Goal: Task Accomplishment & Management: Manage account settings

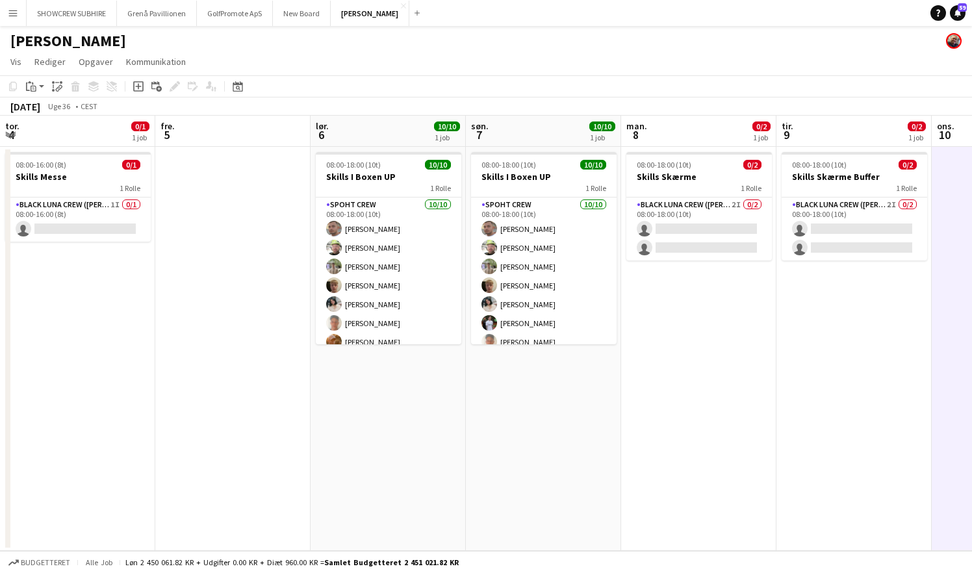
scroll to position [0, 356]
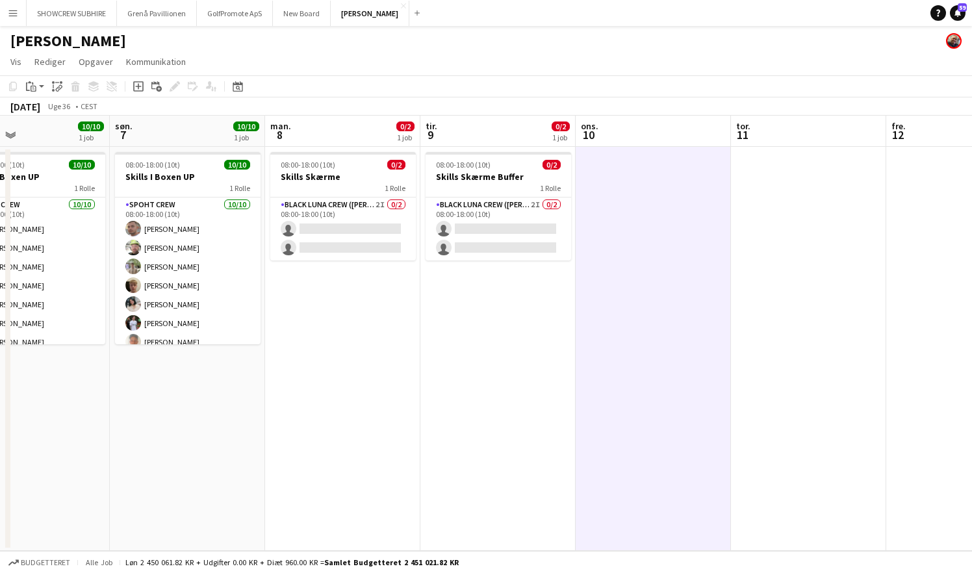
click at [13, 14] on app-icon "Menu" at bounding box center [13, 13] width 10 height 10
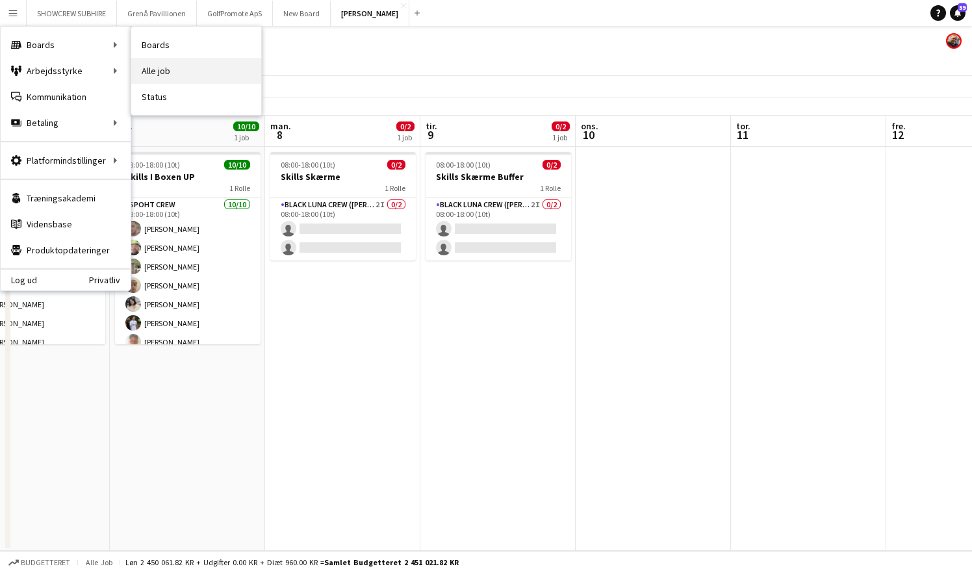
click at [157, 66] on link "Alle job" at bounding box center [196, 71] width 130 height 26
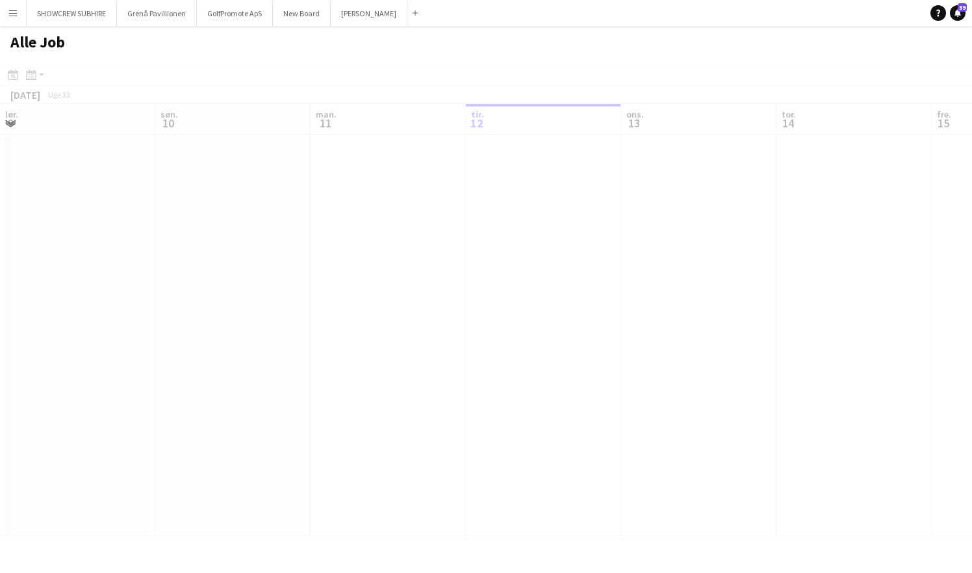
scroll to position [0, 311]
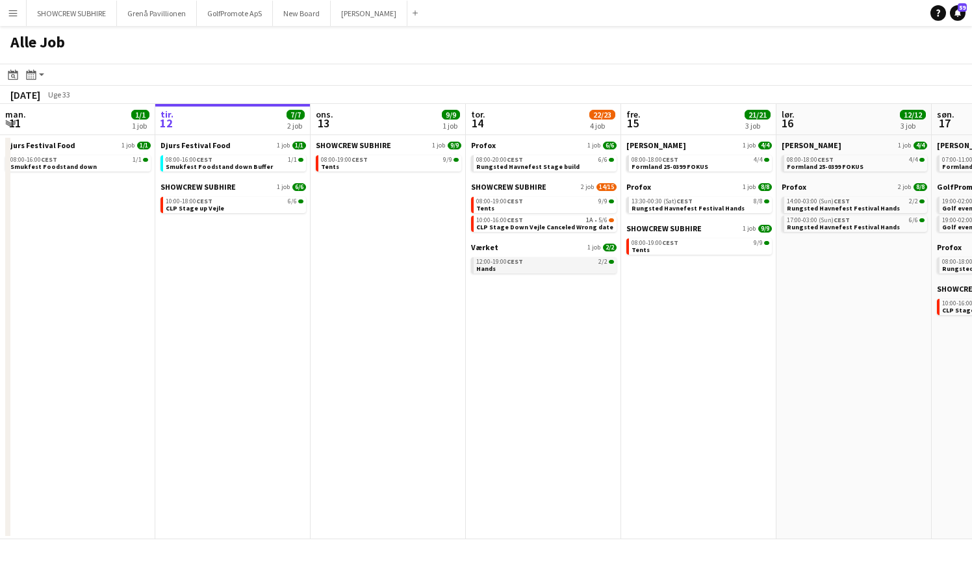
click at [534, 270] on link "12:00-19:00 CEST 2/2 Hands" at bounding box center [545, 264] width 138 height 15
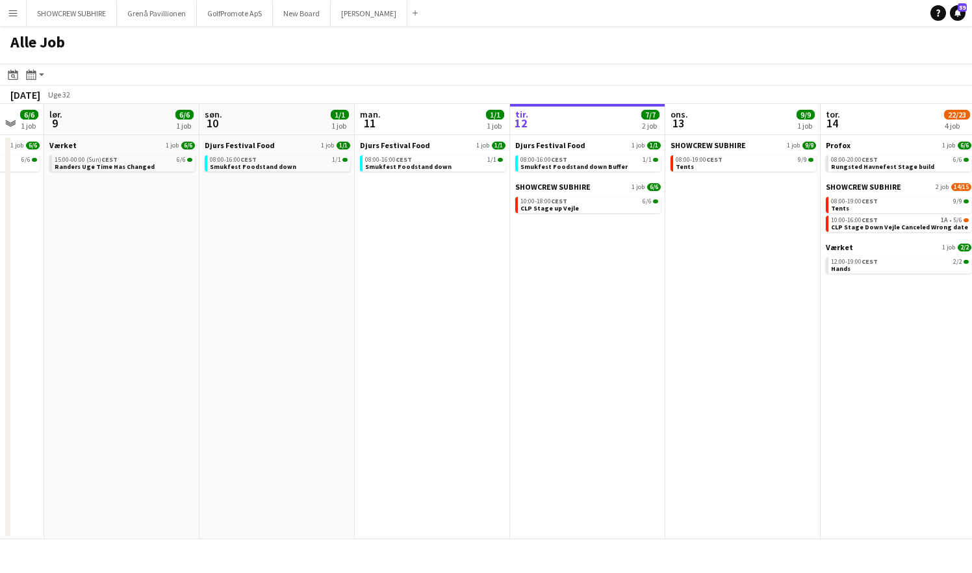
scroll to position [0, 582]
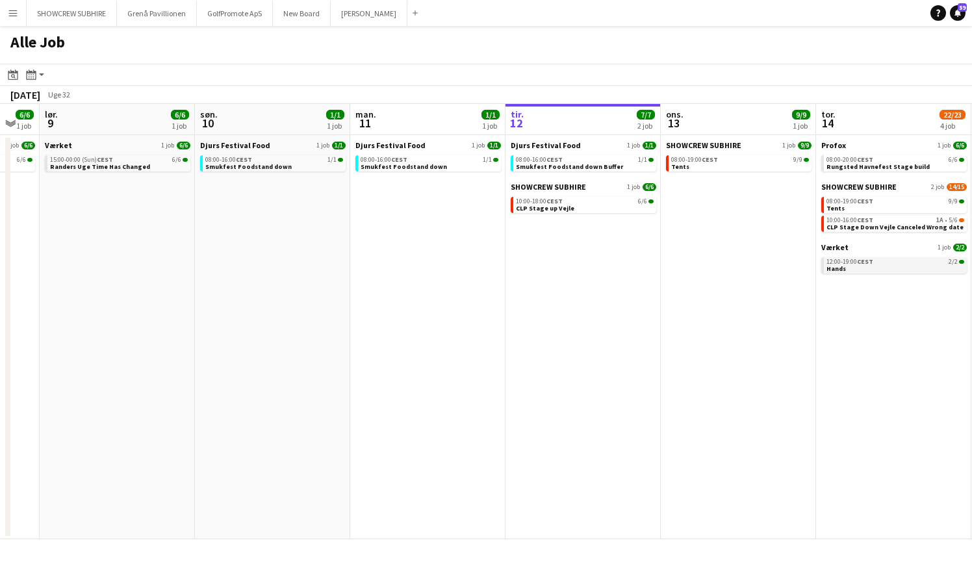
click at [860, 259] on span "CEST" at bounding box center [865, 261] width 16 height 8
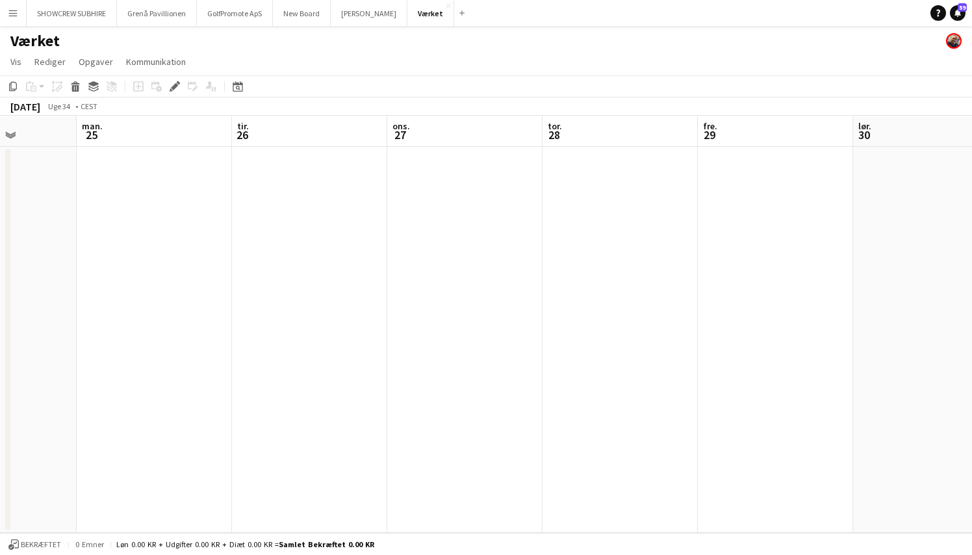
scroll to position [0, 379]
click at [466, 141] on app-board-header-date "tir. 26" at bounding box center [475, 131] width 155 height 31
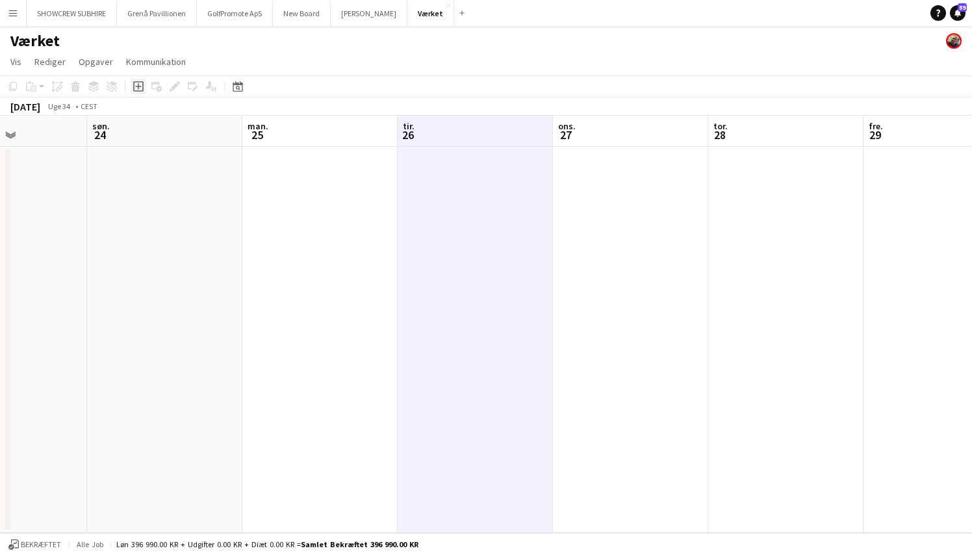
click at [137, 83] on icon "Tilføj opgave" at bounding box center [138, 86] width 10 height 10
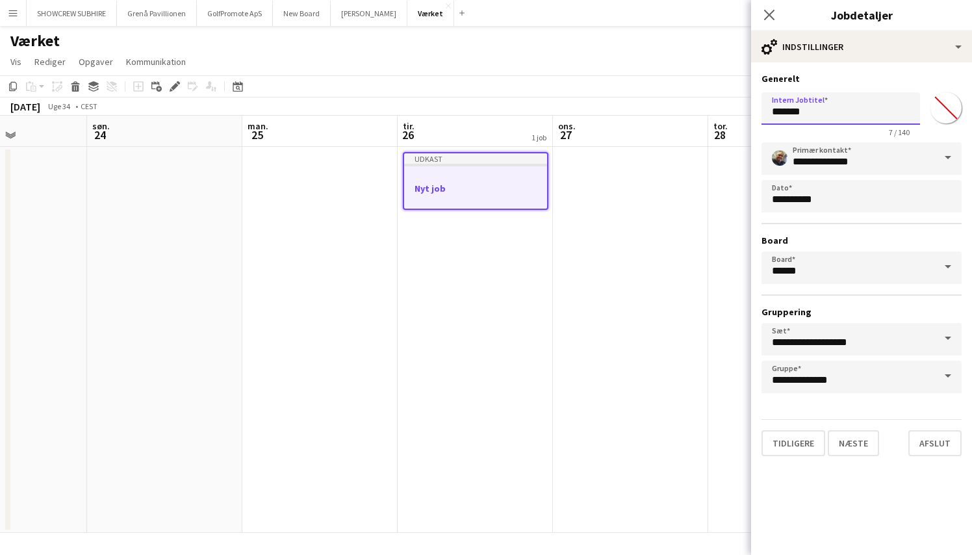
drag, startPoint x: 826, startPoint y: 118, endPoint x: 731, endPoint y: 117, distance: 94.9
click at [731, 117] on body "Menu Boards Boards Boards Alle job Status Arbejdsstyrke Arbejdsstyrke Min arbej…" at bounding box center [486, 277] width 972 height 555
type input "******"
click at [854, 439] on button "Næste" at bounding box center [853, 443] width 51 height 26
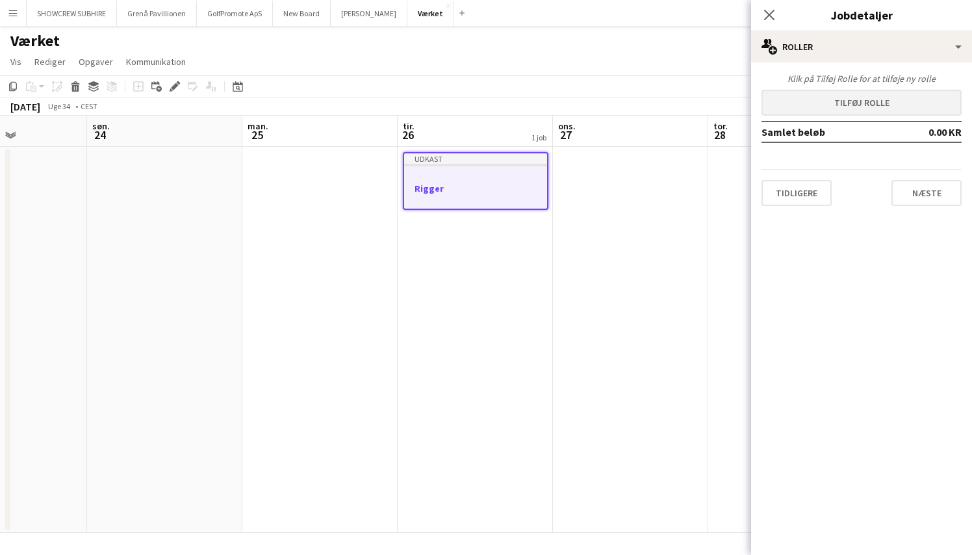
click at [851, 102] on button "Tilføj rolle" at bounding box center [862, 103] width 200 height 26
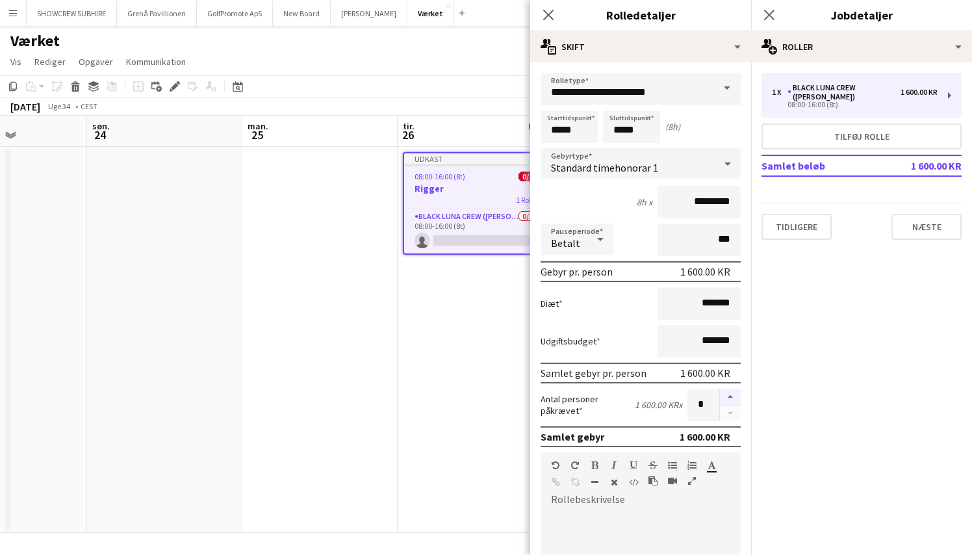
click at [732, 396] on button "button" at bounding box center [730, 397] width 21 height 17
type input "*"
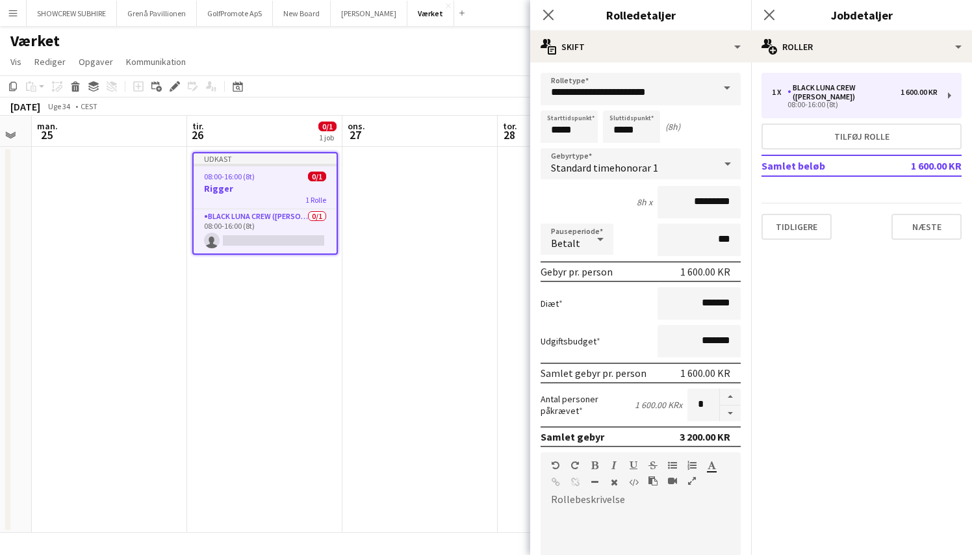
scroll to position [0, 589]
click at [938, 218] on button "Næste" at bounding box center [927, 227] width 70 height 26
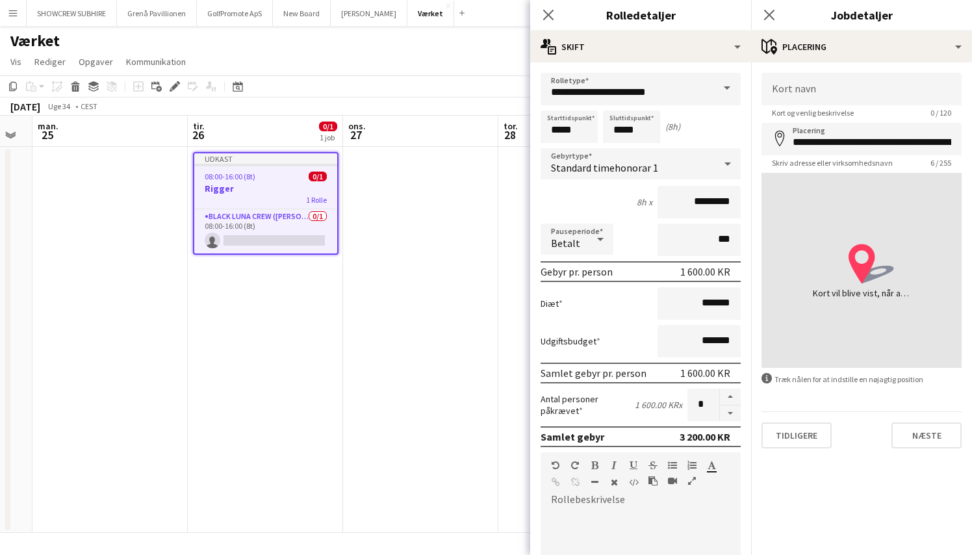
type input "**********"
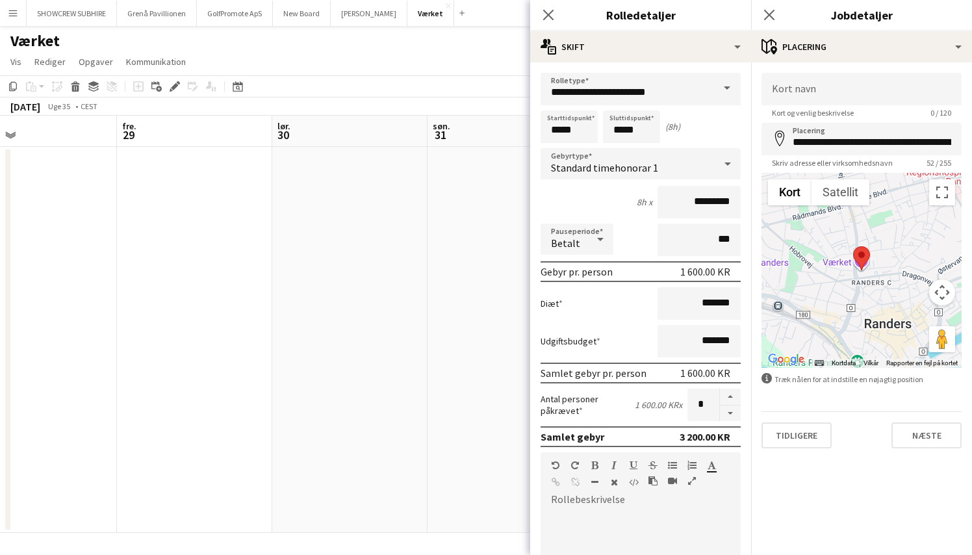
scroll to position [0, 340]
click at [926, 439] on button "Næste" at bounding box center [927, 435] width 70 height 26
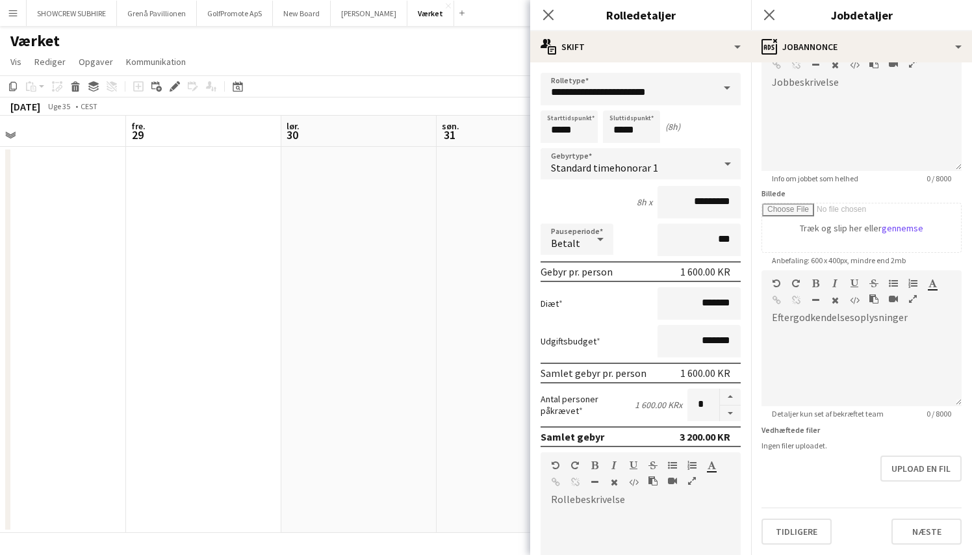
scroll to position [0, 0]
click at [926, 536] on button "Næste" at bounding box center [927, 532] width 70 height 26
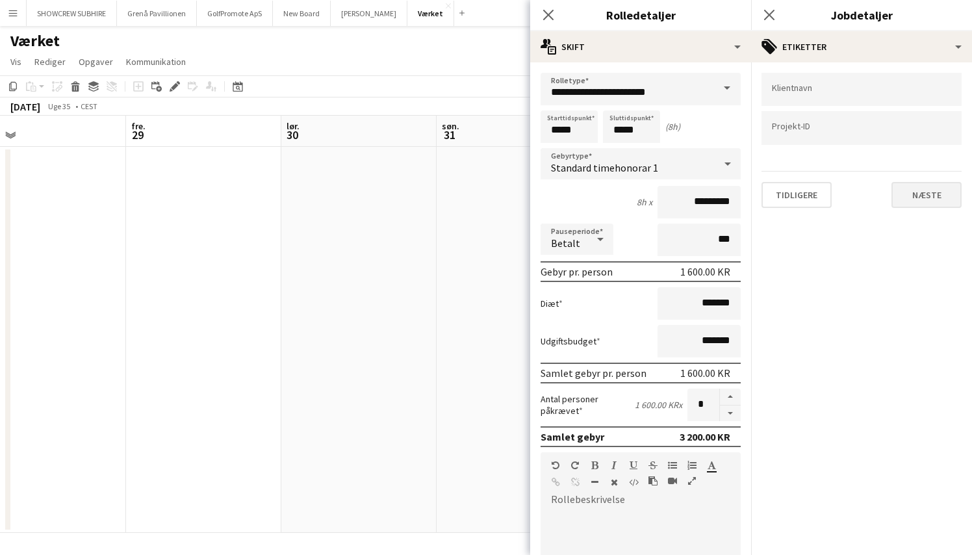
click at [920, 198] on button "Næste" at bounding box center [927, 195] width 70 height 26
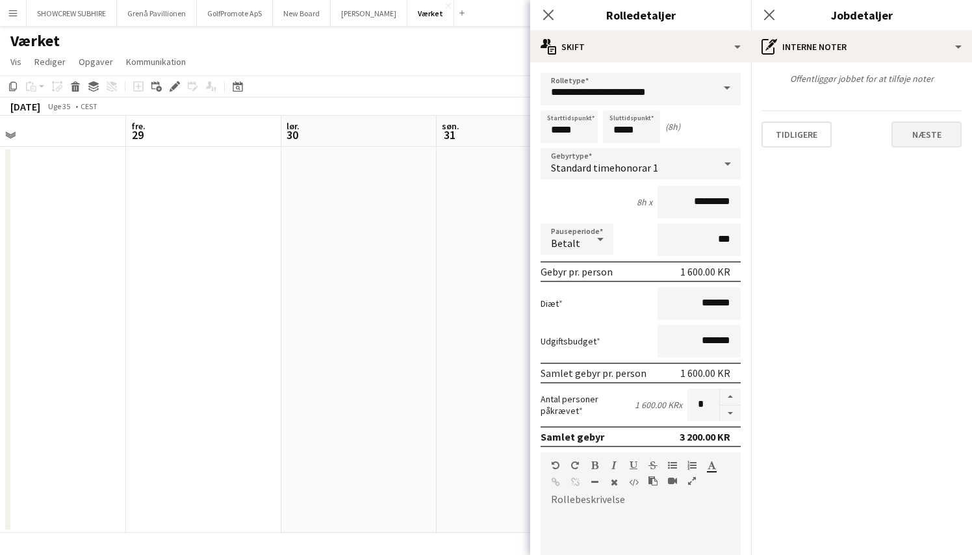
click at [939, 132] on button "Næste" at bounding box center [927, 135] width 70 height 26
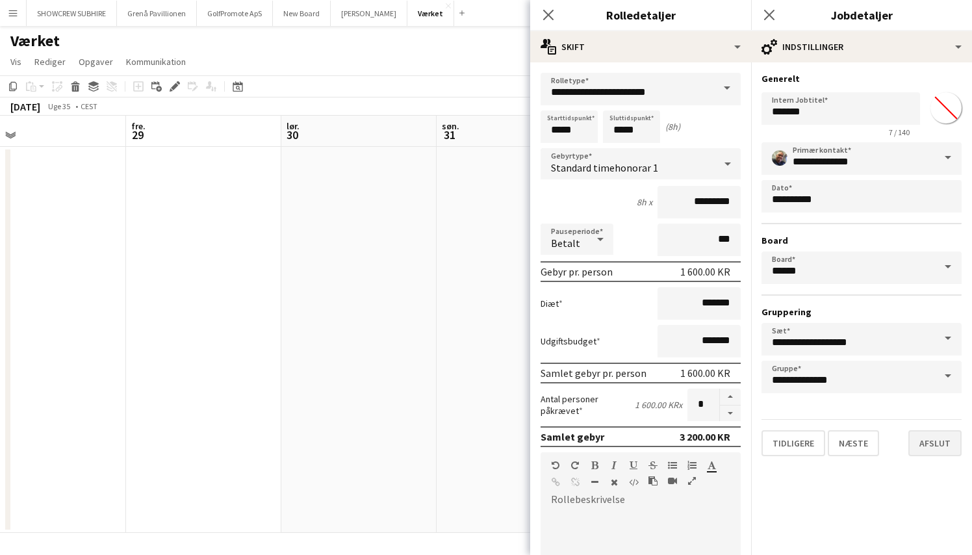
click at [940, 441] on button "Afslut" at bounding box center [935, 443] width 53 height 26
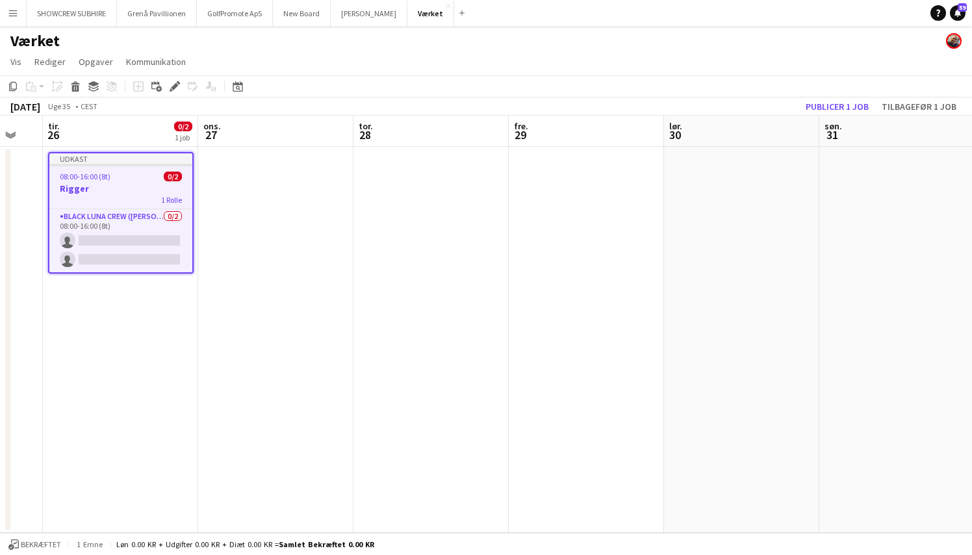
scroll to position [0, 329]
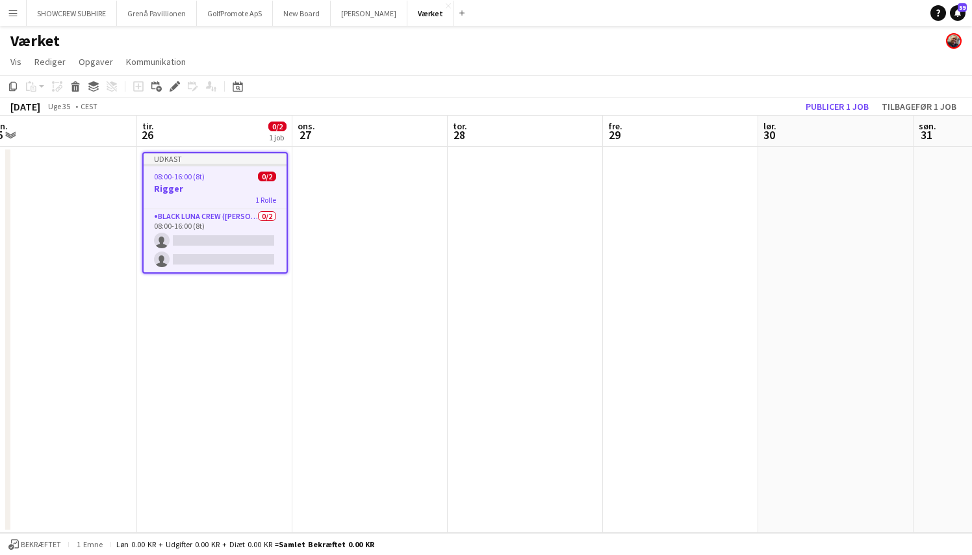
click at [206, 189] on h3 "Rigger" at bounding box center [215, 189] width 143 height 12
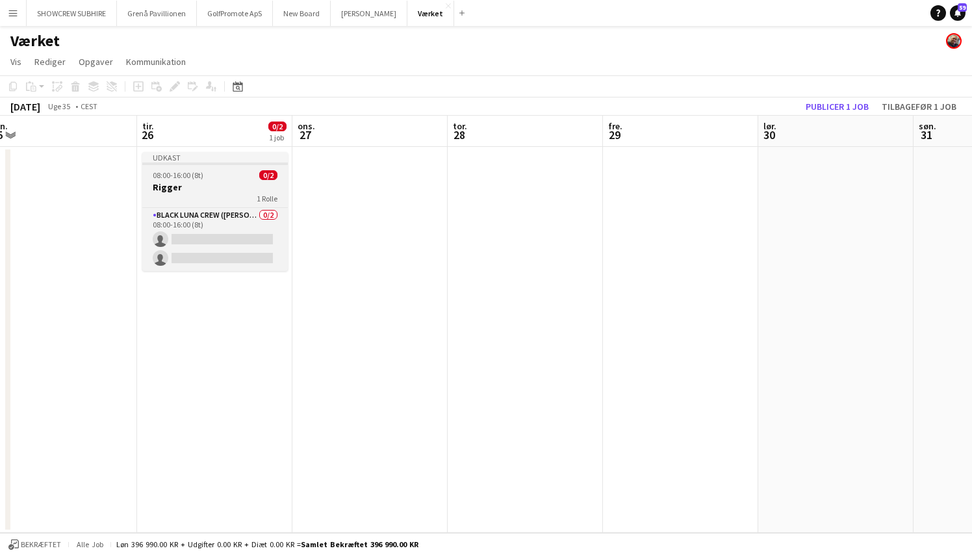
click at [194, 203] on app-job-card "Udkast 08:00-16:00 (8t) 0/2 Rigger 1 Rolle Black Luna Crew ([PERSON_NAME]) 0/2 …" at bounding box center [215, 211] width 146 height 119
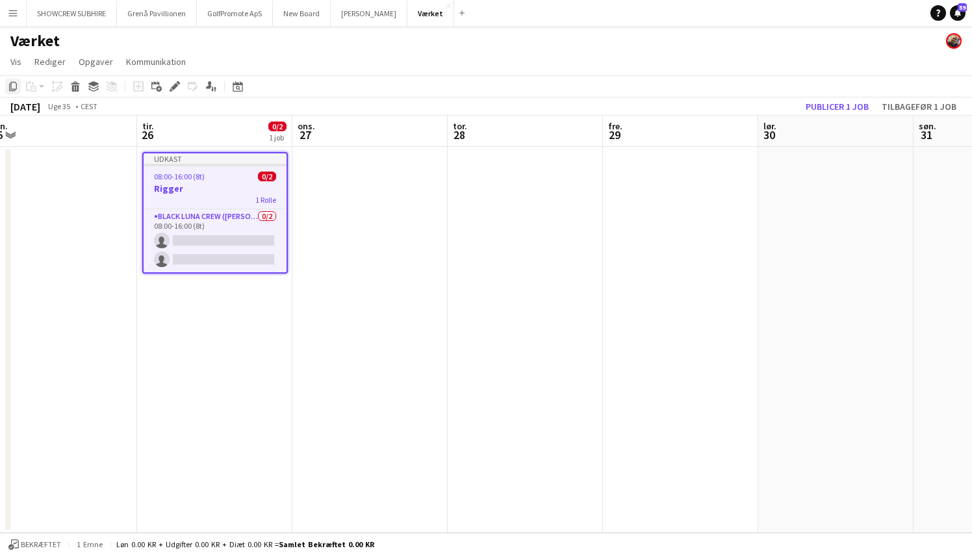
click at [13, 89] on icon at bounding box center [13, 86] width 8 height 9
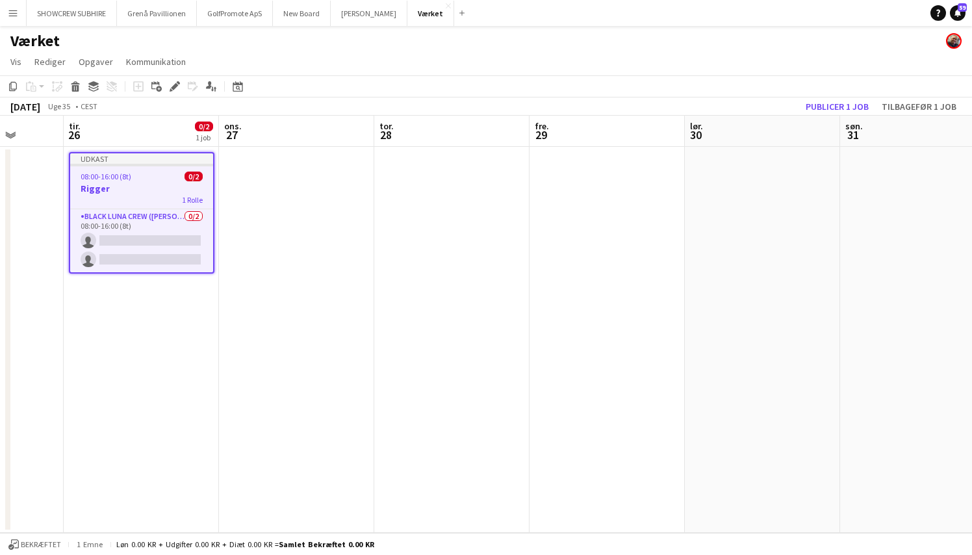
scroll to position [0, 409]
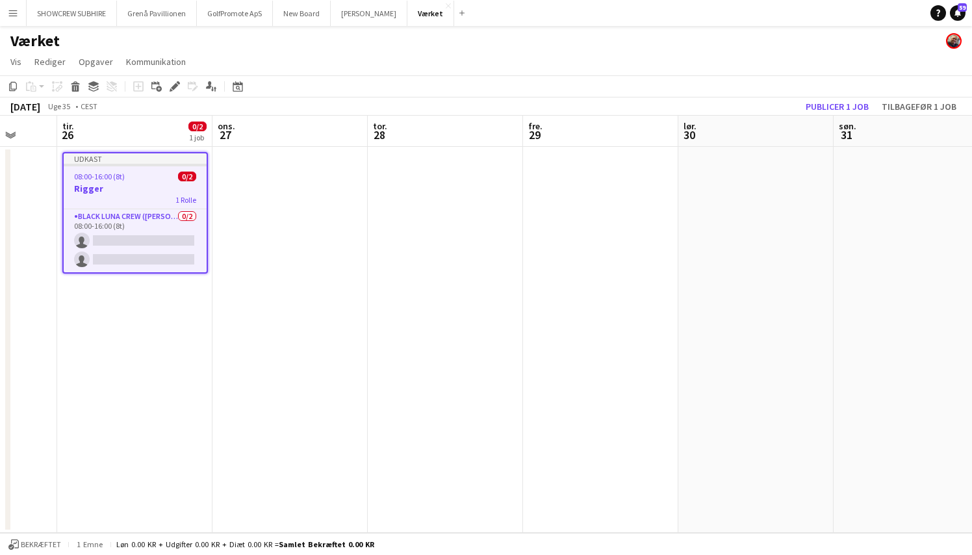
click at [883, 166] on app-date-cell at bounding box center [911, 340] width 155 height 386
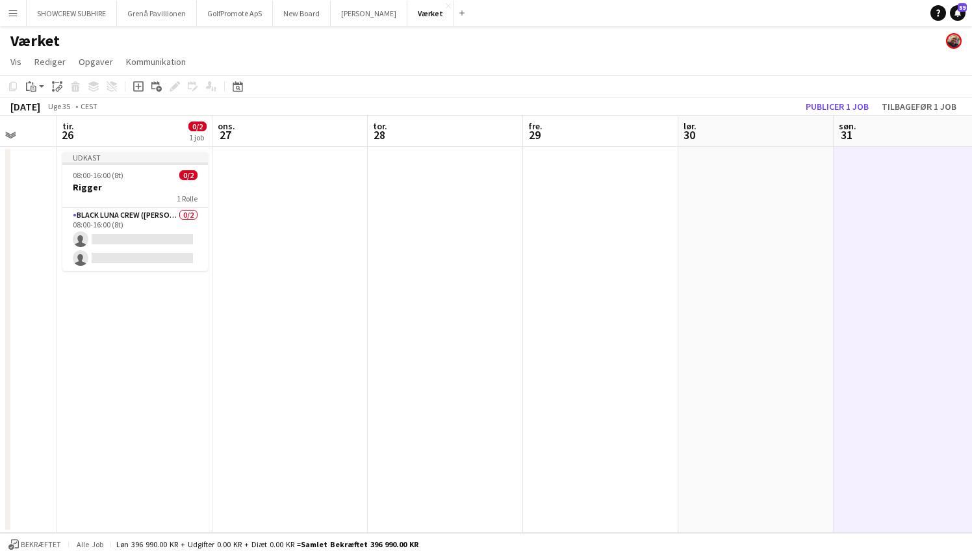
click at [858, 218] on app-date-cell at bounding box center [911, 340] width 155 height 386
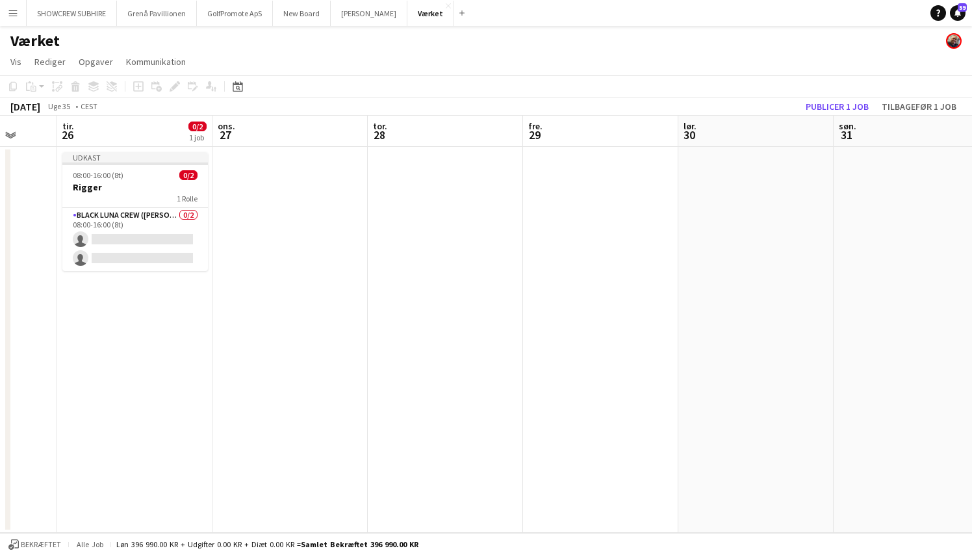
click at [858, 218] on app-date-cell at bounding box center [911, 340] width 155 height 386
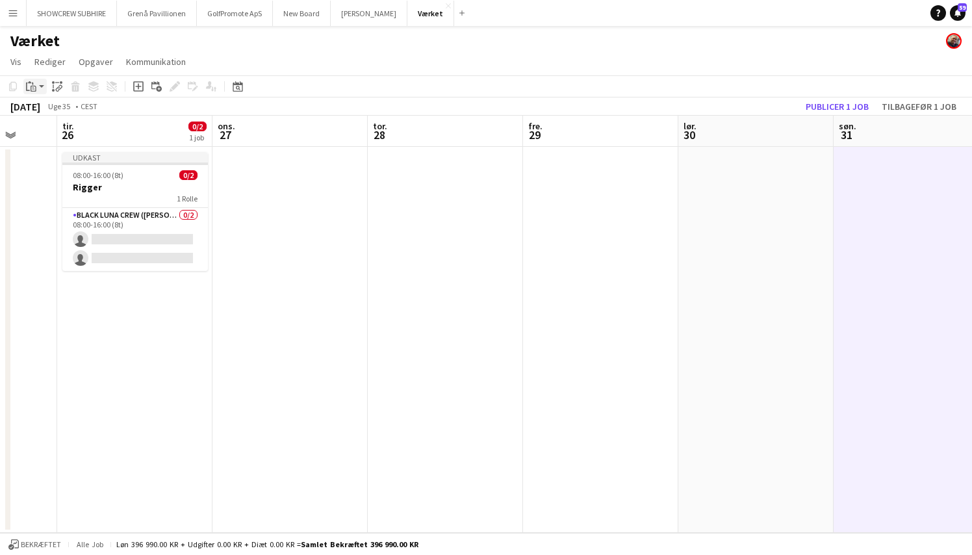
click at [33, 85] on icon "Indsæt" at bounding box center [31, 86] width 10 height 10
click at [60, 134] on link "Indsæt med mandskab Kommando Skift V" at bounding box center [99, 133] width 130 height 12
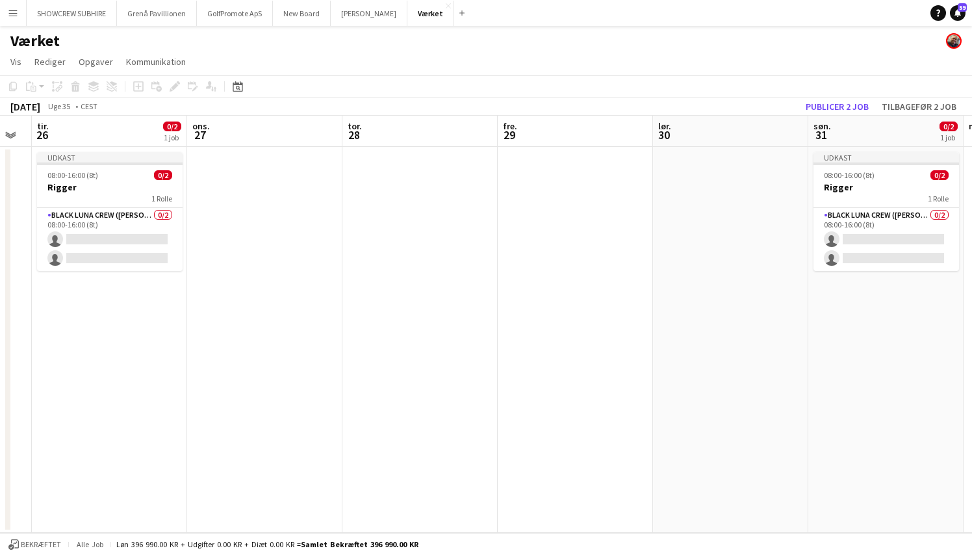
scroll to position [0, 431]
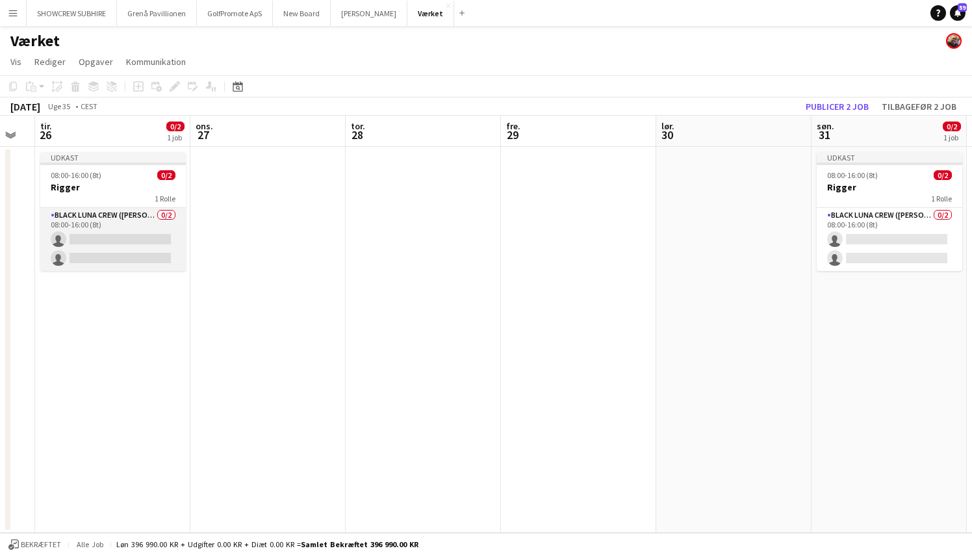
click at [99, 239] on app-card-role "Black Luna Crew ([PERSON_NAME]) 0/2 08:00-16:00 (8t) single-neutral-actions sin…" at bounding box center [113, 239] width 146 height 63
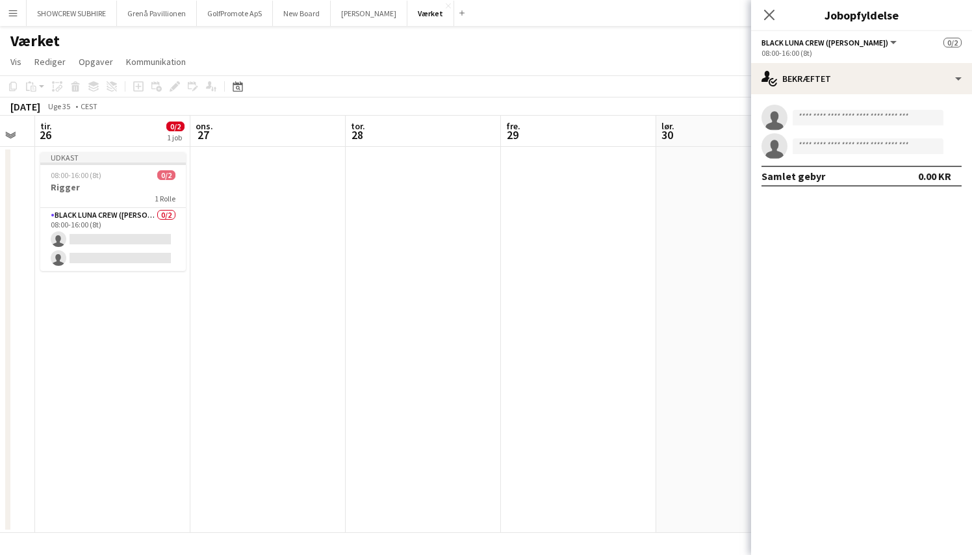
click at [81, 136] on app-board-header-date "tir. 26 0/2 1 job" at bounding box center [112, 131] width 155 height 31
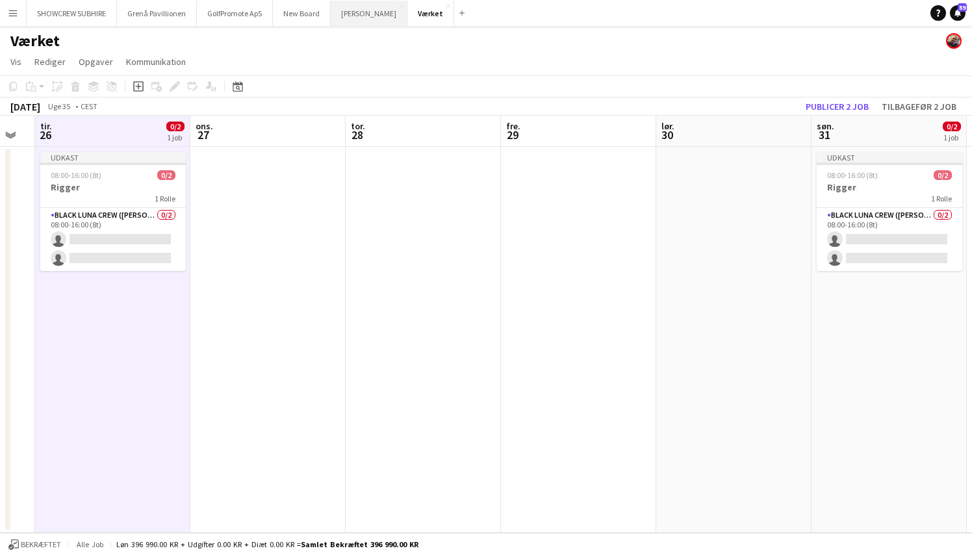
click at [389, 12] on button "[PERSON_NAME]" at bounding box center [369, 13] width 77 height 25
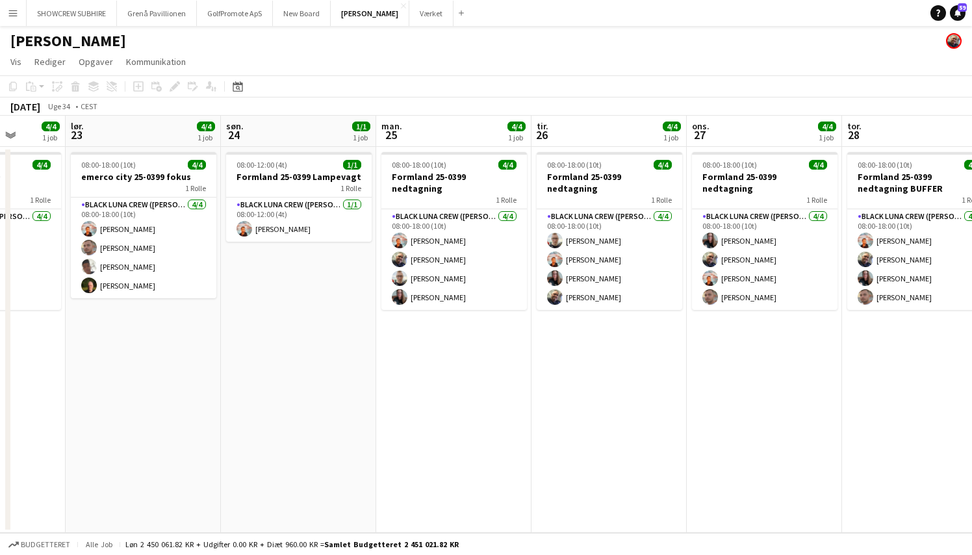
scroll to position [0, 562]
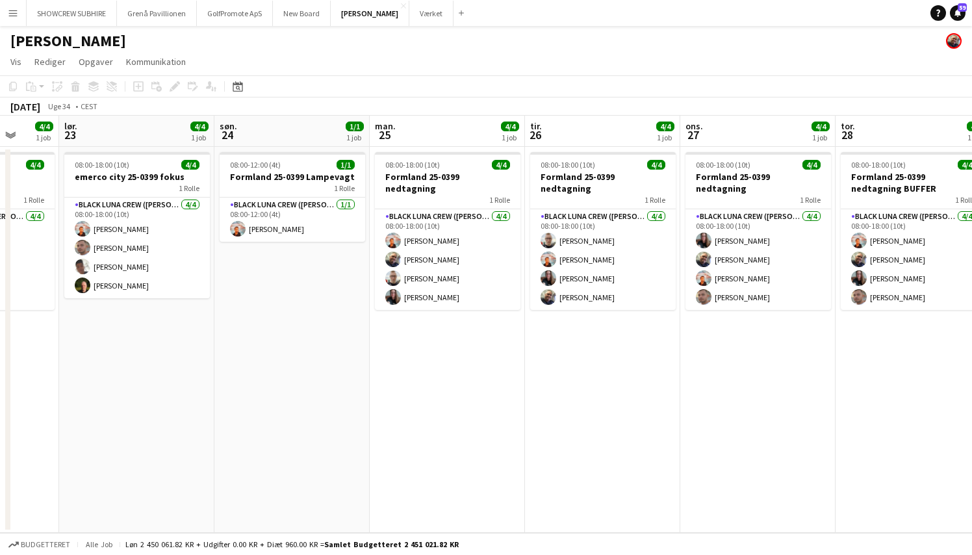
click at [15, 10] on app-icon "Menu" at bounding box center [13, 13] width 10 height 10
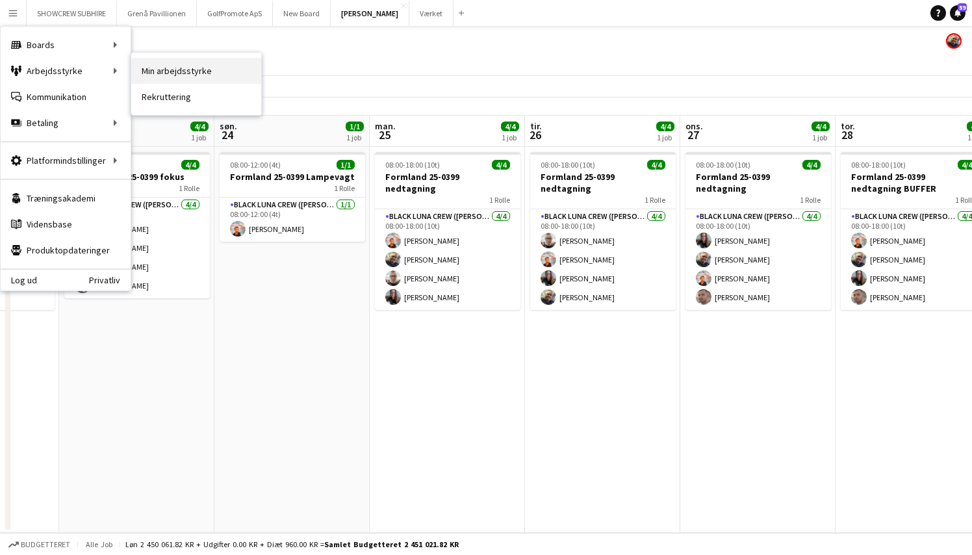
click at [172, 73] on link "Min arbejdsstyrke" at bounding box center [196, 71] width 130 height 26
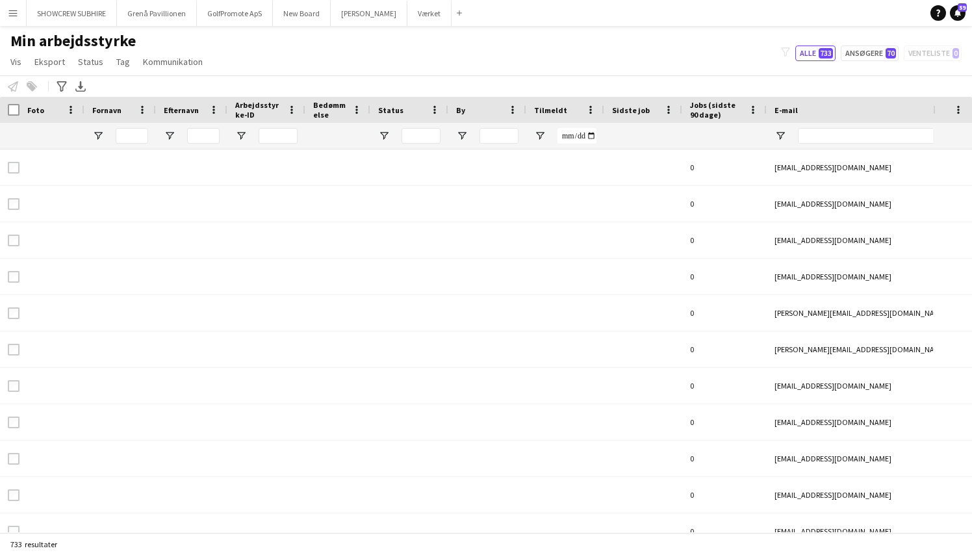
type input "**********"
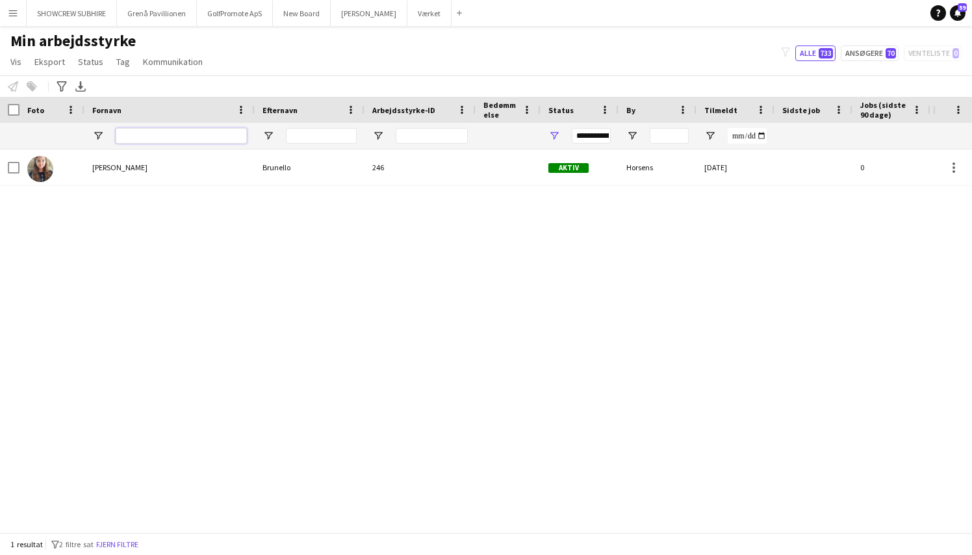
click at [170, 135] on input "Fornavn Filter Input" at bounding box center [181, 136] width 131 height 16
type input "****"
click at [514, 347] on link "Fjern filtre" at bounding box center [510, 348] width 42 height 10
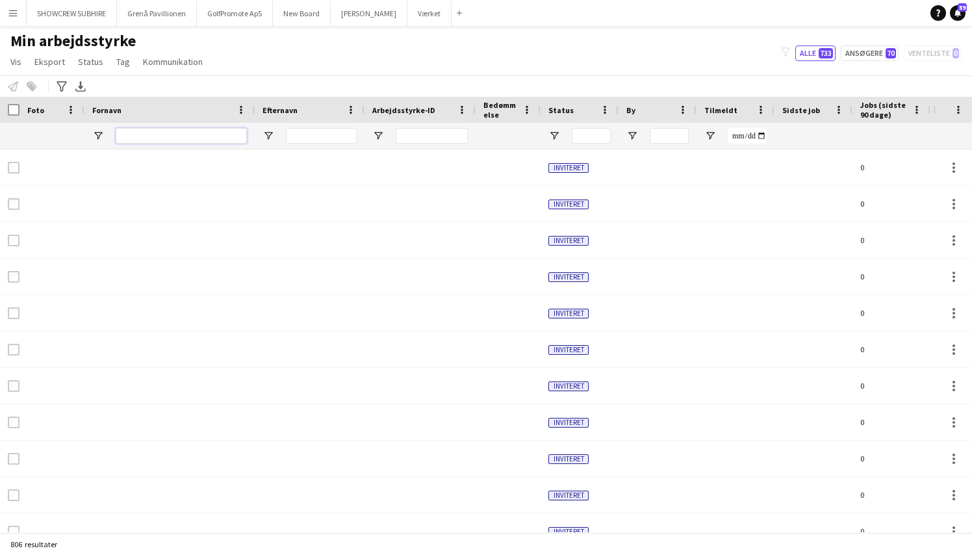
click at [150, 136] on input "Fornavn Filter Input" at bounding box center [181, 136] width 131 height 16
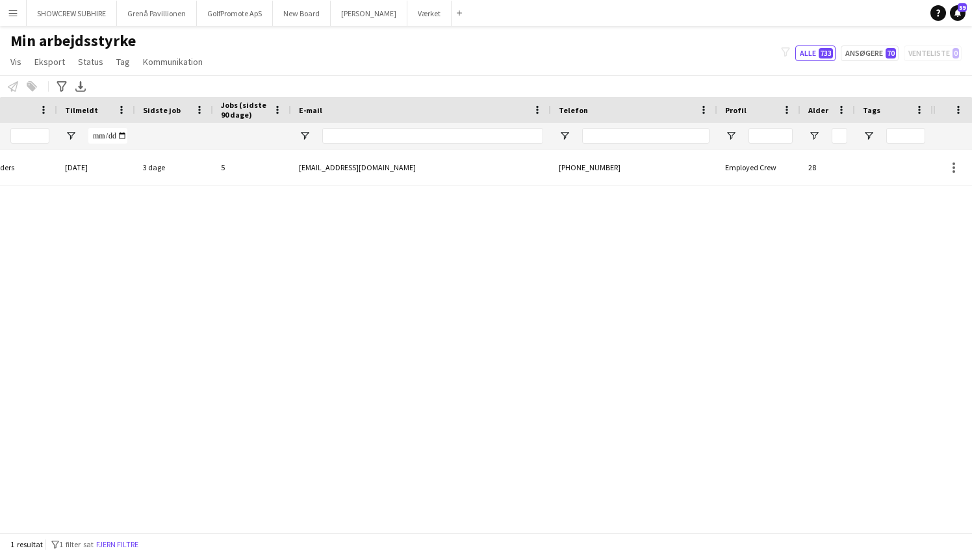
type input "****"
click at [15, 20] on button "Menu" at bounding box center [13, 13] width 26 height 26
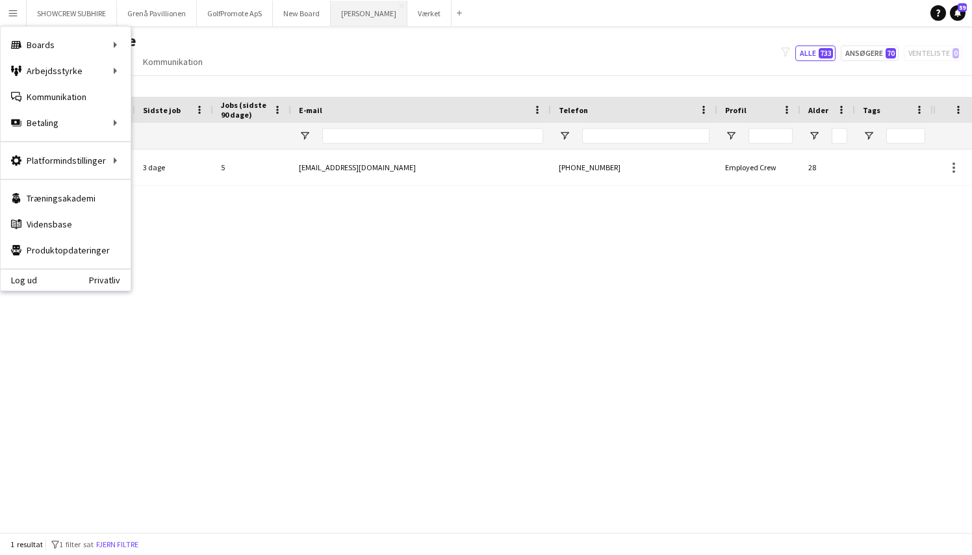
click at [382, 17] on button "[PERSON_NAME]" at bounding box center [369, 13] width 77 height 25
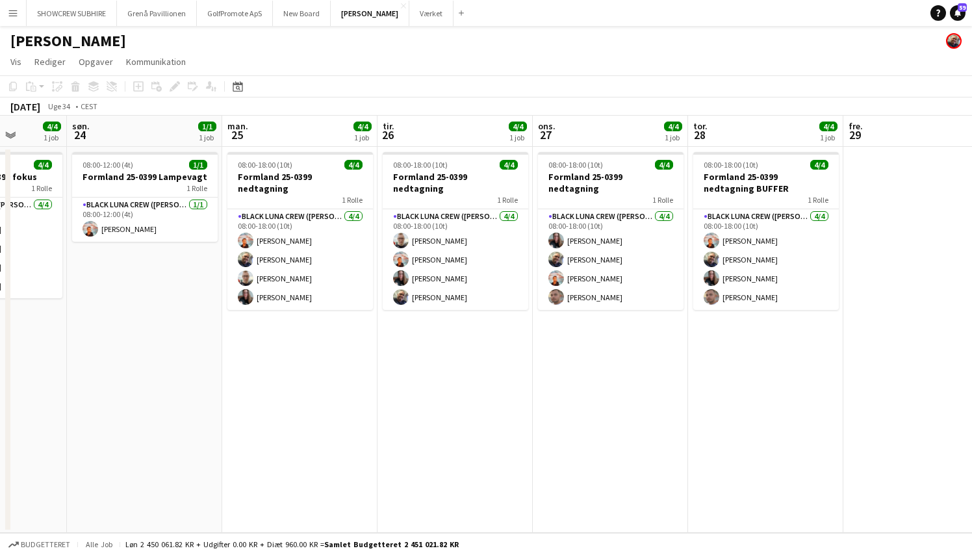
scroll to position [0, 395]
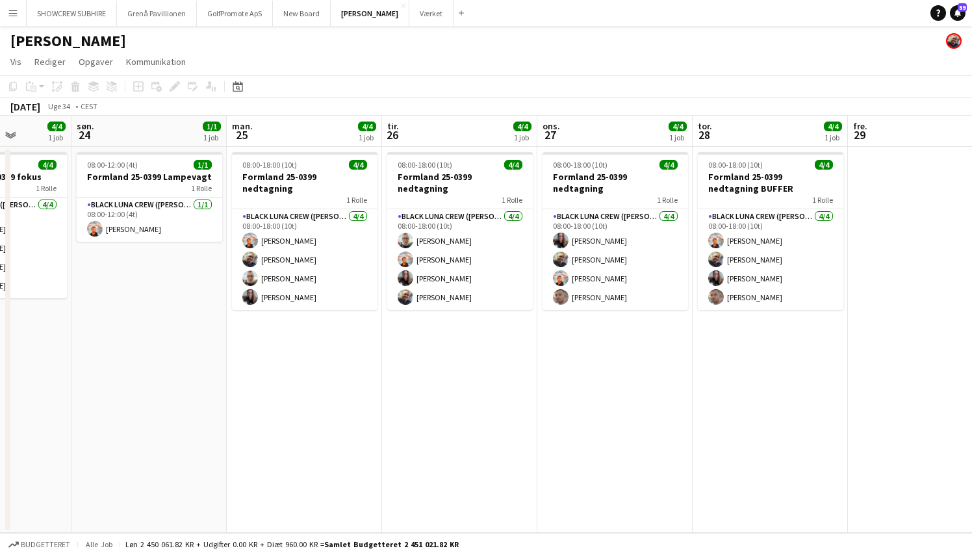
click at [14, 16] on app-icon "Menu" at bounding box center [13, 13] width 10 height 10
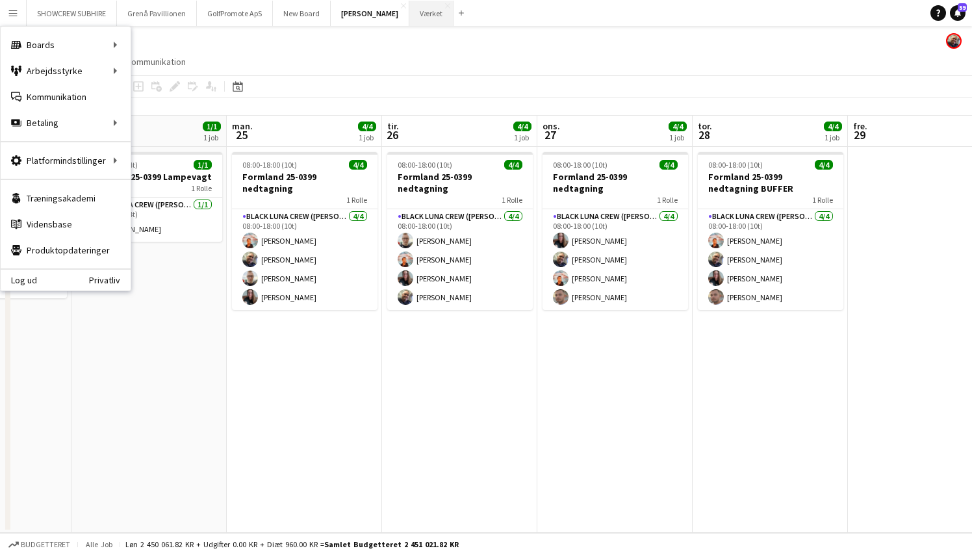
click at [435, 16] on button "Værket Luk" at bounding box center [431, 13] width 44 height 25
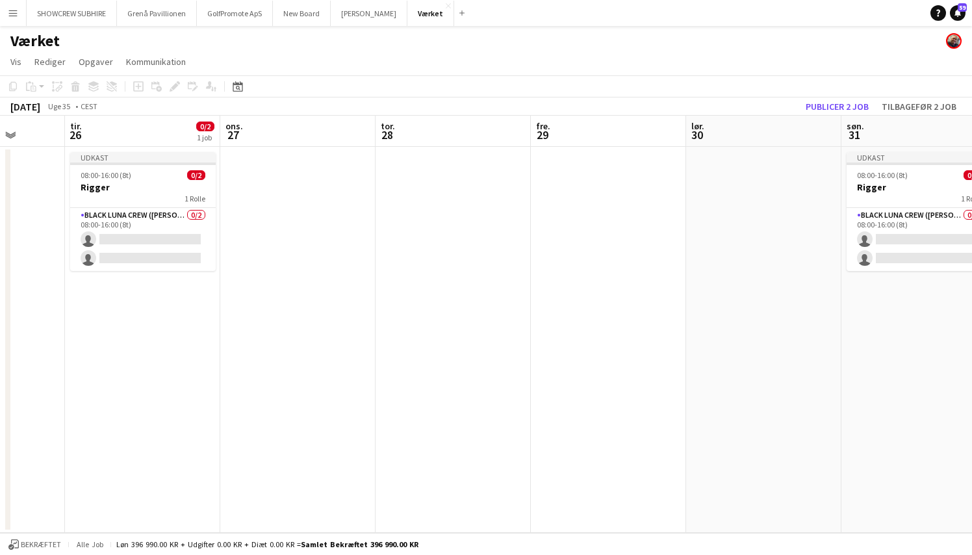
scroll to position [0, 404]
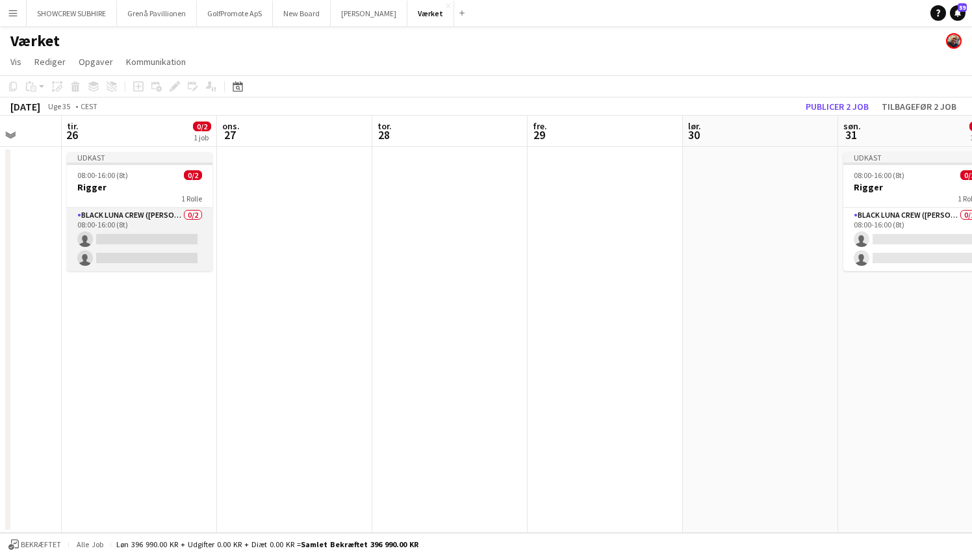
click at [129, 239] on app-card-role "Black Luna Crew ([PERSON_NAME]) 0/2 08:00-16:00 (8t) single-neutral-actions sin…" at bounding box center [140, 239] width 146 height 63
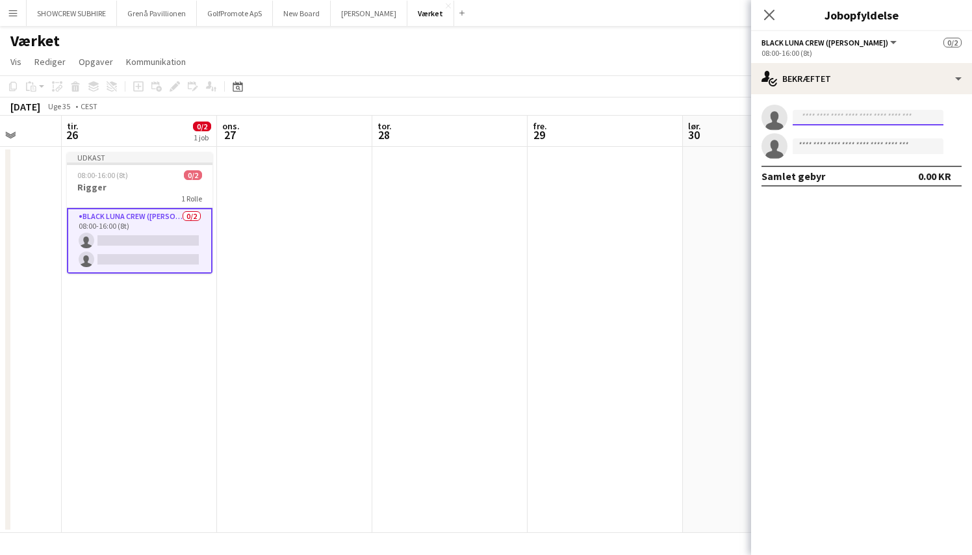
click at [810, 117] on input at bounding box center [868, 118] width 151 height 16
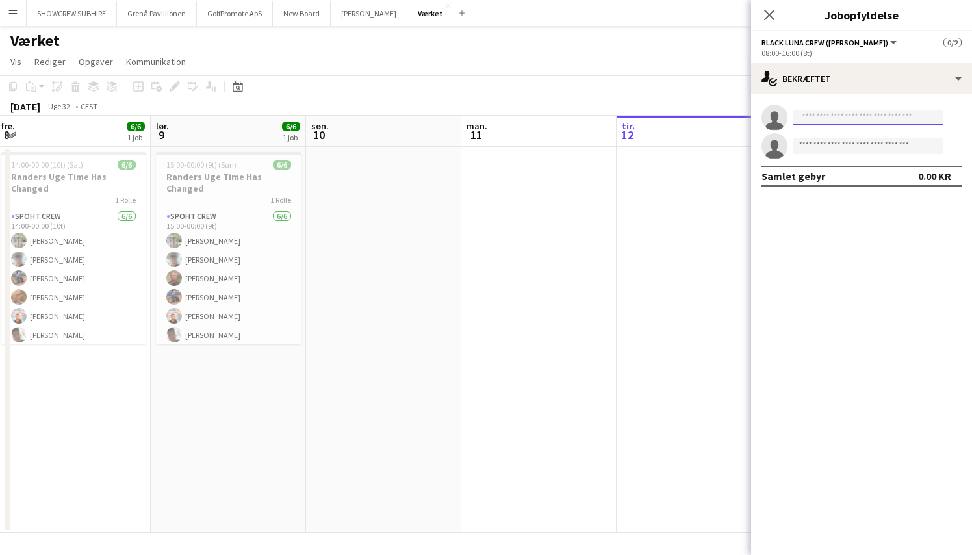
scroll to position [0, 372]
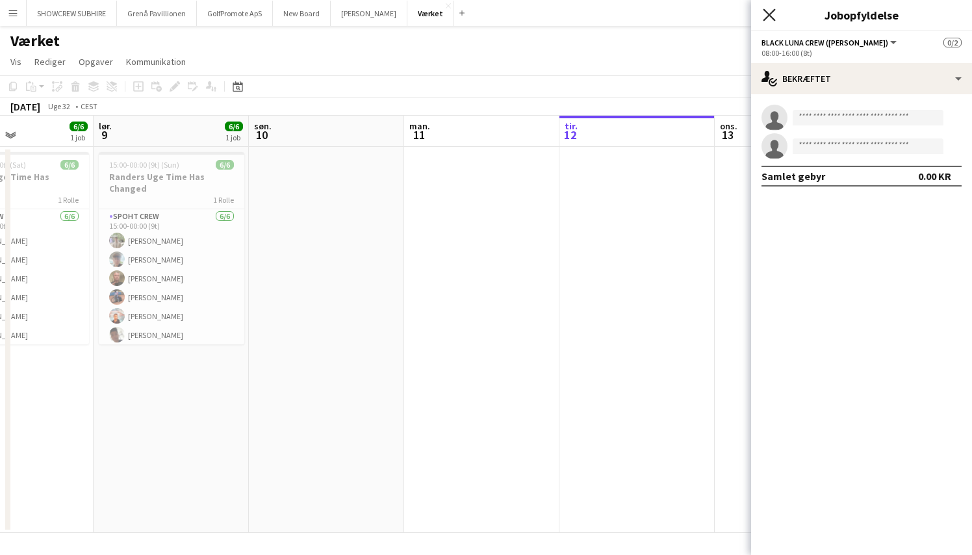
click at [770, 12] on icon "Luk pop-in" at bounding box center [769, 14] width 12 height 12
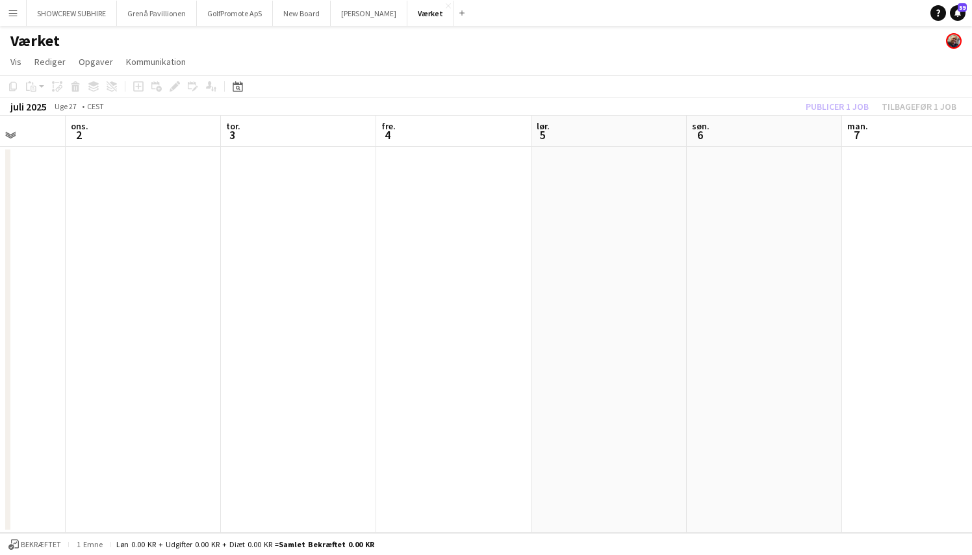
scroll to position [0, 344]
click at [367, 17] on button "[PERSON_NAME]" at bounding box center [369, 13] width 77 height 25
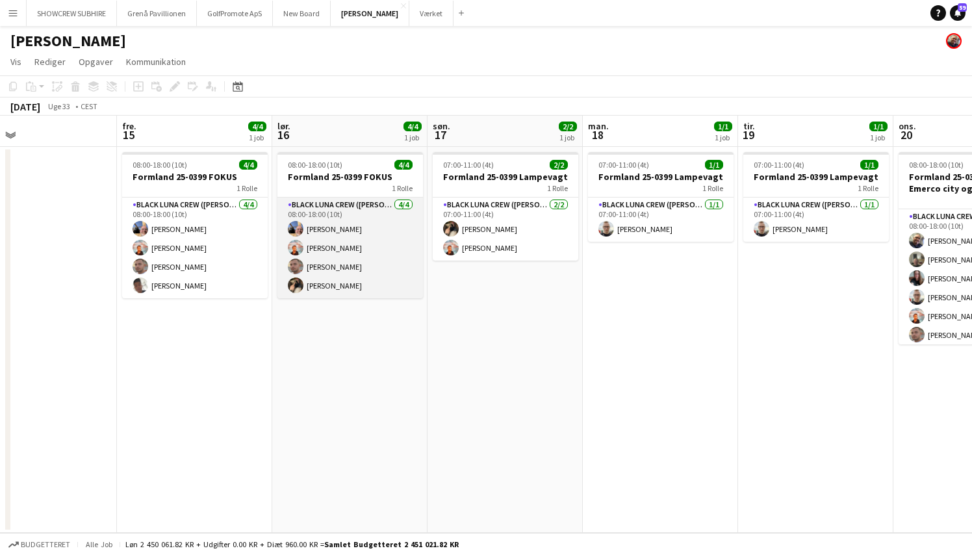
click at [343, 289] on app-card-role "Black [PERSON_NAME] ([PERSON_NAME]) [DATE] 08:00-18:00 (10t) [PERSON_NAME] [PER…" at bounding box center [351, 248] width 146 height 101
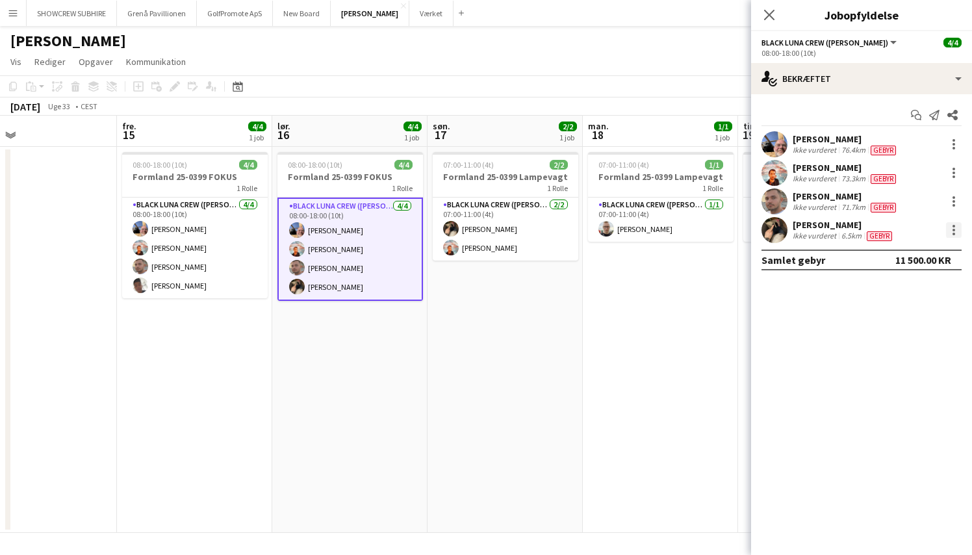
click at [955, 229] on div at bounding box center [954, 230] width 16 height 16
click at [533, 407] on div at bounding box center [486, 277] width 972 height 555
click at [953, 230] on div at bounding box center [954, 230] width 3 height 3
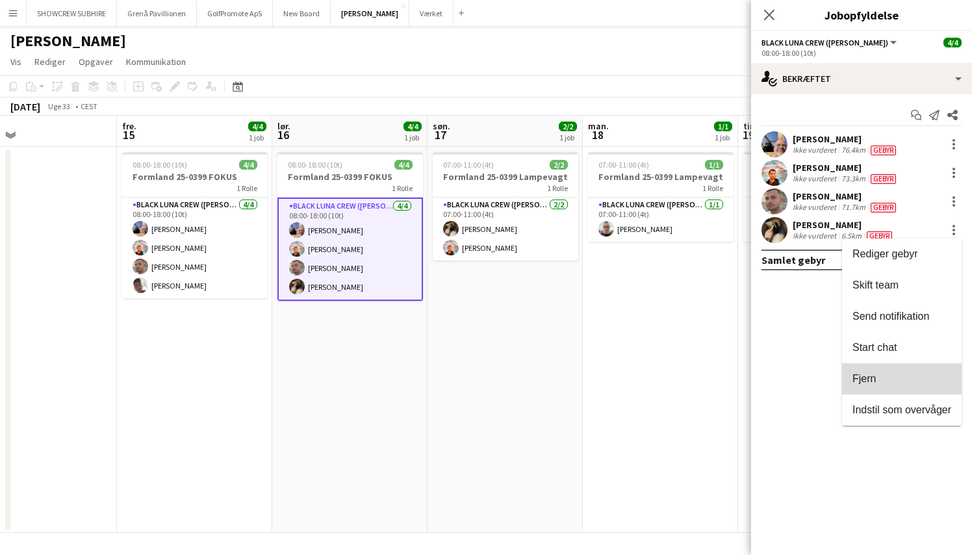
click at [911, 378] on span "Fjern" at bounding box center [902, 379] width 99 height 12
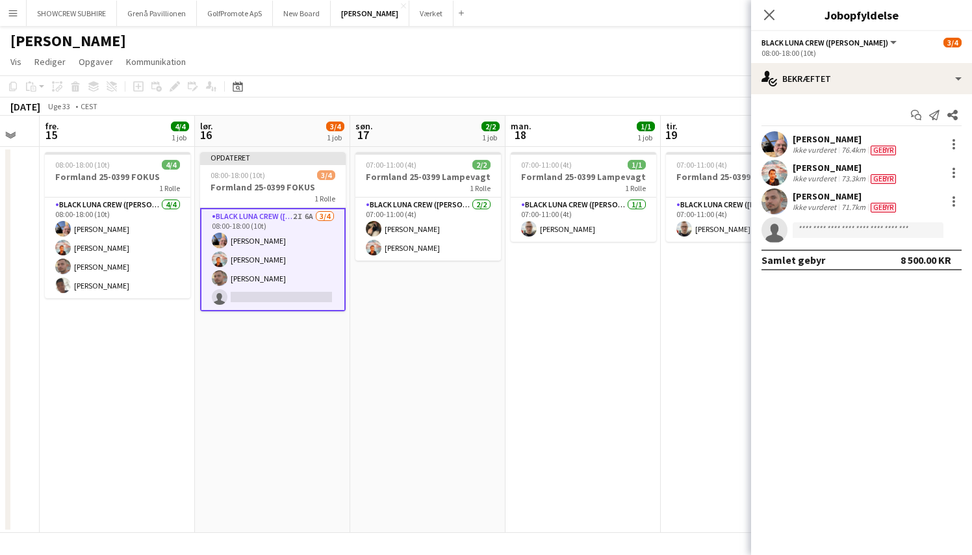
scroll to position [0, 437]
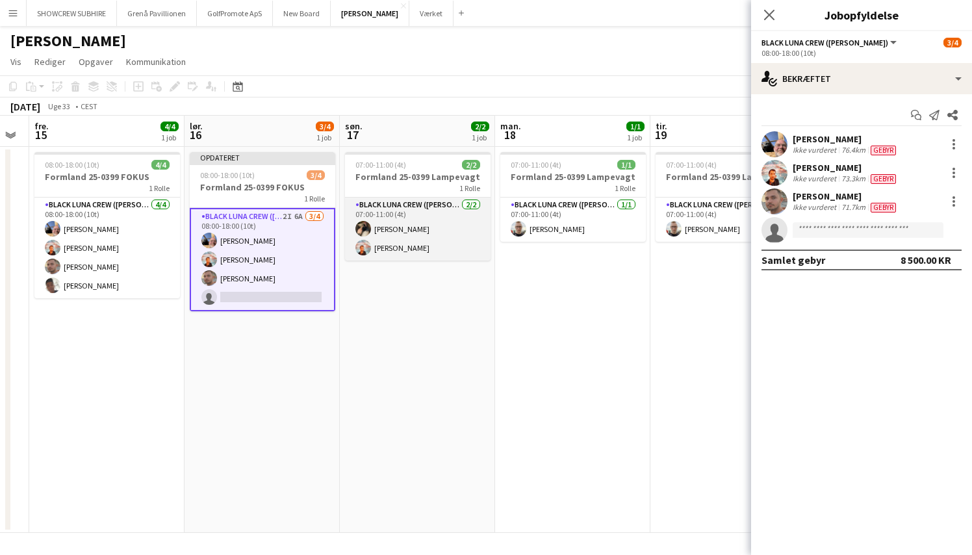
click at [411, 229] on app-card-role "Black [PERSON_NAME] ([PERSON_NAME]) [DATE] 07:00-11:00 (4t) [PERSON_NAME] [PERS…" at bounding box center [418, 229] width 146 height 63
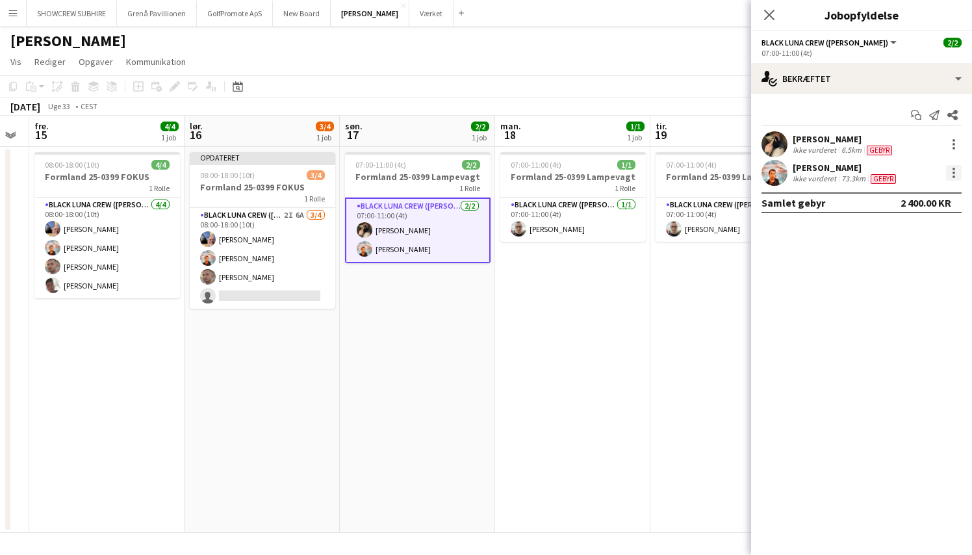
click at [956, 172] on div at bounding box center [954, 173] width 16 height 16
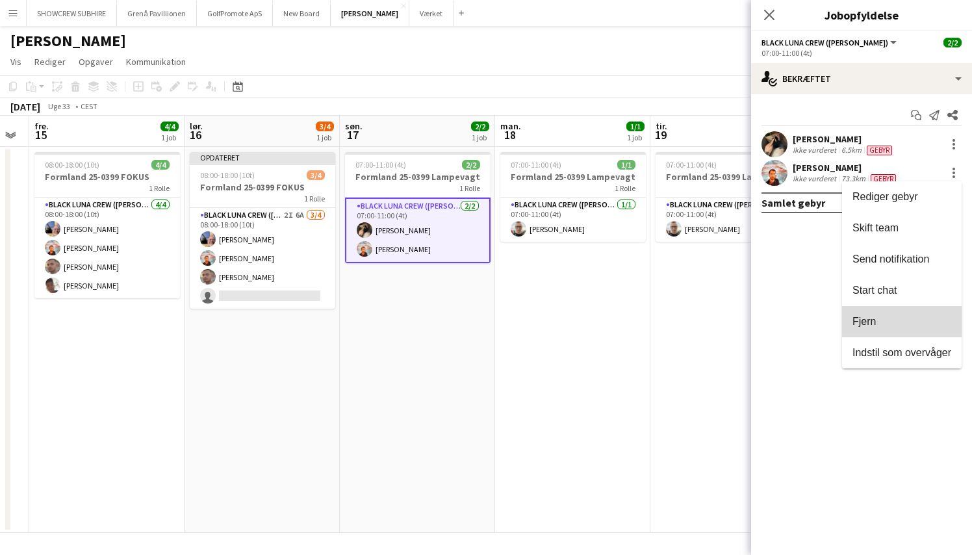
click at [890, 322] on span "Fjern" at bounding box center [902, 322] width 99 height 12
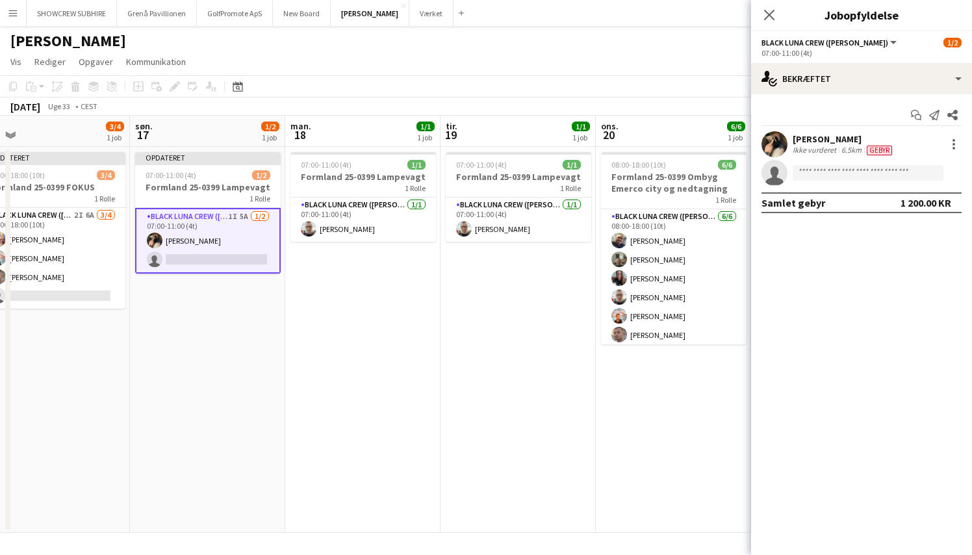
scroll to position [0, 304]
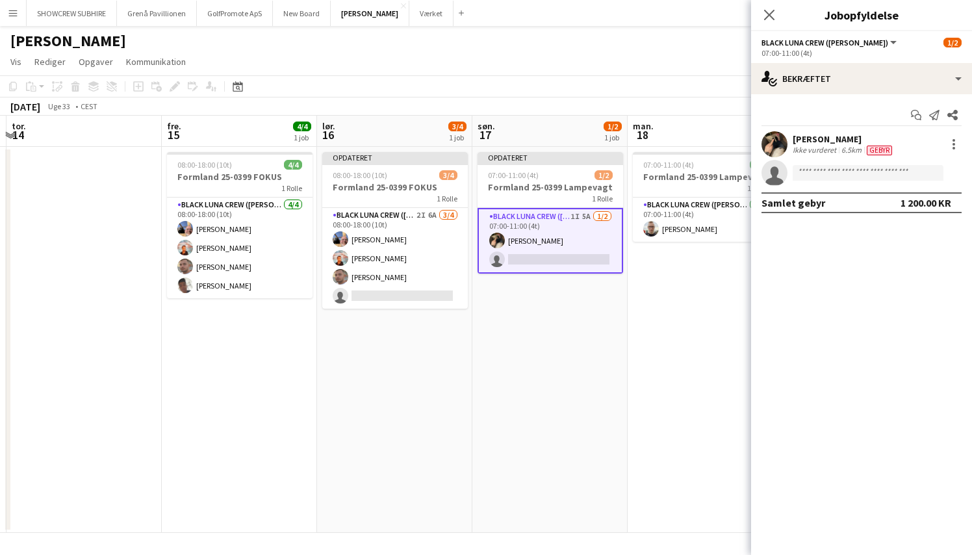
click at [725, 365] on app-date-cell "07:00-11:00 (4t) 1/1 Formland 25-0399 Lampevagt 1 Rolle Black Luna Crew ([PERSO…" at bounding box center [705, 340] width 155 height 386
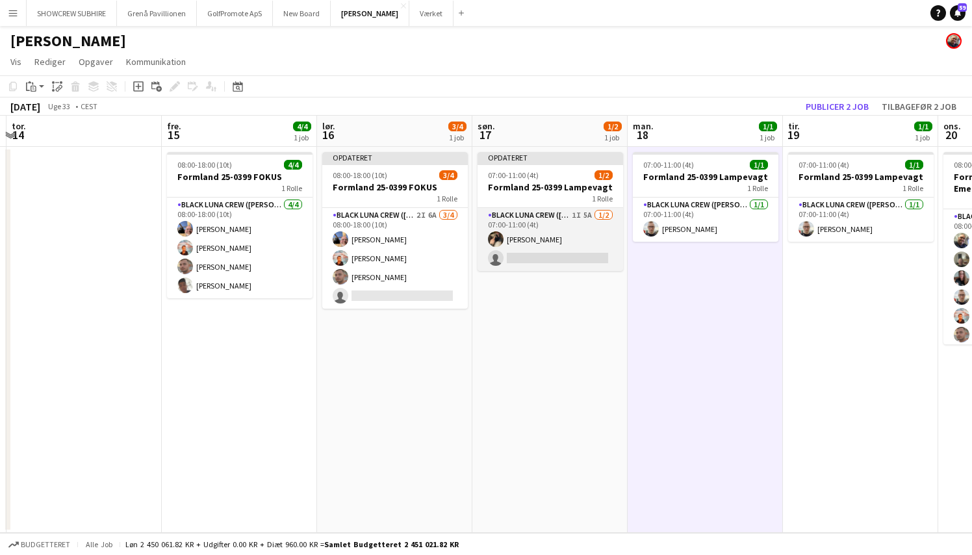
click at [541, 238] on app-card-role "Black Luna Crew ([PERSON_NAME]) 1I 5A [DATE] 07:00-11:00 (4t) [PERSON_NAME] sin…" at bounding box center [551, 239] width 146 height 63
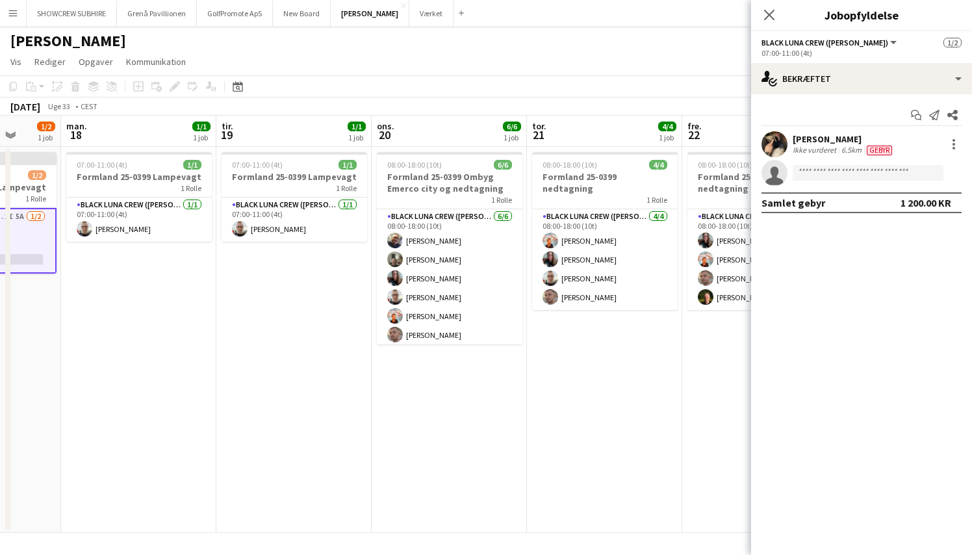
scroll to position [0, 384]
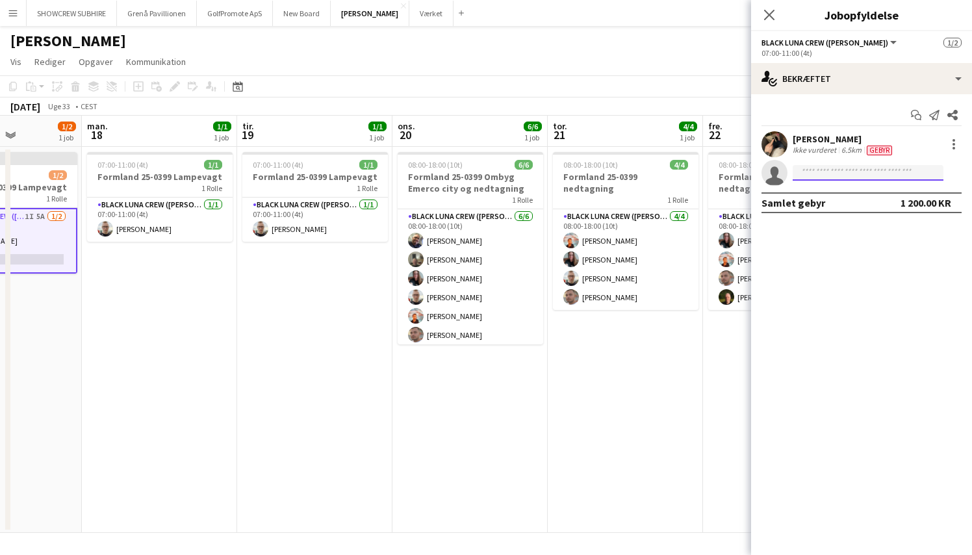
click at [818, 174] on input at bounding box center [868, 173] width 151 height 16
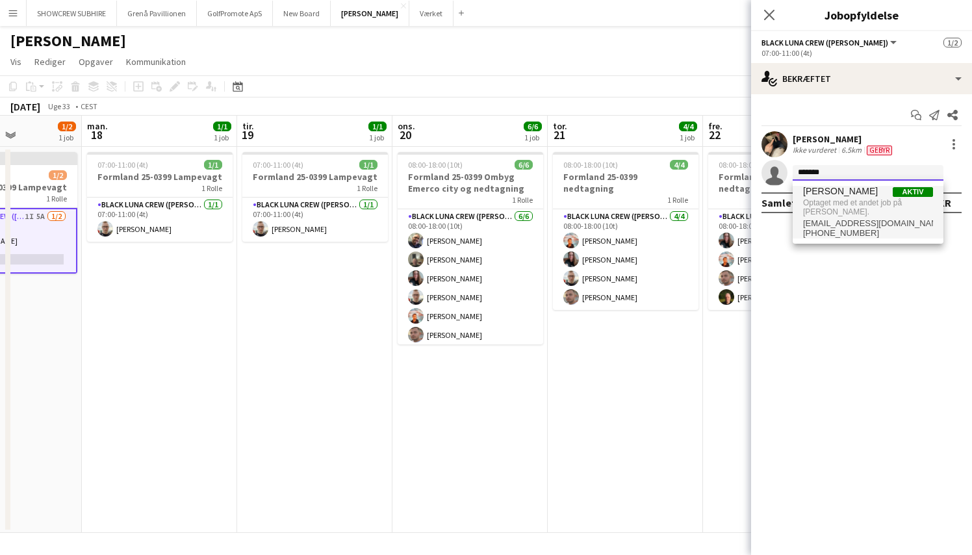
type input "*******"
drag, startPoint x: 833, startPoint y: 194, endPoint x: 870, endPoint y: 192, distance: 36.4
click at [870, 192] on span "[PERSON_NAME]" at bounding box center [840, 191] width 75 height 11
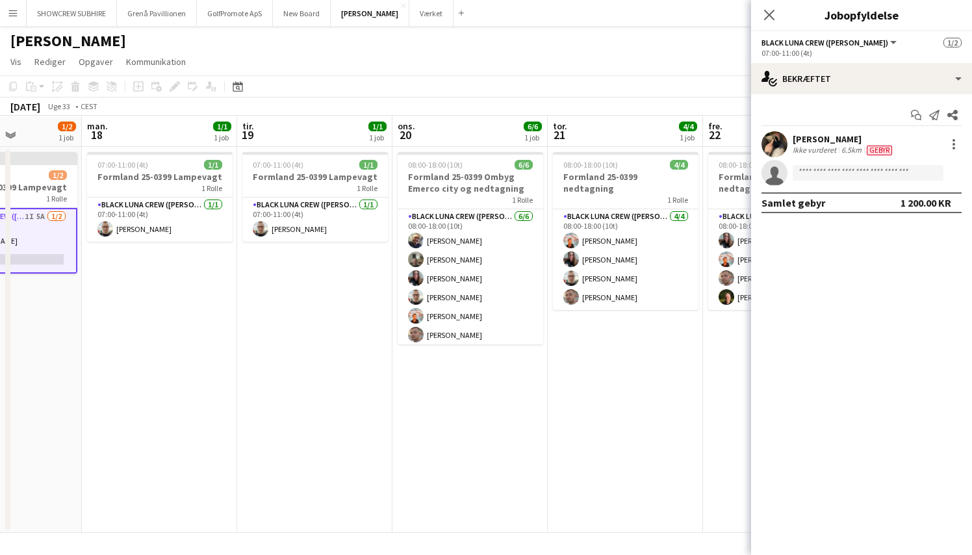
click at [547, 489] on app-date-cell "08:00-18:00 (10t) 6/6 Formland 25-0399 Ombyg Emerco city og nedtagning 1 Rolle …" at bounding box center [470, 340] width 155 height 386
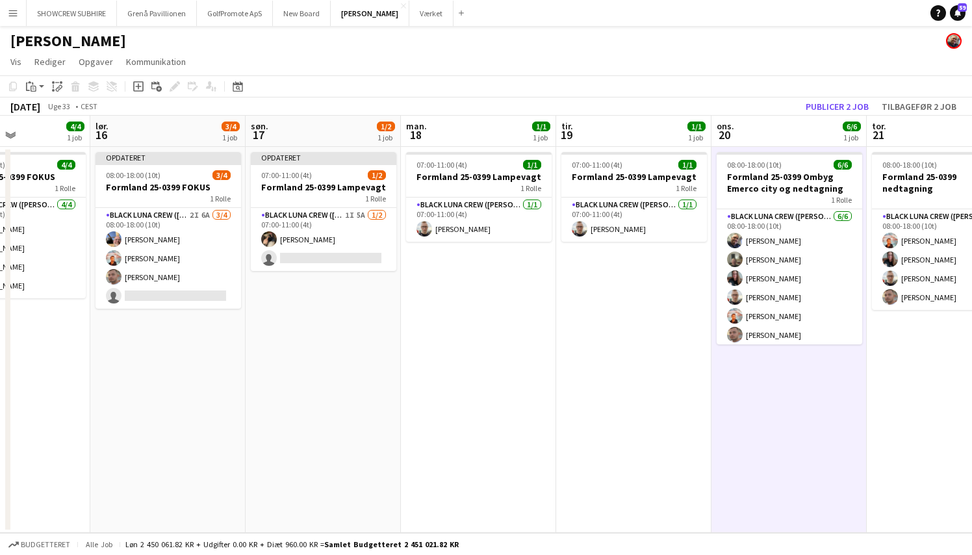
scroll to position [0, 374]
click at [926, 106] on button "Tilbagefør 2 job" at bounding box center [919, 106] width 85 height 17
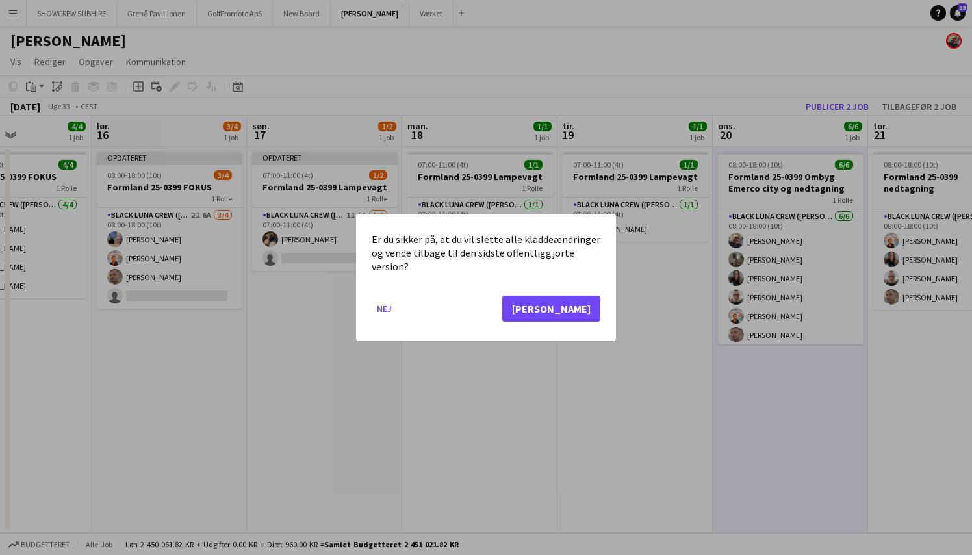
click at [590, 313] on button "[PERSON_NAME]" at bounding box center [551, 309] width 98 height 26
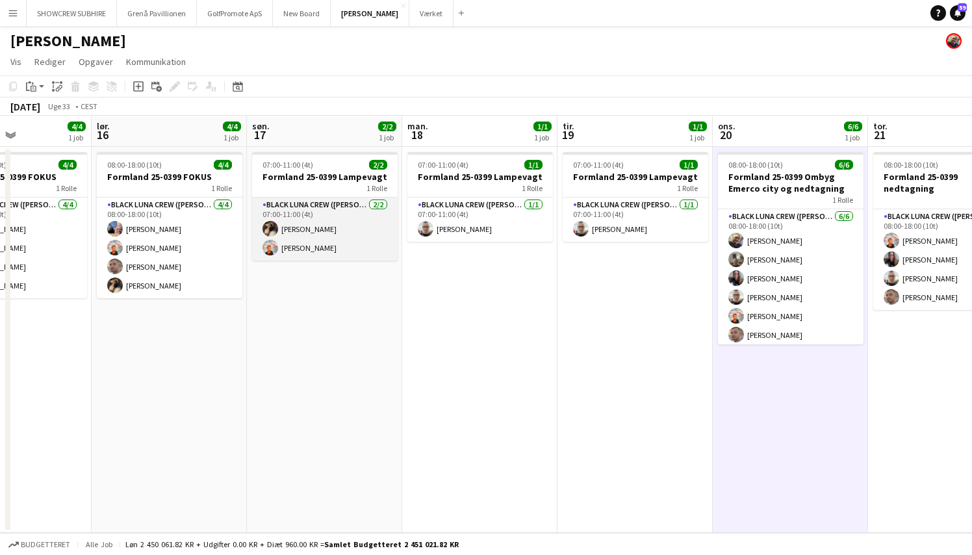
click at [320, 228] on app-card-role "Black [PERSON_NAME] ([PERSON_NAME]) [DATE] 07:00-11:00 (4t) [PERSON_NAME] [PERS…" at bounding box center [325, 229] width 146 height 63
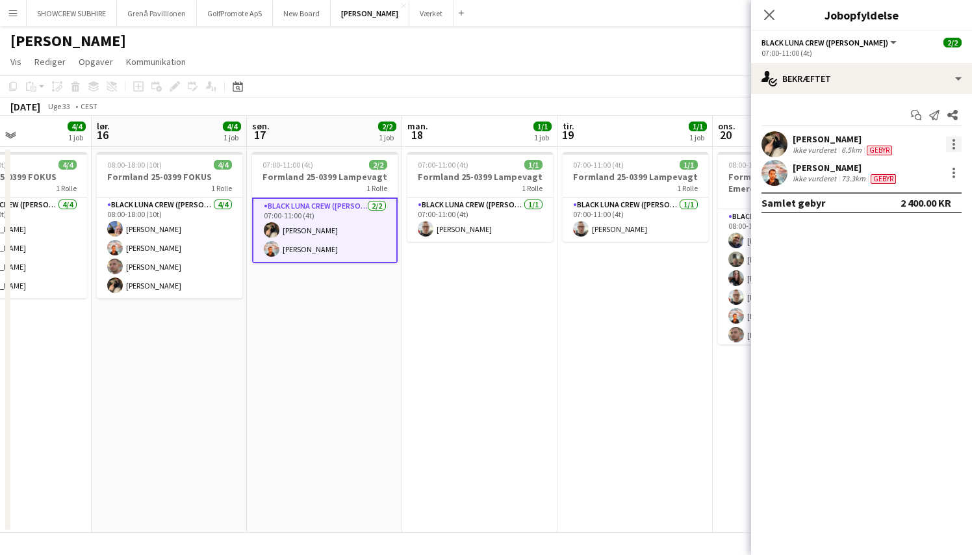
click at [955, 144] on div at bounding box center [954, 144] width 3 height 3
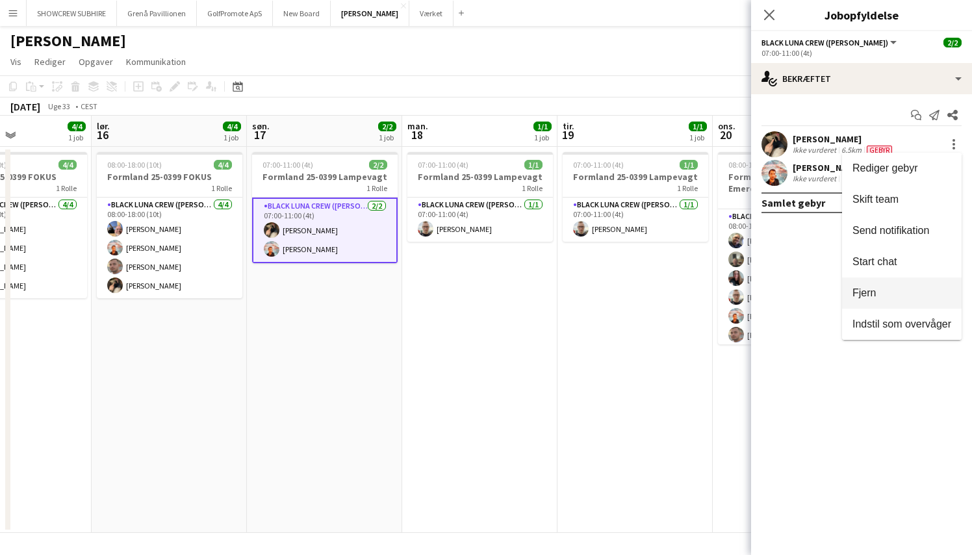
click at [893, 289] on span "Fjern" at bounding box center [902, 293] width 99 height 12
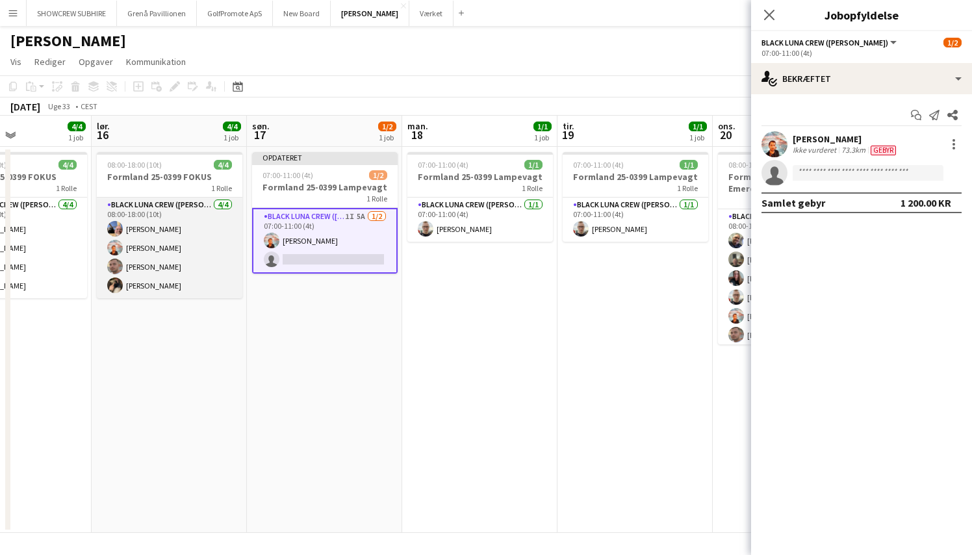
click at [153, 287] on app-card-role "Black [PERSON_NAME] ([PERSON_NAME]) [DATE] 08:00-18:00 (10t) [PERSON_NAME] [PER…" at bounding box center [170, 248] width 146 height 101
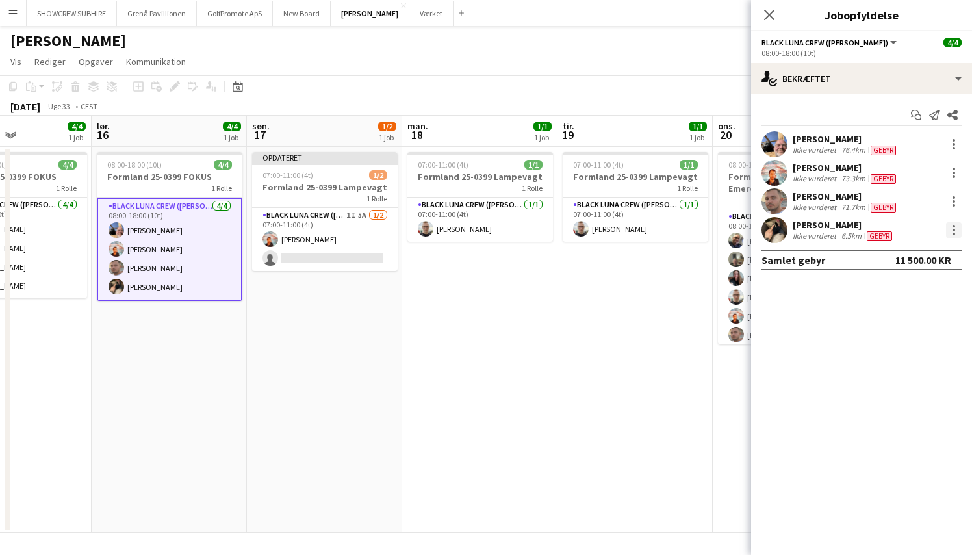
click at [955, 229] on div at bounding box center [954, 230] width 3 height 3
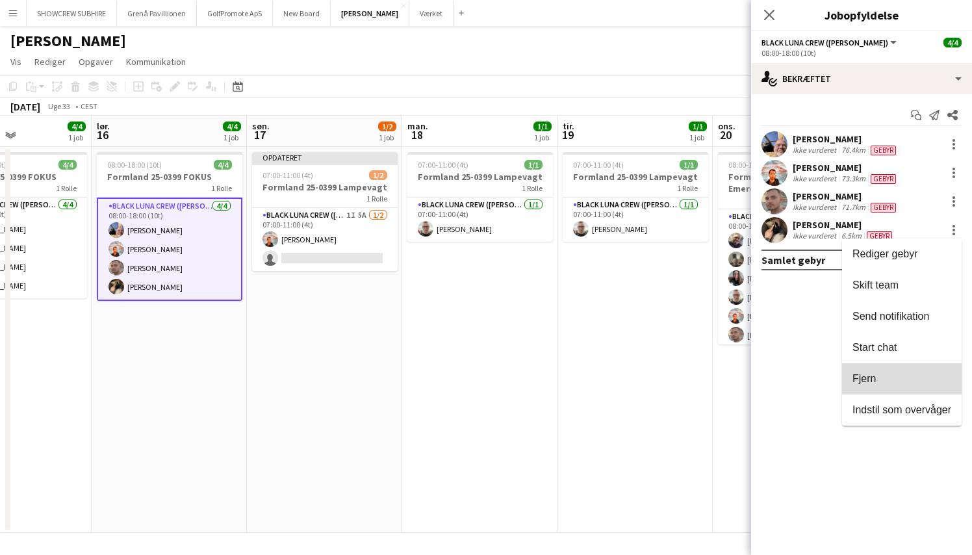
click at [901, 379] on span "Fjern" at bounding box center [902, 379] width 99 height 12
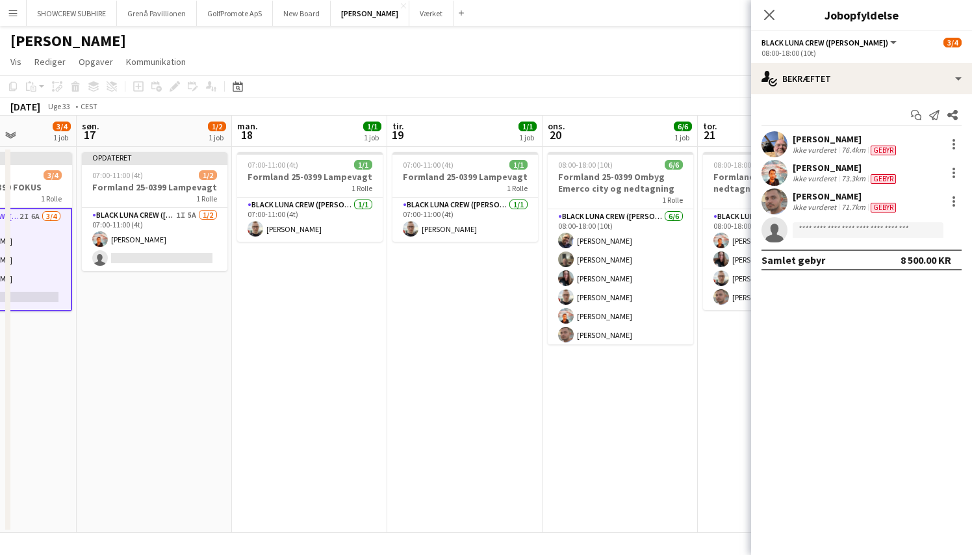
scroll to position [0, 324]
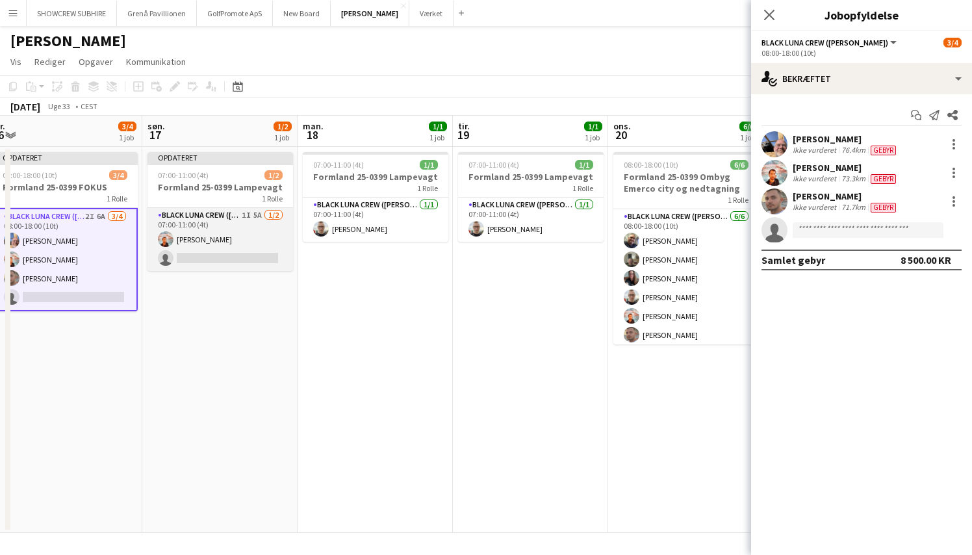
click at [249, 216] on app-card-role "Black Luna Crew ([PERSON_NAME]) 1I 5A [DATE] 07:00-11:00 (4t) [PERSON_NAME] sin…" at bounding box center [221, 239] width 146 height 63
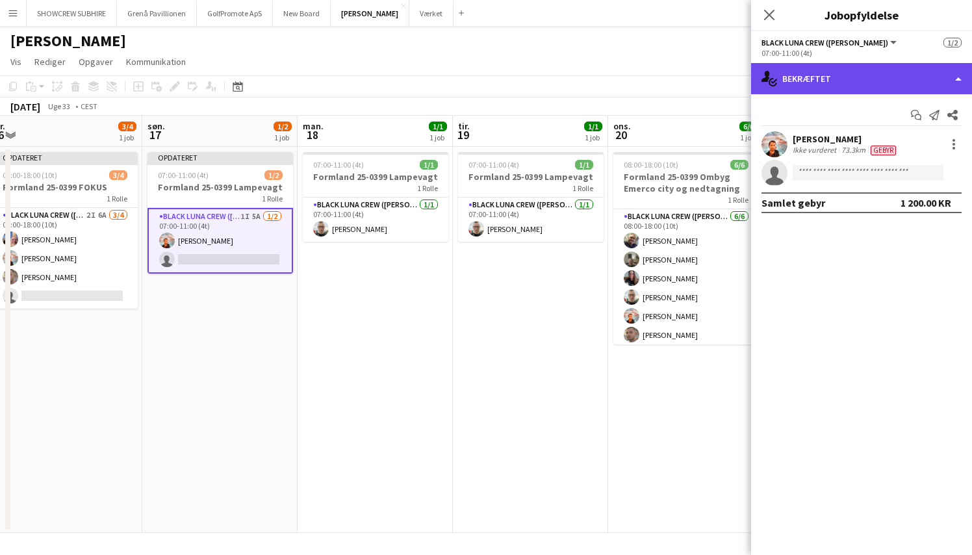
click at [910, 71] on div "single-neutral-actions-check-2 Bekræftet" at bounding box center [861, 78] width 221 height 31
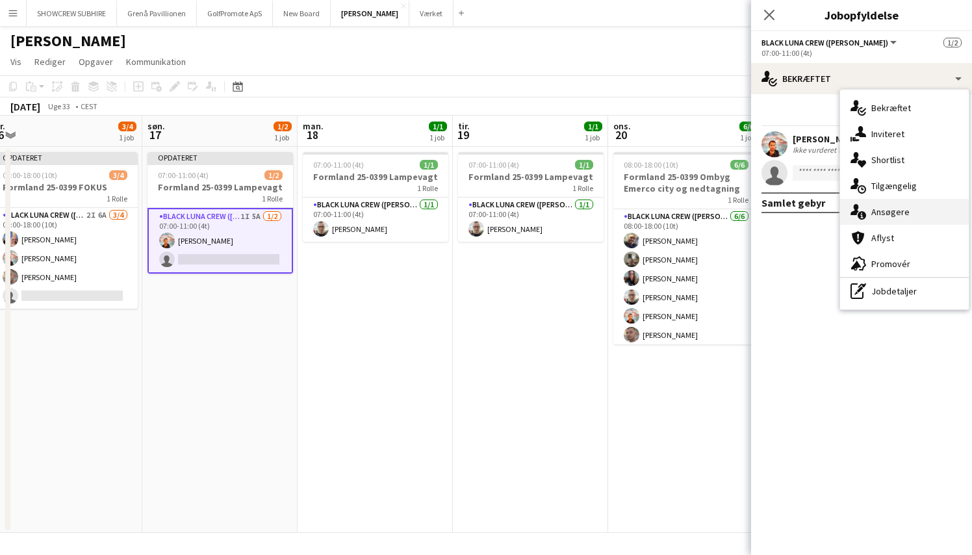
click at [916, 209] on div "single-neutral-actions-information Ansøgere" at bounding box center [904, 212] width 129 height 26
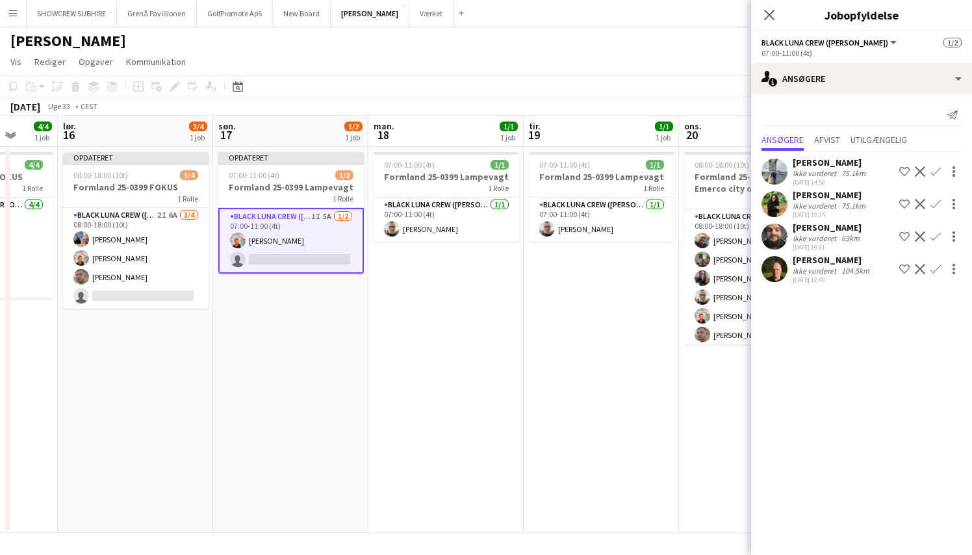
scroll to position [0, 401]
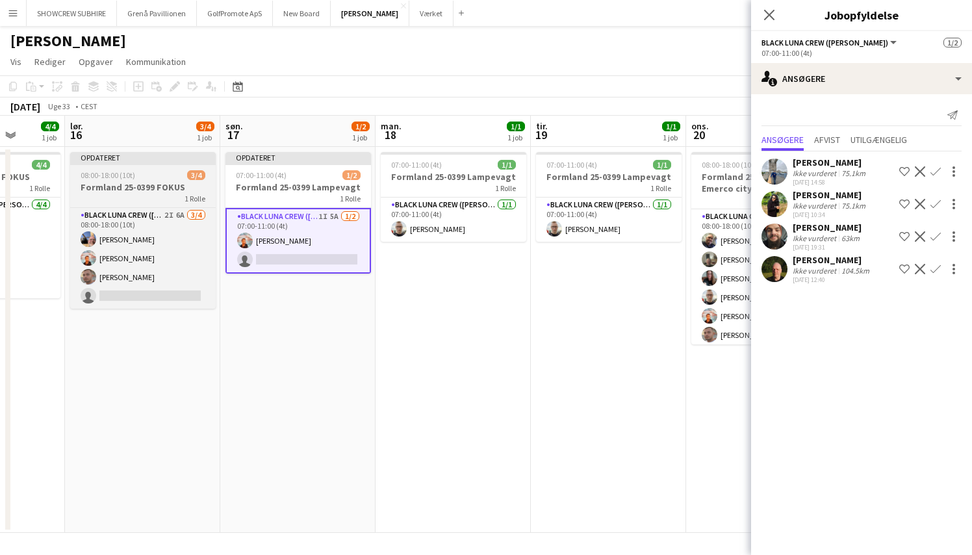
click at [161, 196] on div "1 Rolle" at bounding box center [143, 198] width 146 height 10
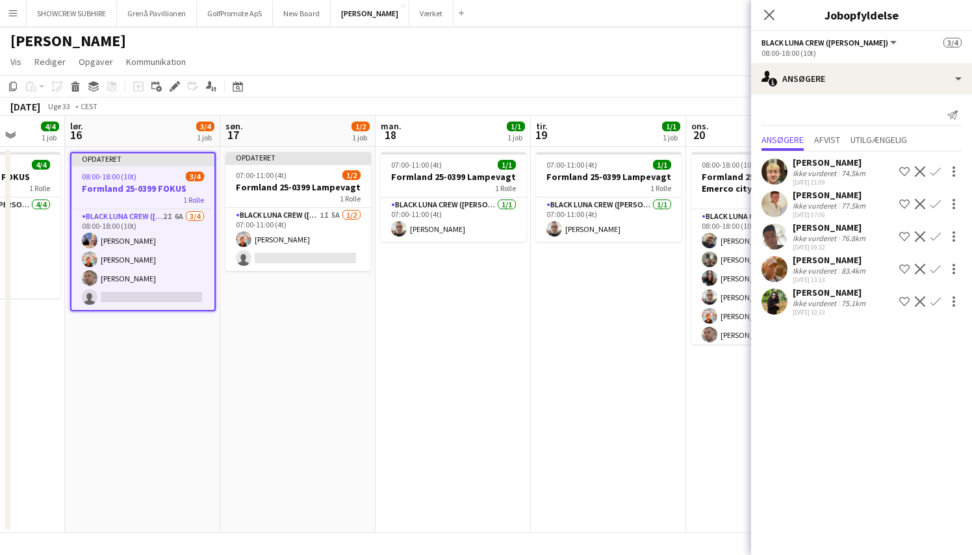
click at [938, 237] on app-icon "Bekræft" at bounding box center [936, 236] width 10 height 10
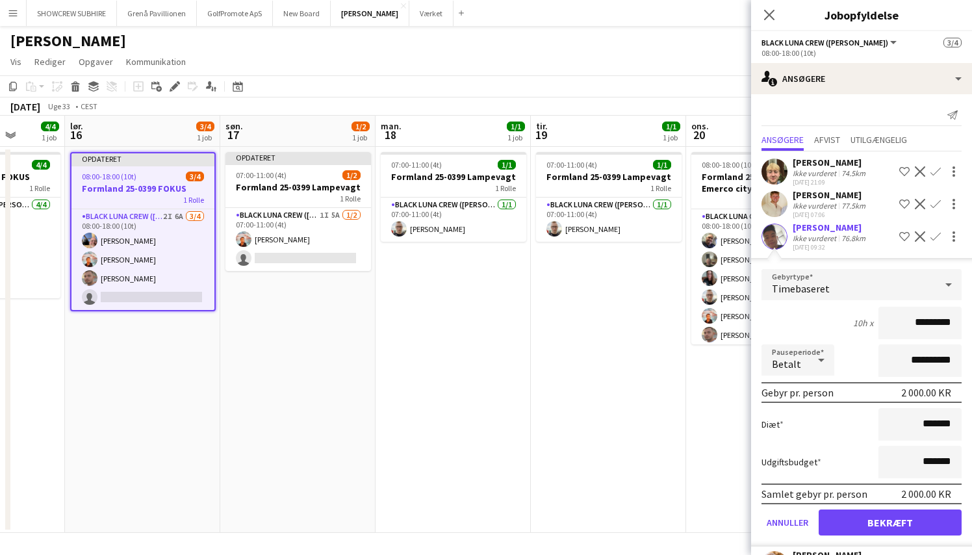
click at [888, 523] on button "Bekræft" at bounding box center [890, 523] width 143 height 26
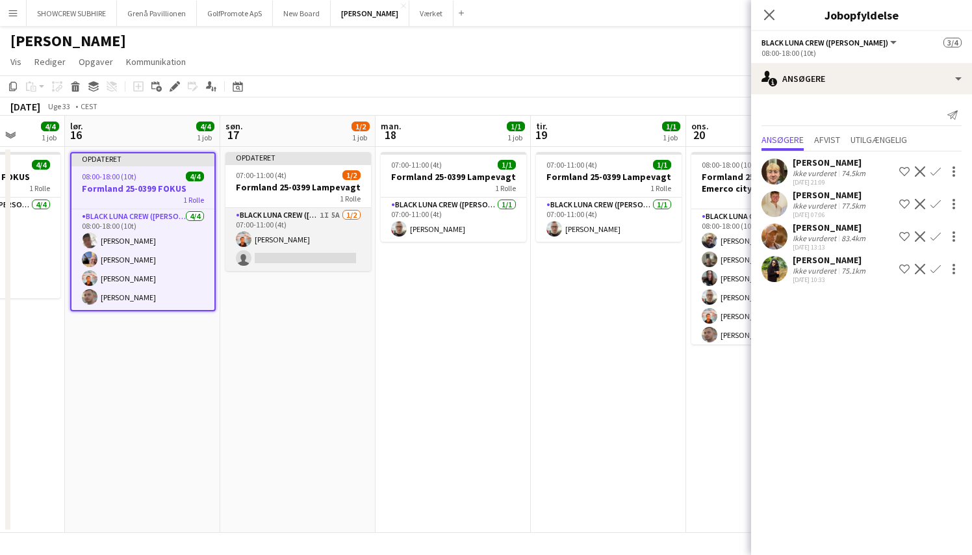
click at [326, 259] on app-card-role "Black Luna Crew ([PERSON_NAME]) 1I 5A [DATE] 07:00-11:00 (4t) [PERSON_NAME] sin…" at bounding box center [299, 239] width 146 height 63
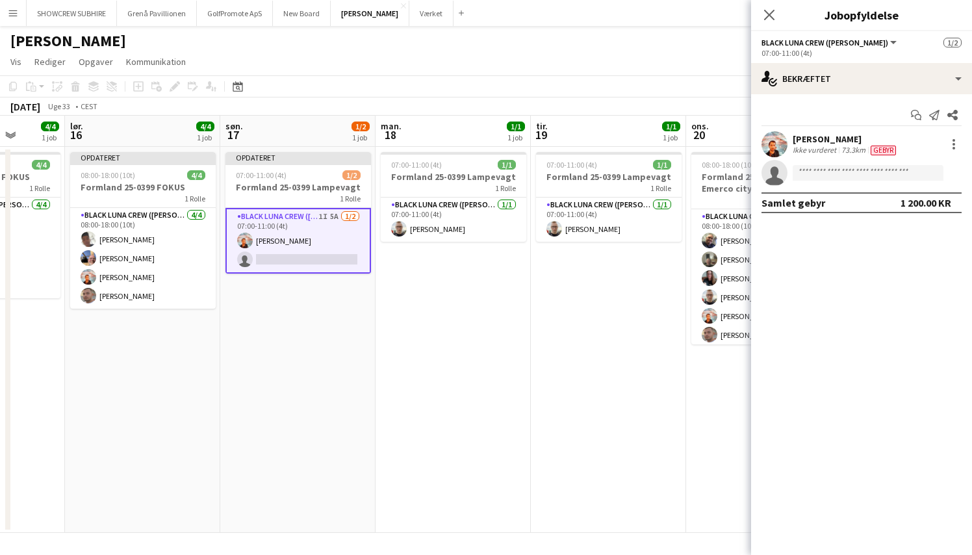
scroll to position [0, 0]
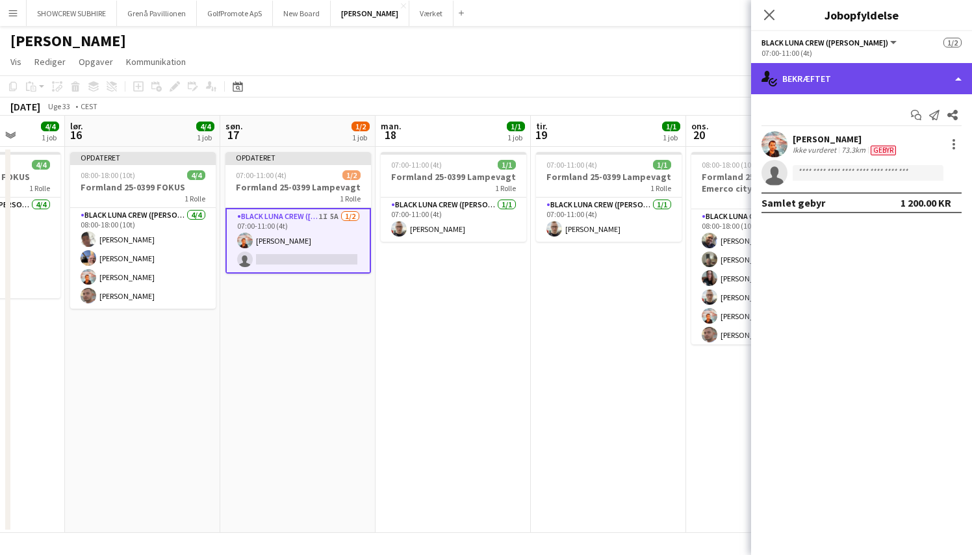
click at [961, 77] on div "single-neutral-actions-check-2 Bekræftet" at bounding box center [861, 78] width 221 height 31
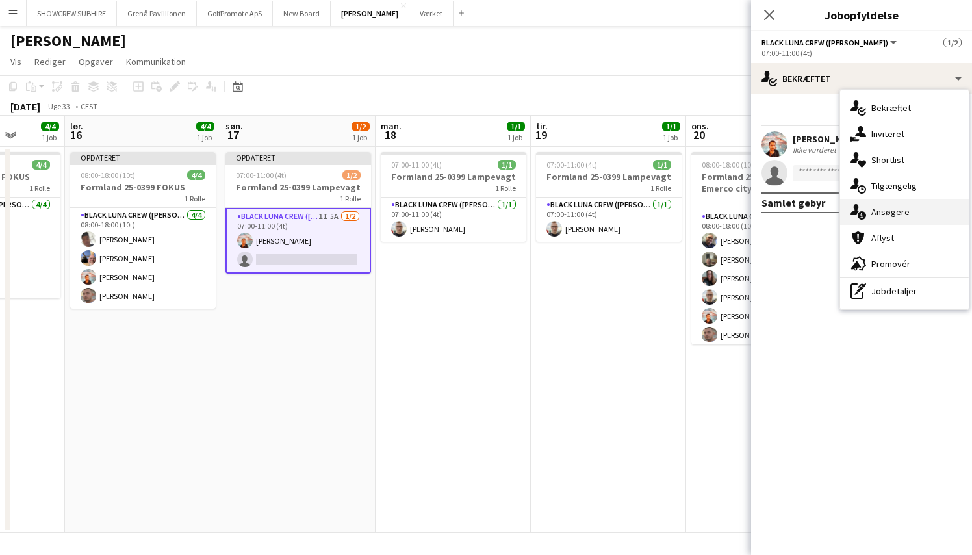
click at [909, 214] on div "single-neutral-actions-information Ansøgere" at bounding box center [904, 212] width 129 height 26
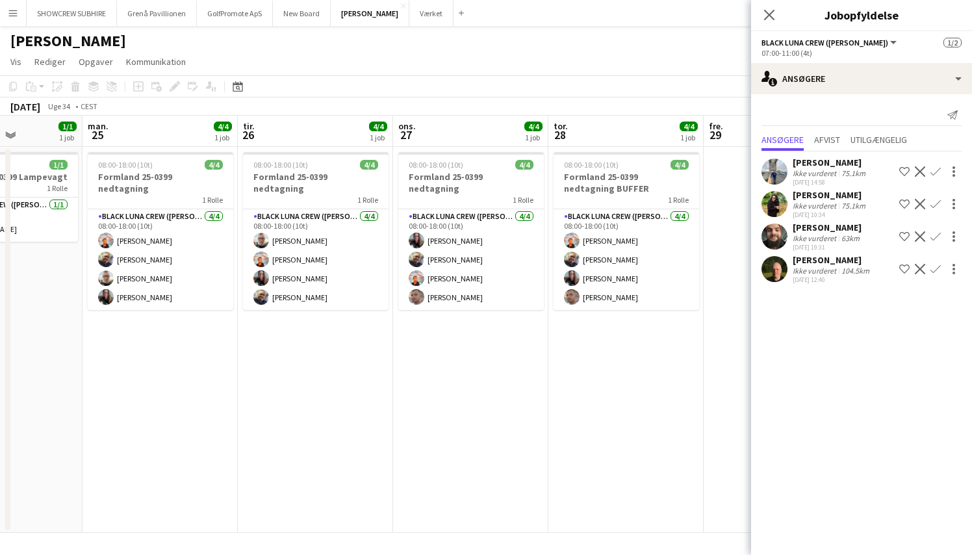
scroll to position [0, 314]
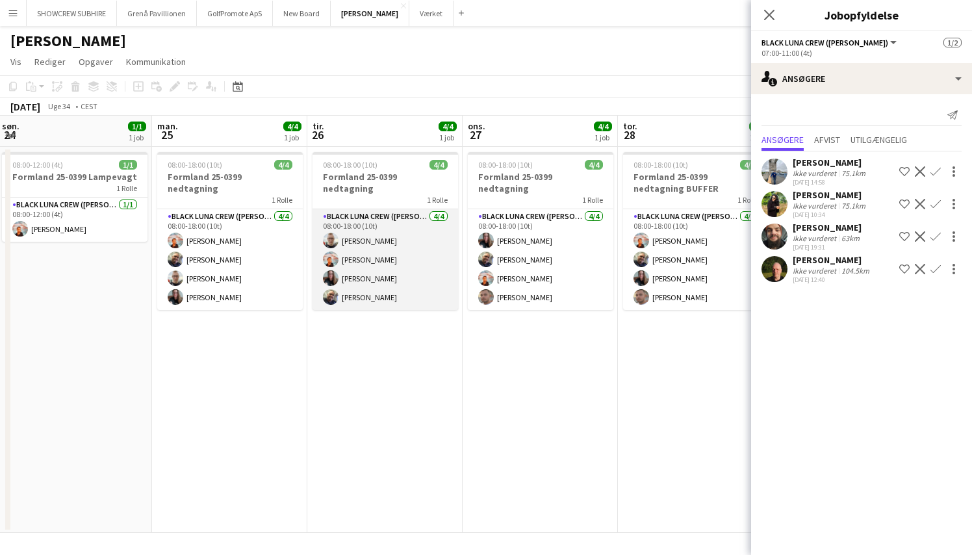
click at [376, 283] on app-card-role "Black [PERSON_NAME] ([PERSON_NAME]) [DATE] 08:00-18:00 (10t) [PERSON_NAME] [PER…" at bounding box center [386, 259] width 146 height 101
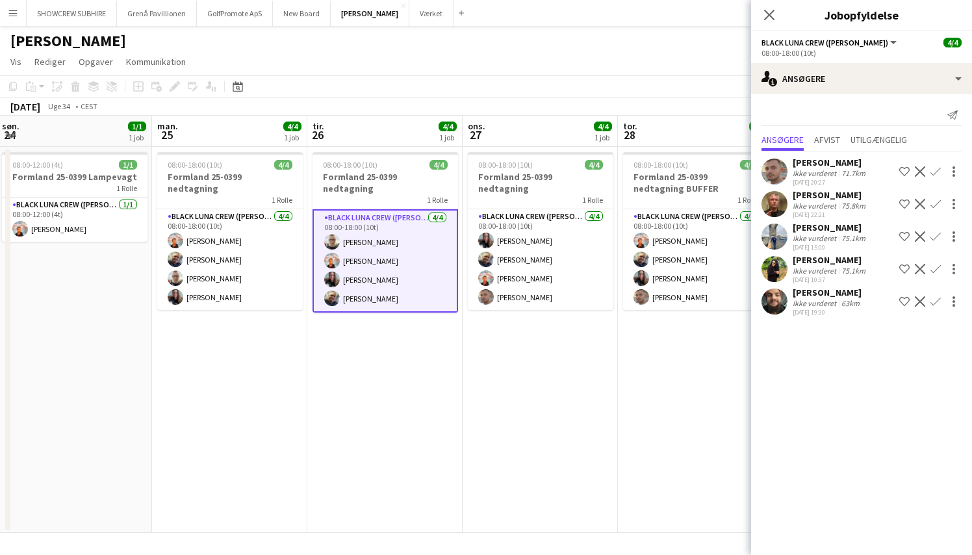
click at [383, 289] on app-card-role "Black [PERSON_NAME] ([PERSON_NAME]) [DATE] 08:00-18:00 (10t) [PERSON_NAME] [PER…" at bounding box center [386, 260] width 146 height 103
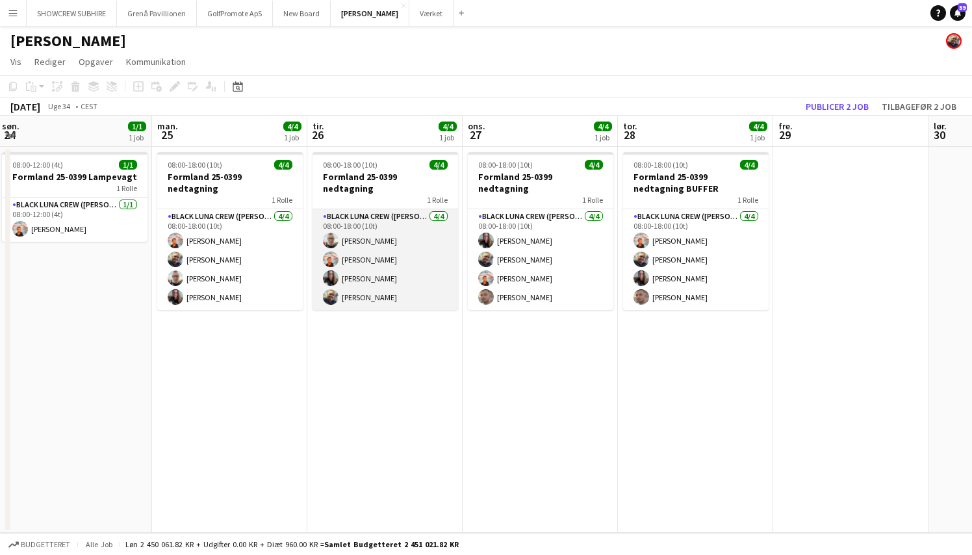
click at [383, 289] on app-card-role "Black [PERSON_NAME] ([PERSON_NAME]) [DATE] 08:00-18:00 (10t) [PERSON_NAME] [PER…" at bounding box center [386, 259] width 146 height 101
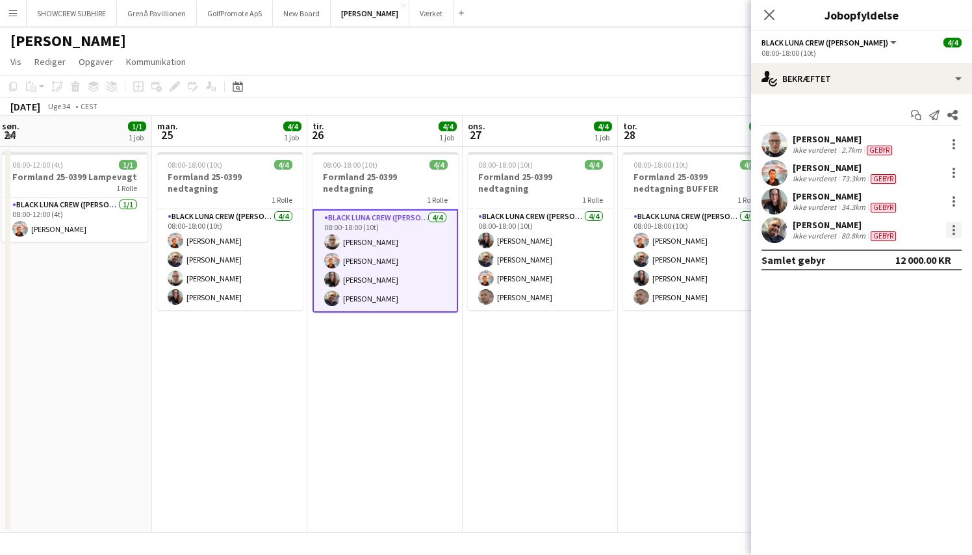
click at [957, 230] on div at bounding box center [954, 230] width 16 height 16
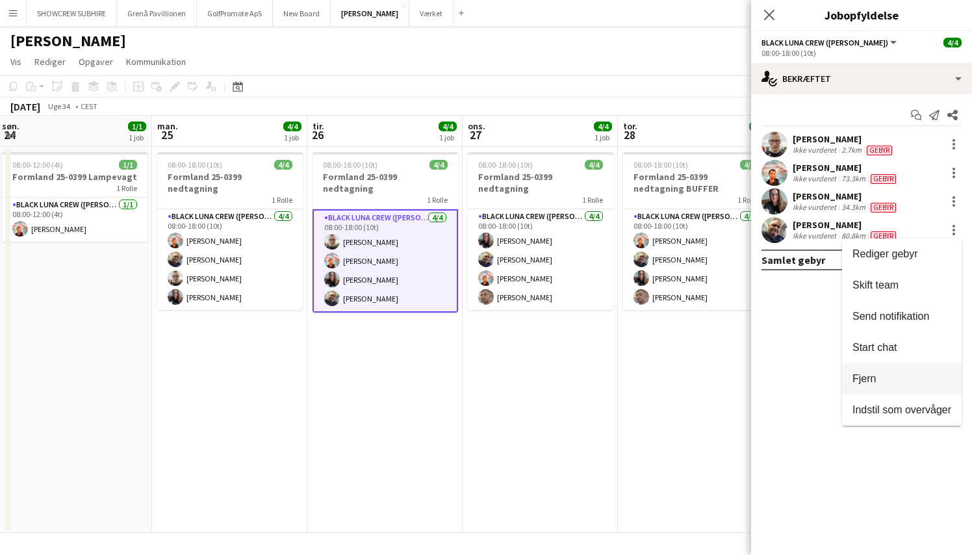
click at [905, 378] on span "Fjern" at bounding box center [902, 379] width 99 height 12
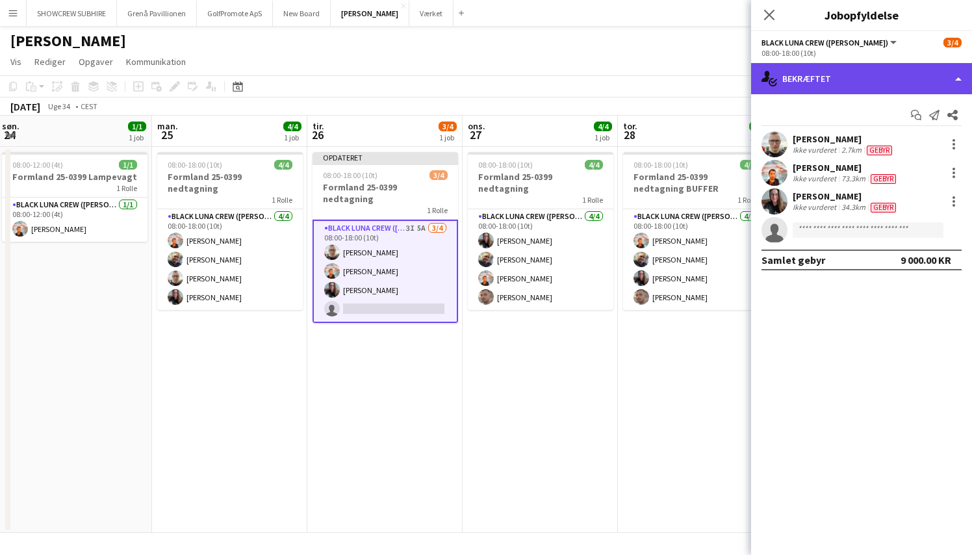
click at [957, 78] on div "single-neutral-actions-check-2 Bekræftet" at bounding box center [861, 78] width 221 height 31
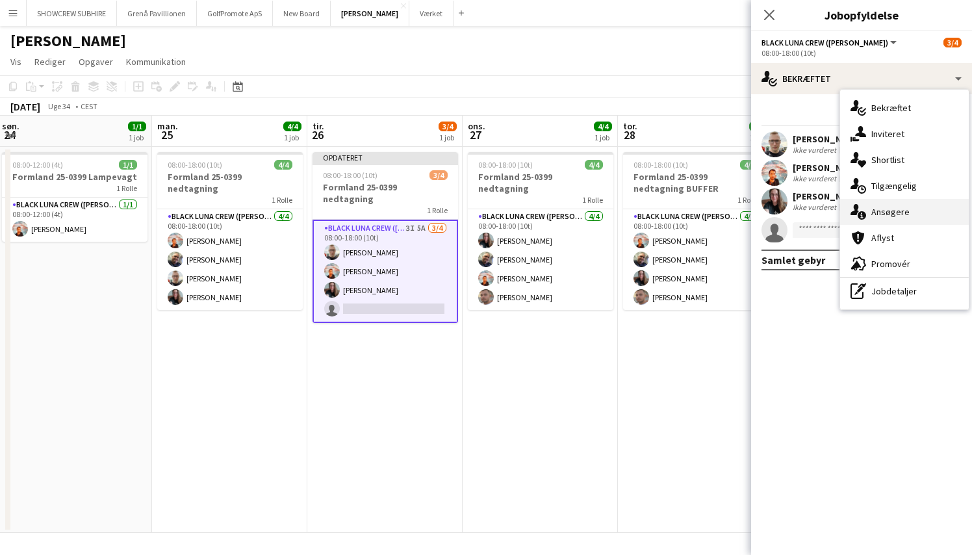
click at [923, 209] on div "single-neutral-actions-information Ansøgere" at bounding box center [904, 212] width 129 height 26
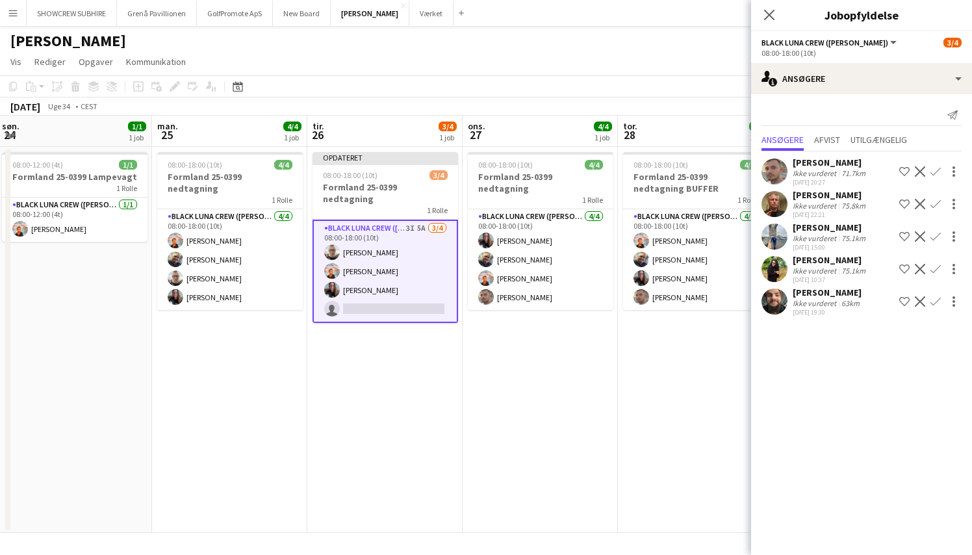
click at [935, 173] on app-icon "Bekræft" at bounding box center [936, 171] width 10 height 10
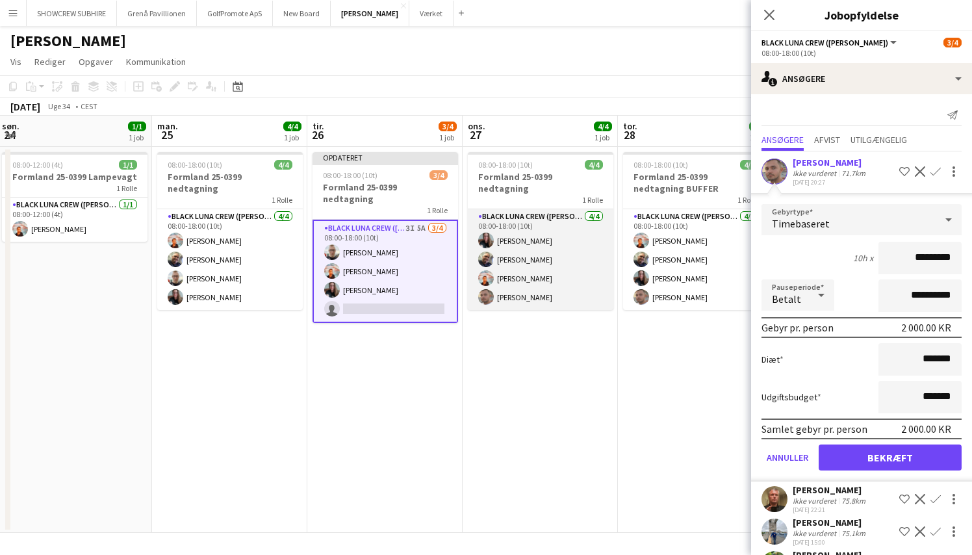
click at [562, 286] on app-card-role "Black Luna Crew ([PERSON_NAME]) [DATE] 08:00-18:00 (10t) [PERSON_NAME] [PERSON_…" at bounding box center [541, 259] width 146 height 101
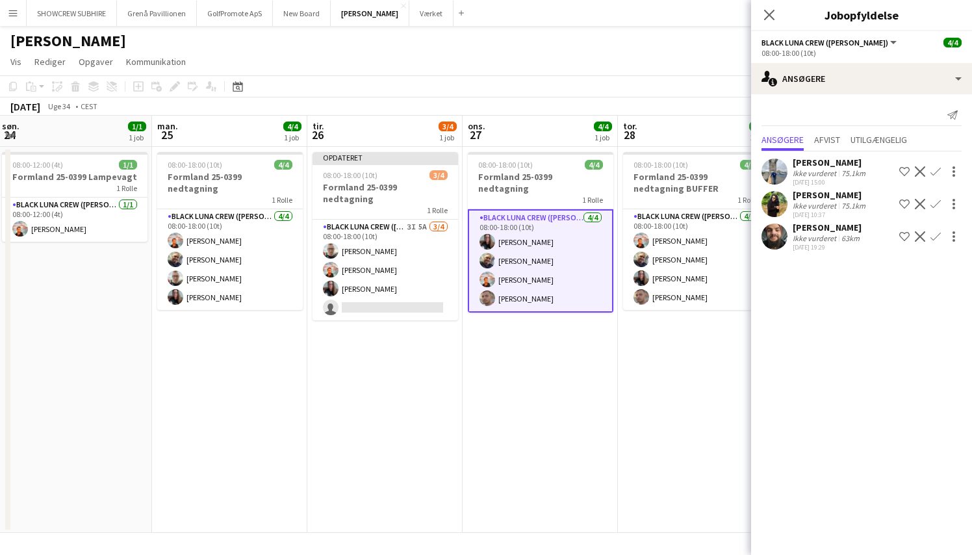
click at [564, 286] on app-card-role "Black Luna Crew ([PERSON_NAME]) [DATE] 08:00-18:00 (10t) [PERSON_NAME] [PERSON_…" at bounding box center [541, 260] width 146 height 103
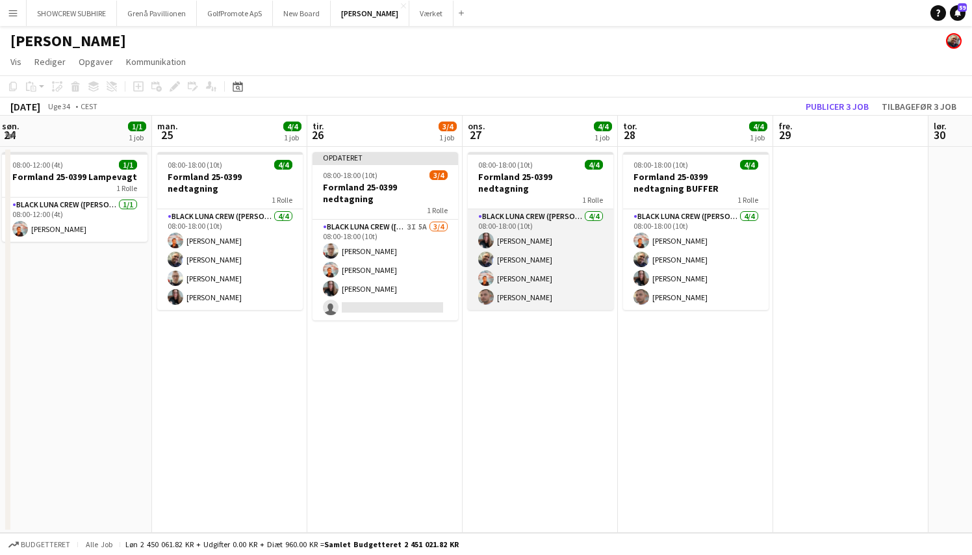
click at [563, 283] on app-card-role "Black Luna Crew ([PERSON_NAME]) [DATE] 08:00-18:00 (10t) [PERSON_NAME] [PERSON_…" at bounding box center [541, 259] width 146 height 101
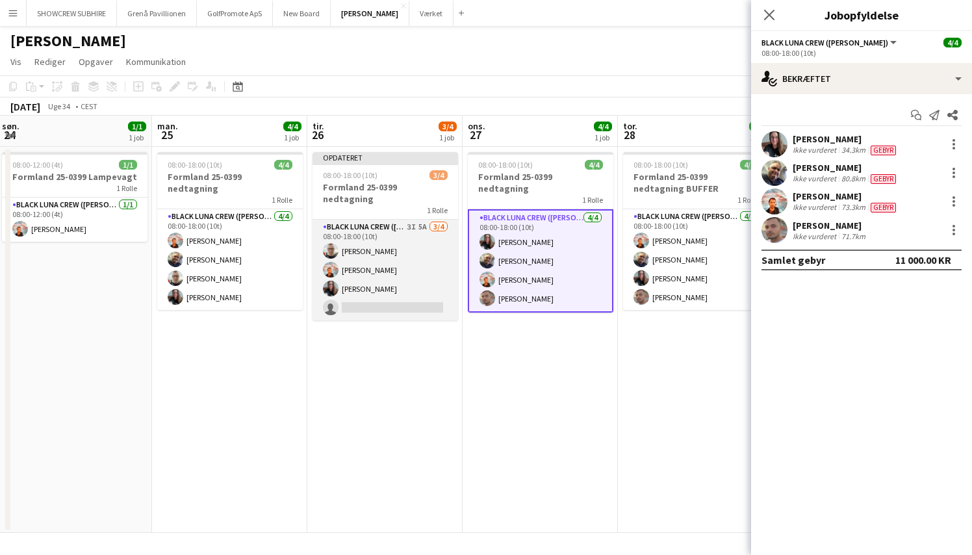
click at [370, 292] on app-card-role "Black Luna Crew ([PERSON_NAME]) 3I 5A [DATE] 08:00-18:00 (10t) [PERSON_NAME] [P…" at bounding box center [386, 270] width 146 height 101
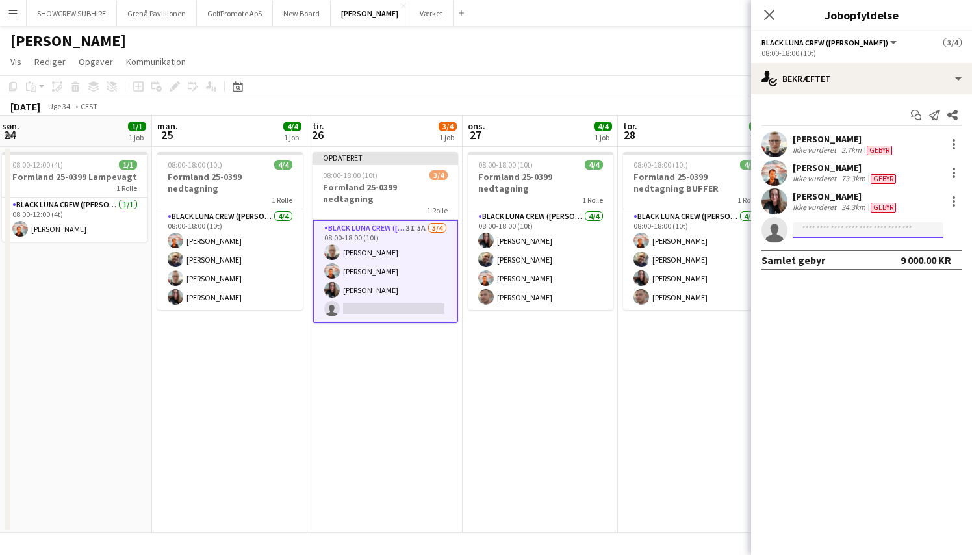
click at [812, 232] on input at bounding box center [868, 230] width 151 height 16
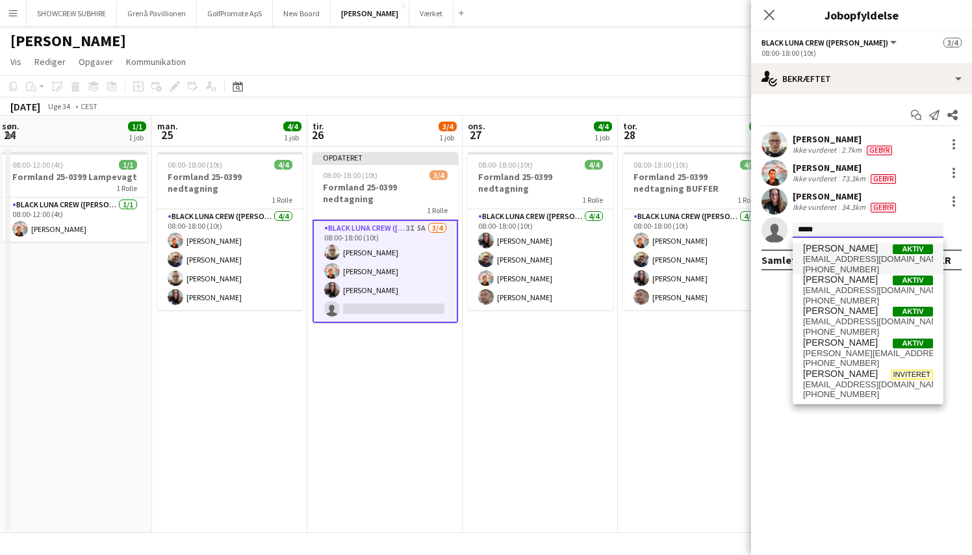
type input "*****"
click at [878, 255] on span "[EMAIL_ADDRESS][DOMAIN_NAME]" at bounding box center [868, 259] width 130 height 10
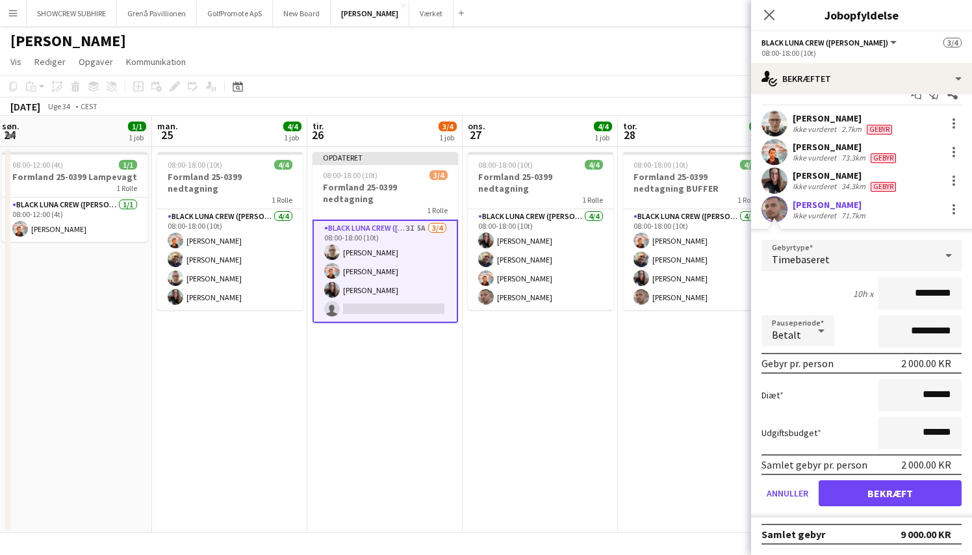
scroll to position [21, 0]
click at [883, 498] on button "Bekræft" at bounding box center [890, 493] width 143 height 26
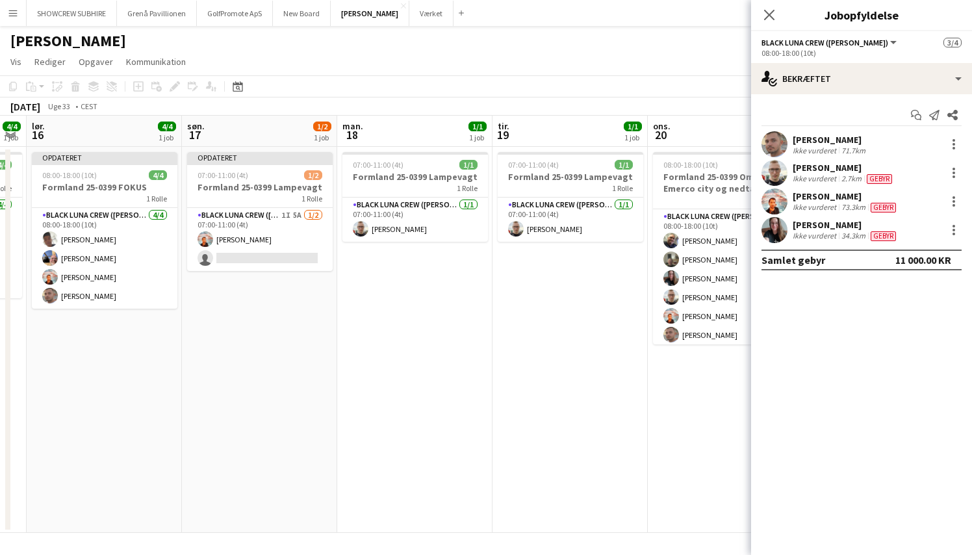
scroll to position [0, 367]
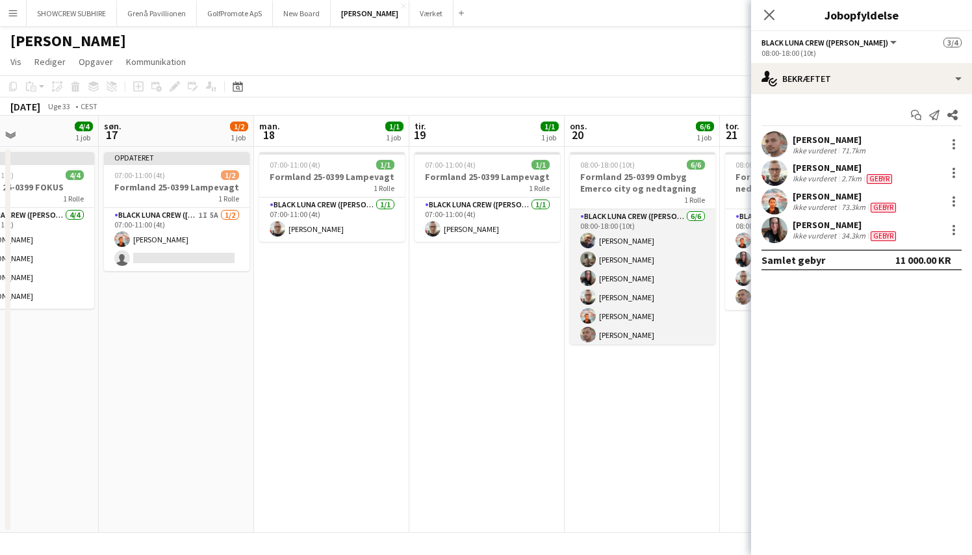
click at [645, 302] on app-card-role "Black [PERSON_NAME] ([PERSON_NAME]) [DATE] 08:00-18:00 (10t) [PERSON_NAME] [PER…" at bounding box center [643, 278] width 146 height 138
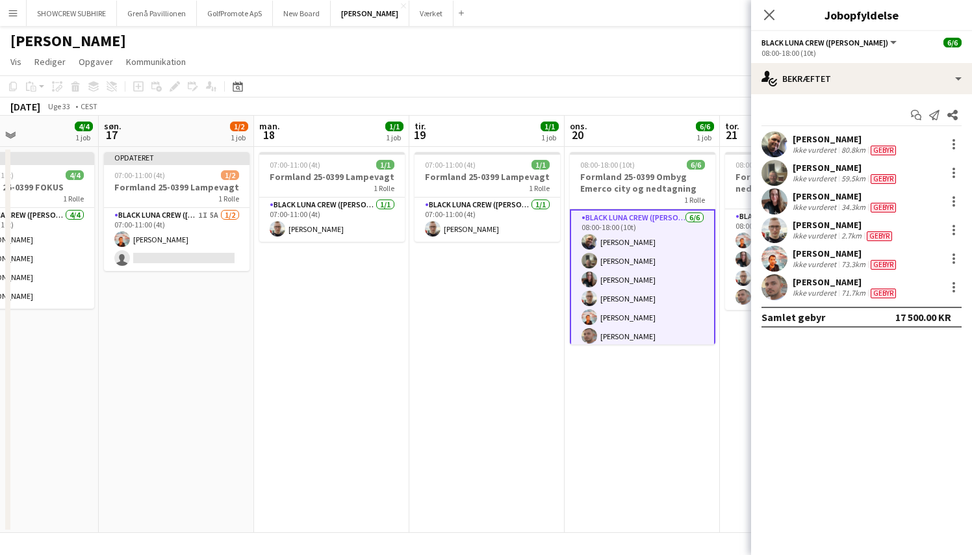
click at [643, 339] on app-card-role "Black [PERSON_NAME] ([PERSON_NAME]) [DATE] 08:00-18:00 (10t) [PERSON_NAME] [PER…" at bounding box center [643, 279] width 146 height 141
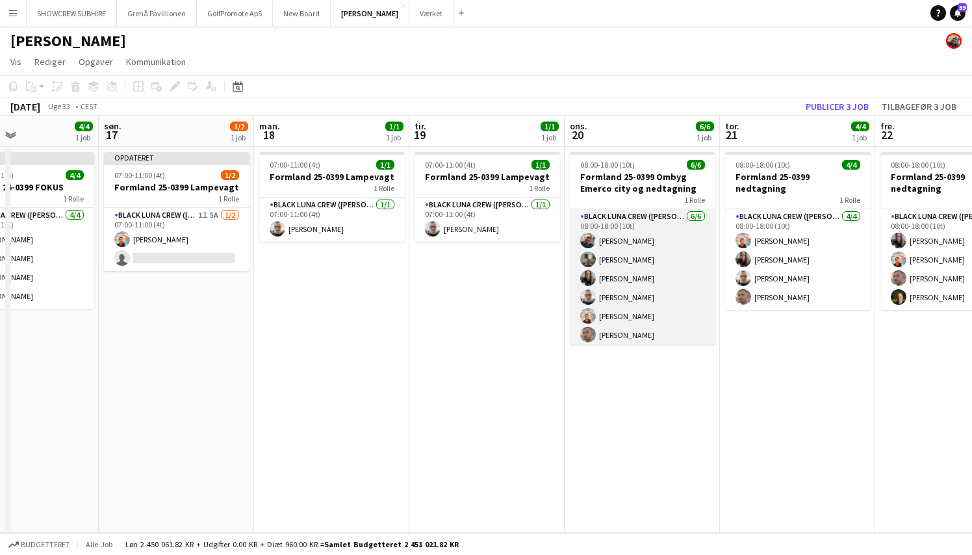
click at [637, 292] on app-card-role "Black [PERSON_NAME] ([PERSON_NAME]) [DATE] 08:00-18:00 (10t) [PERSON_NAME] [PER…" at bounding box center [643, 278] width 146 height 138
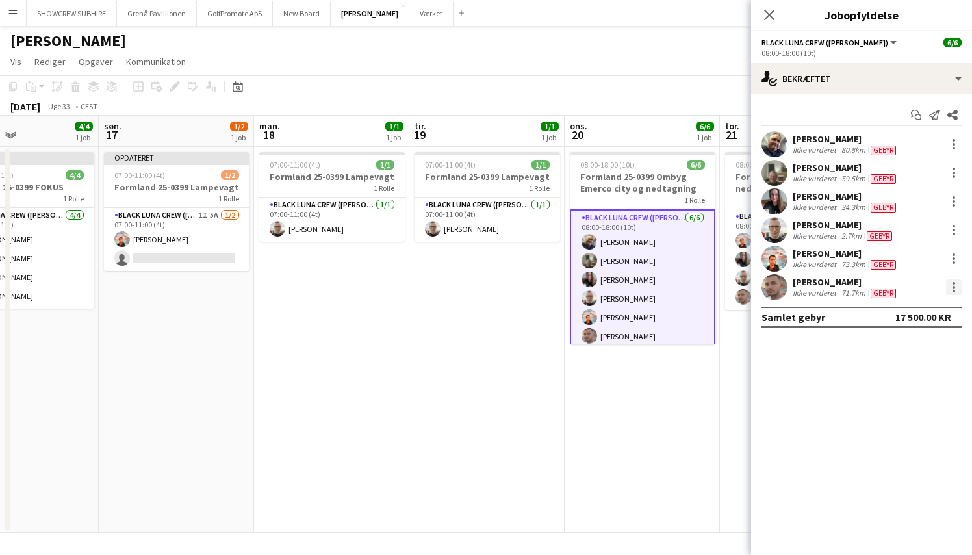
click at [953, 287] on div at bounding box center [954, 287] width 3 height 3
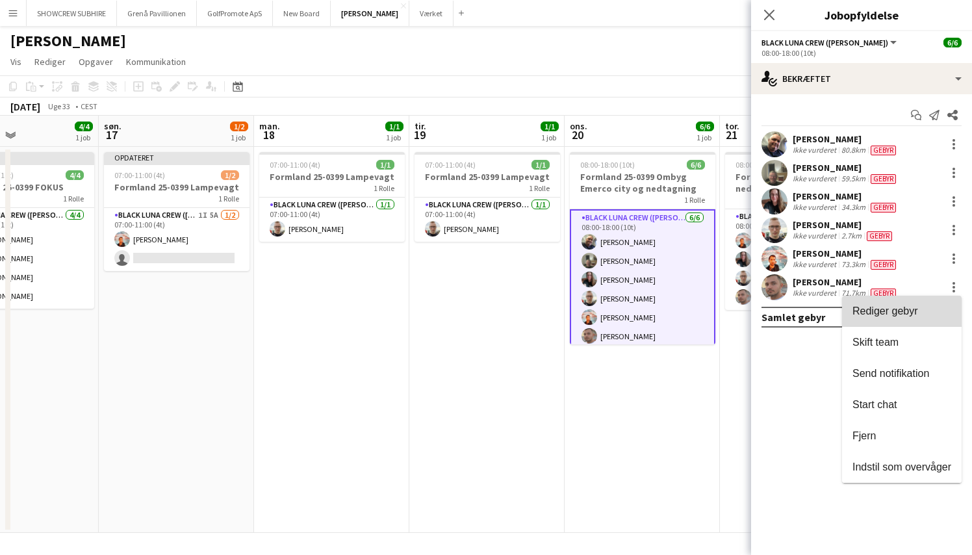
click at [907, 307] on span "Rediger gebyr" at bounding box center [886, 310] width 66 height 11
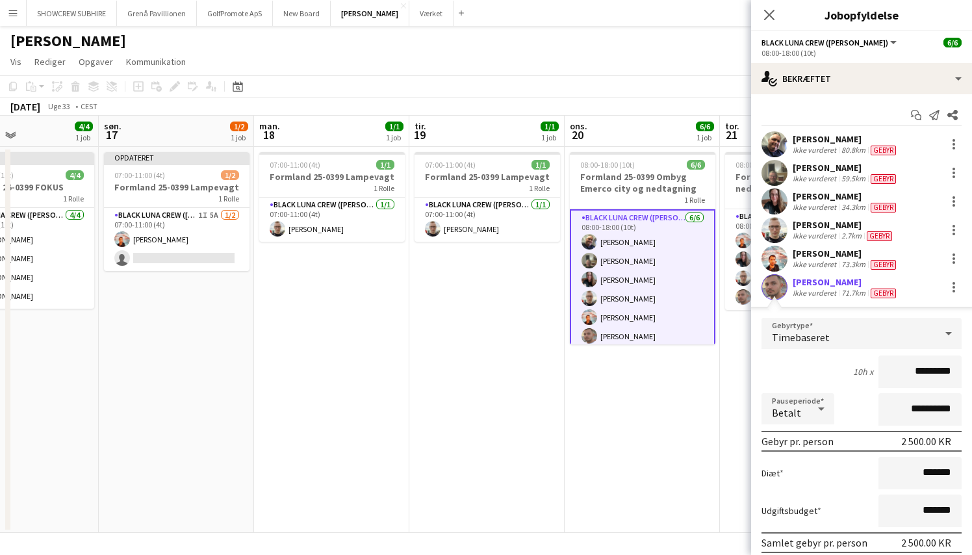
click at [589, 442] on app-date-cell "08:00-18:00 (10t) 6/6 Formland 25-0399 Ombyg Emerco city og nedtagning 1 Rolle …" at bounding box center [642, 340] width 155 height 386
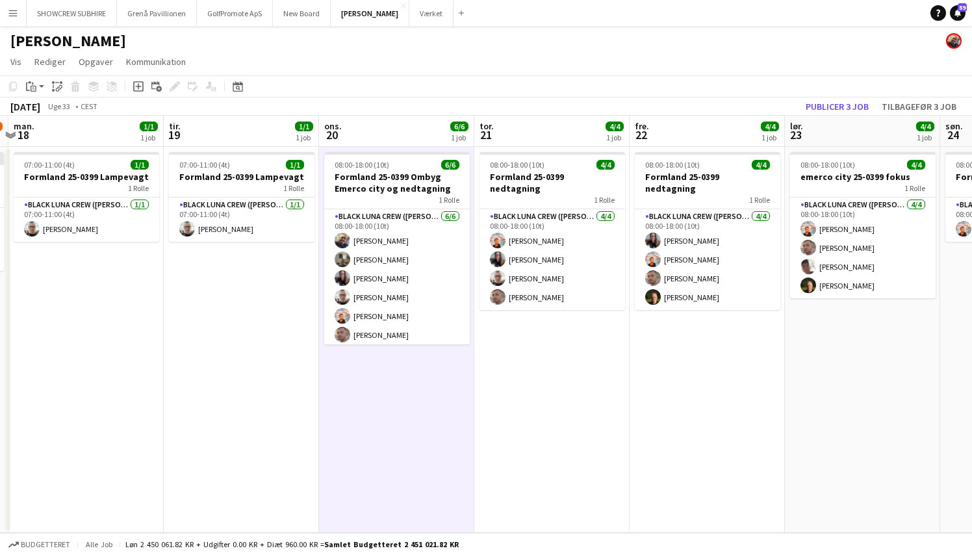
scroll to position [0, 301]
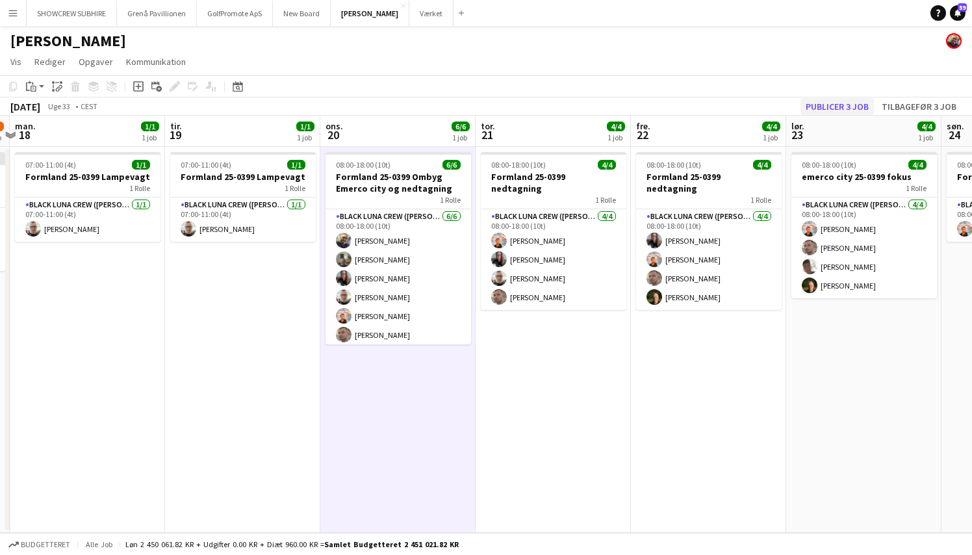
click at [851, 106] on button "Publicer 3 job" at bounding box center [837, 106] width 73 height 17
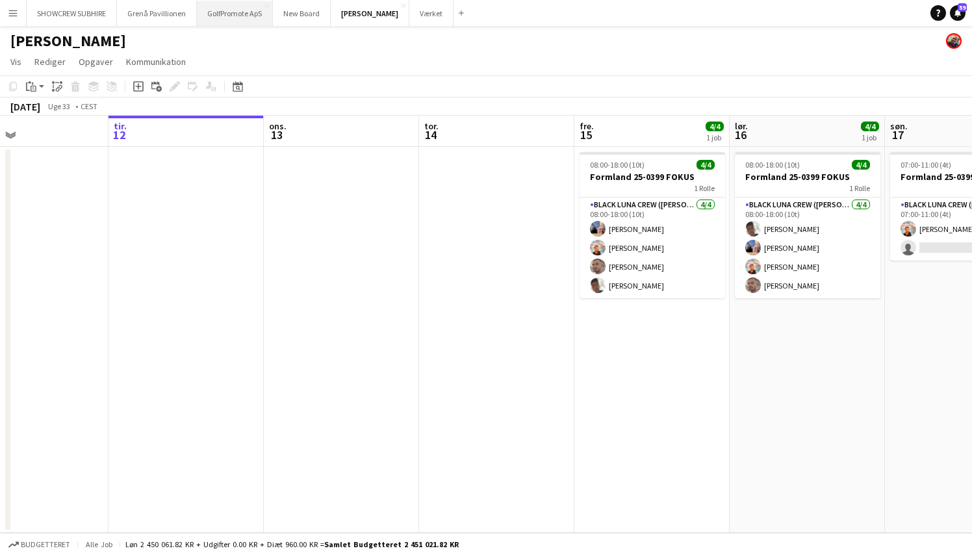
scroll to position [0, 0]
click at [77, 12] on button "SHOWCREW SUBHIRE Luk" at bounding box center [72, 13] width 90 height 25
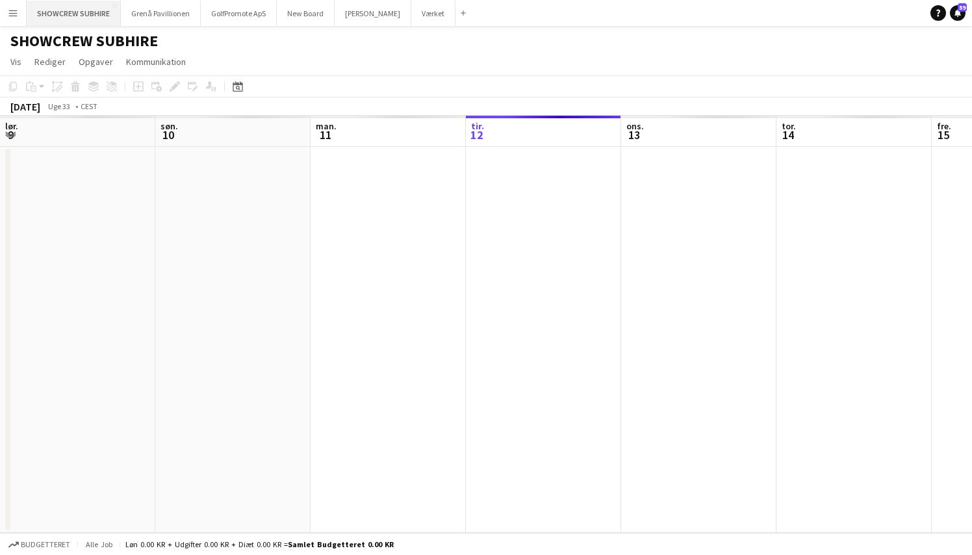
scroll to position [0, 311]
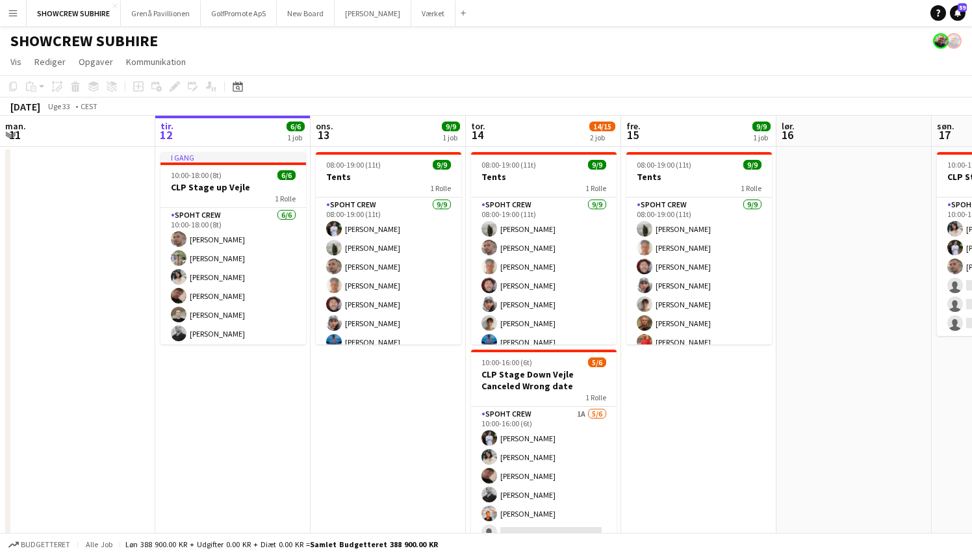
click at [10, 14] on app-icon "Menu" at bounding box center [13, 13] width 10 height 10
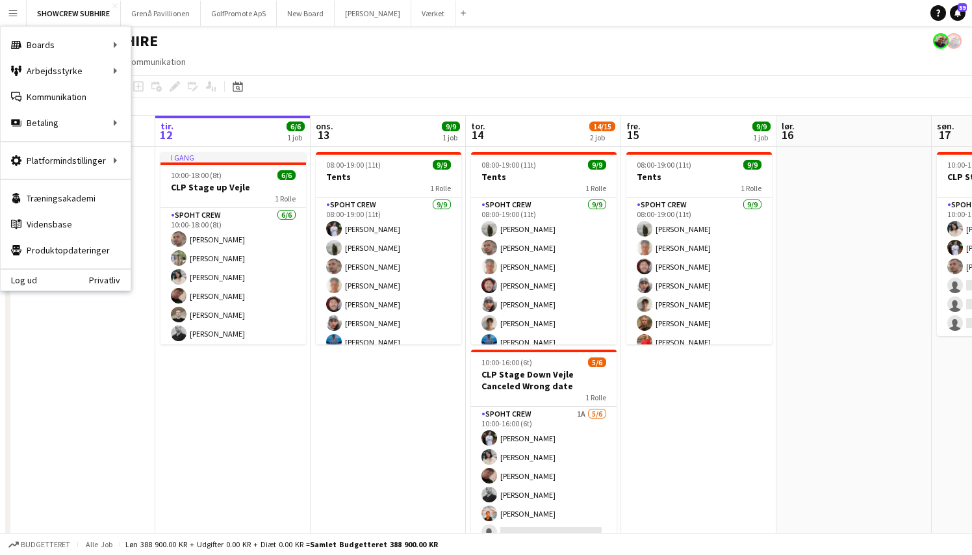
click at [177, 387] on app-date-cell "I gang 10:00-18:00 (8t) 6/6 CLP Stage up Vejle 1 Rolle Spoht Crew [DATE] 10:00-…" at bounding box center [232, 357] width 155 height 421
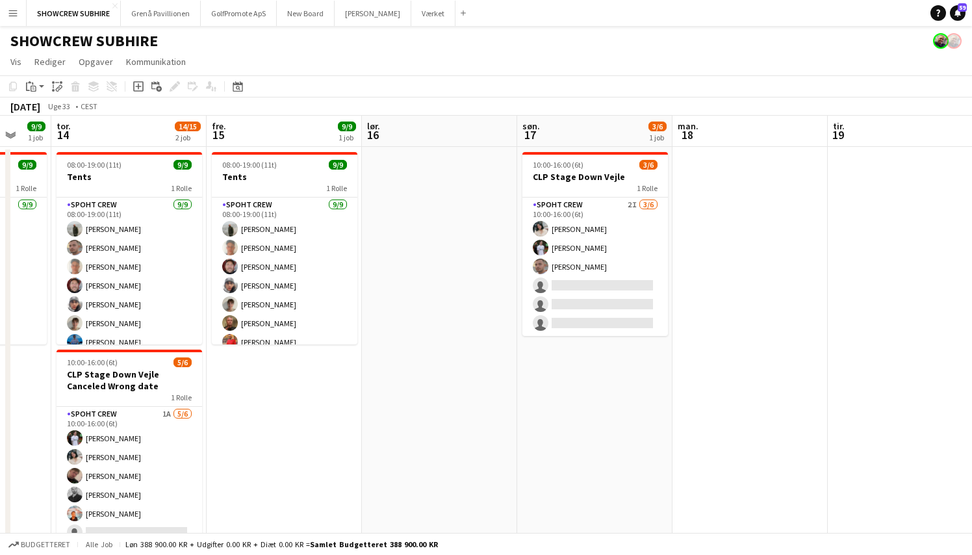
scroll to position [0, 363]
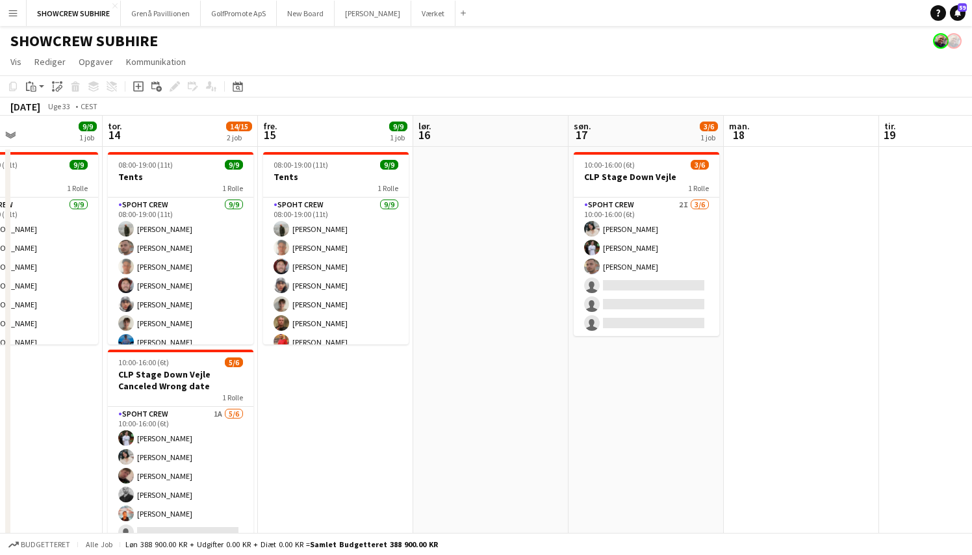
click at [14, 12] on app-icon "Menu" at bounding box center [13, 13] width 10 height 10
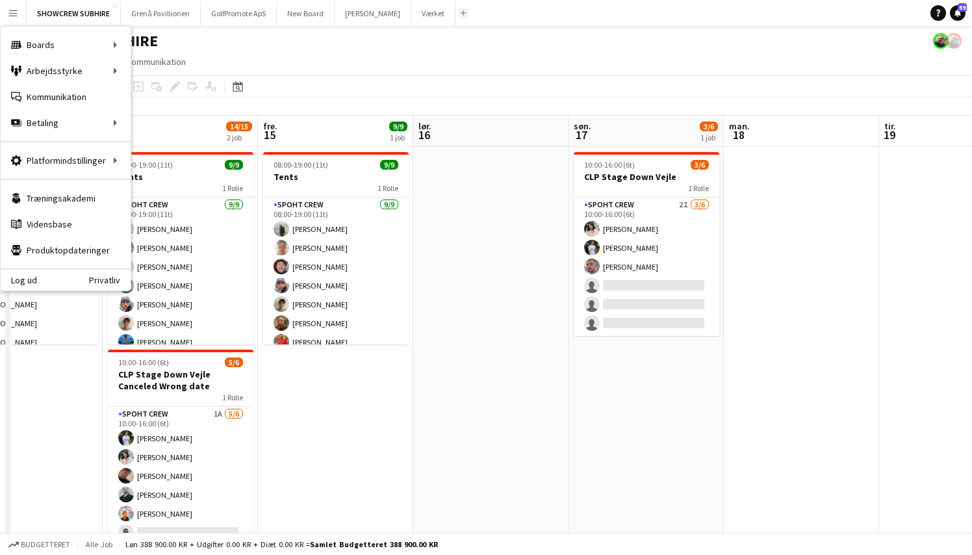
click at [465, 11] on app-icon "Tilføj" at bounding box center [463, 12] width 5 height 5
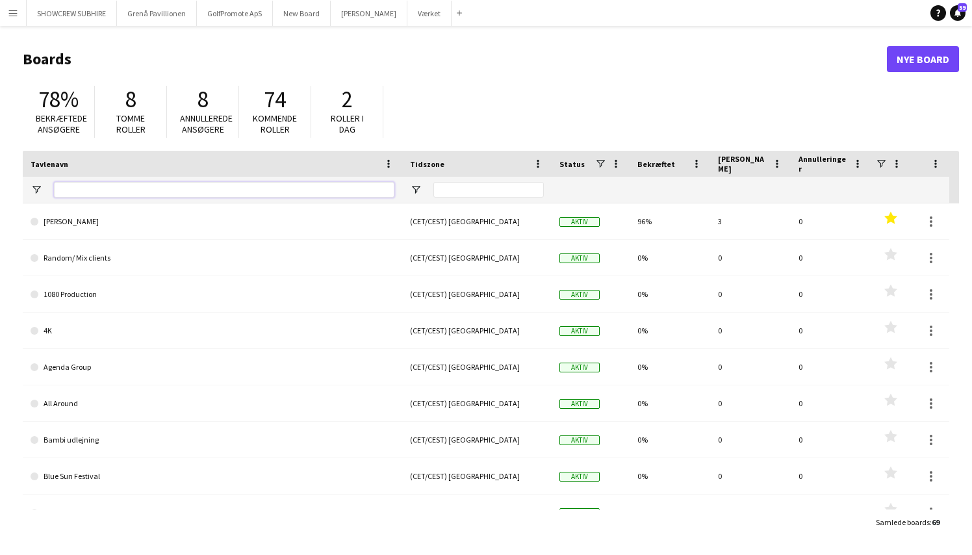
click at [100, 187] on input "Tavlenavn Filter Input" at bounding box center [224, 190] width 341 height 16
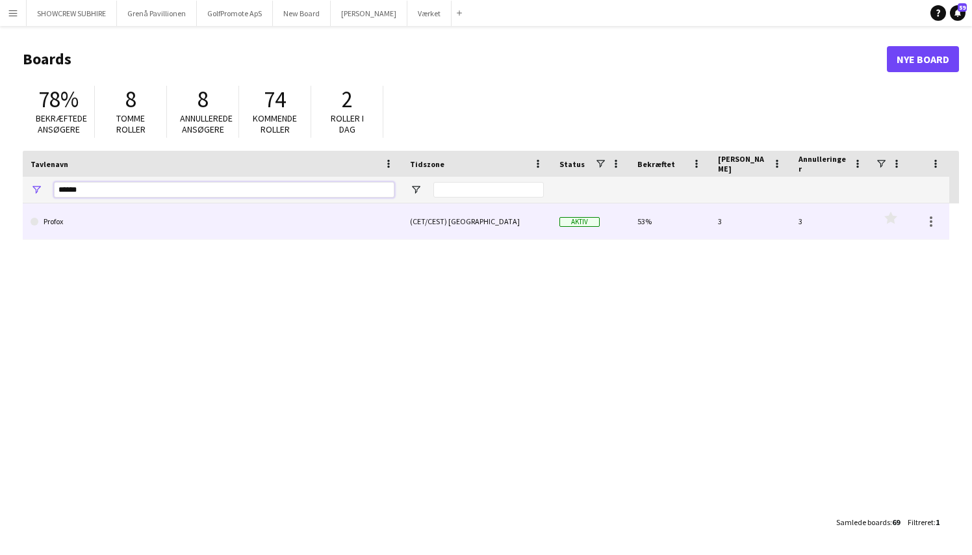
type input "******"
drag, startPoint x: 97, startPoint y: 211, endPoint x: 66, endPoint y: 225, distance: 34.1
click at [66, 225] on link "Profox" at bounding box center [213, 221] width 364 height 36
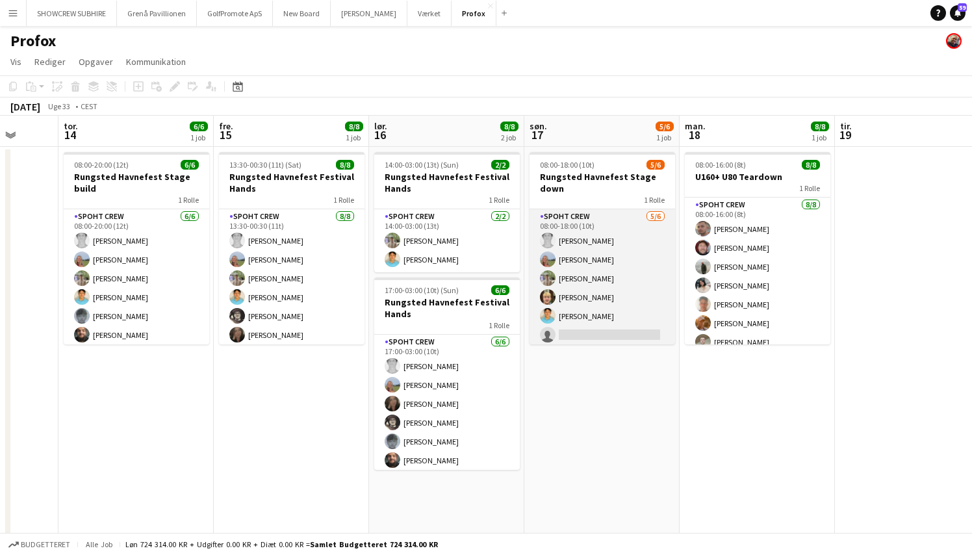
click at [590, 302] on app-card-role "Spoht Crew [DATE] 08:00-18:00 (10t) Simon Vacel [PERSON_NAME]-[PERSON_NAME]-[PE…" at bounding box center [603, 278] width 146 height 138
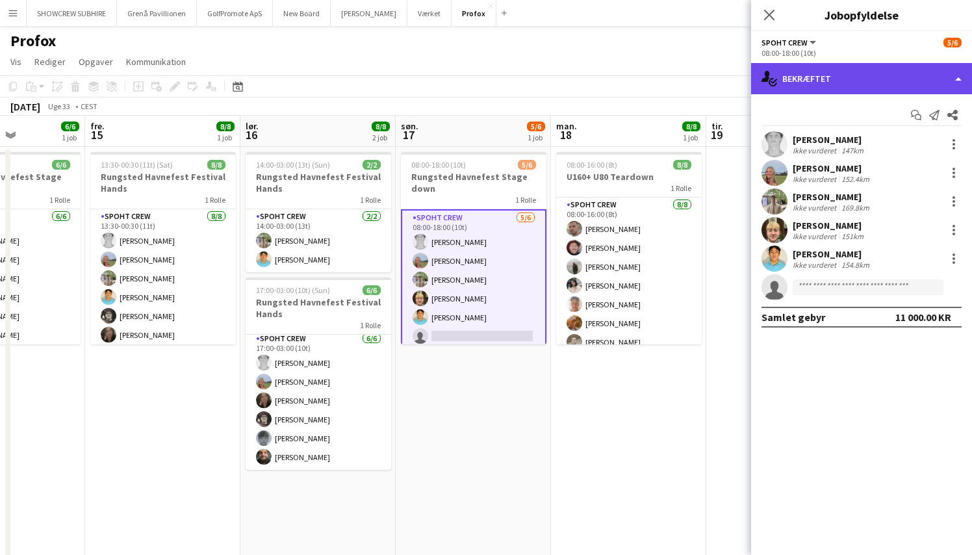
click at [958, 79] on div "single-neutral-actions-check-2 Bekræftet" at bounding box center [861, 78] width 221 height 31
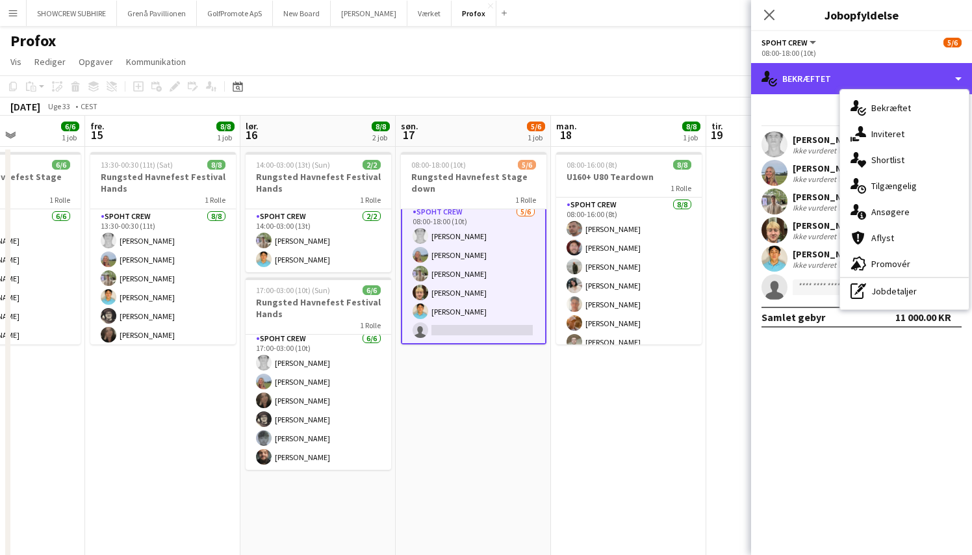
scroll to position [10, 0]
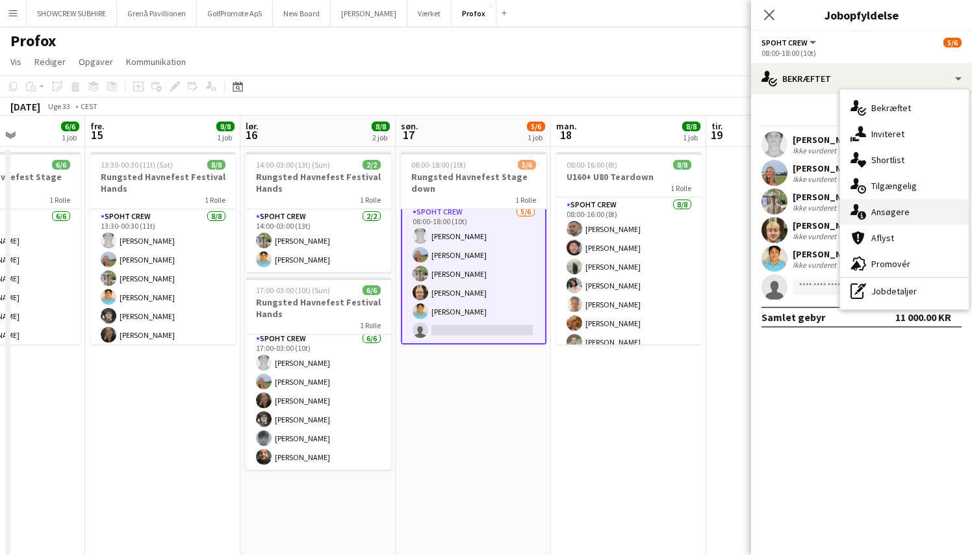
click at [904, 211] on div "single-neutral-actions-information Ansøgere" at bounding box center [904, 212] width 129 height 26
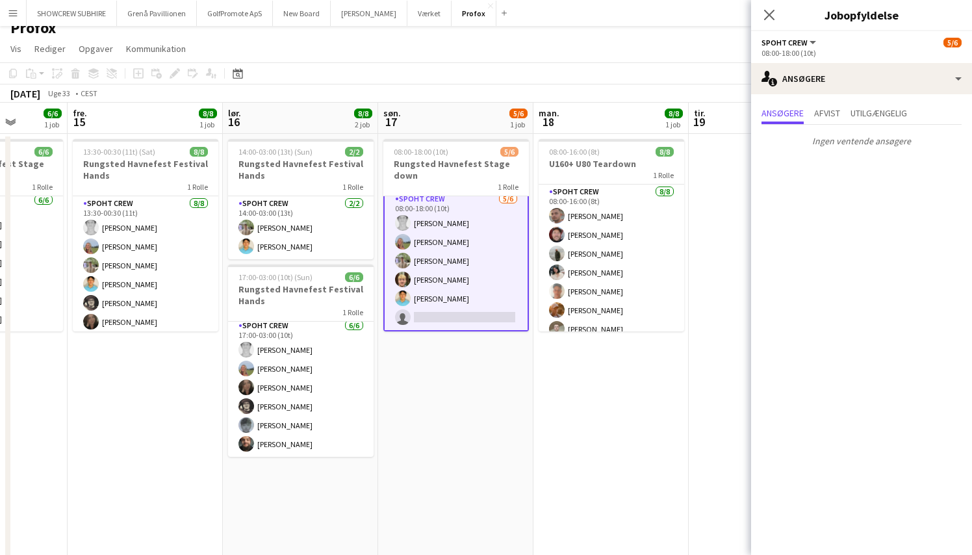
scroll to position [19, 1]
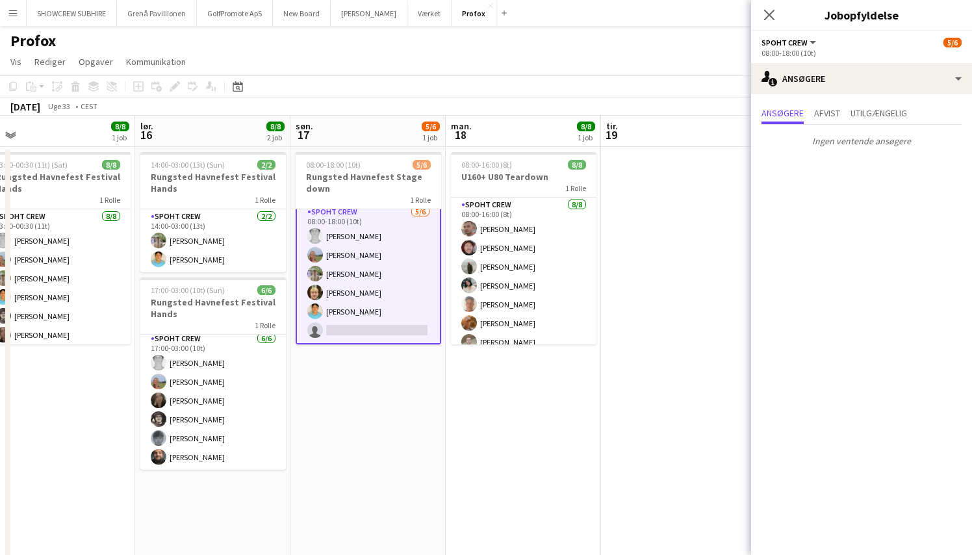
click at [347, 328] on app-card-role "Spoht Crew [DATE] 08:00-18:00 (10t) Simon Vacel [PERSON_NAME]-[PERSON_NAME]-[PE…" at bounding box center [369, 273] width 146 height 141
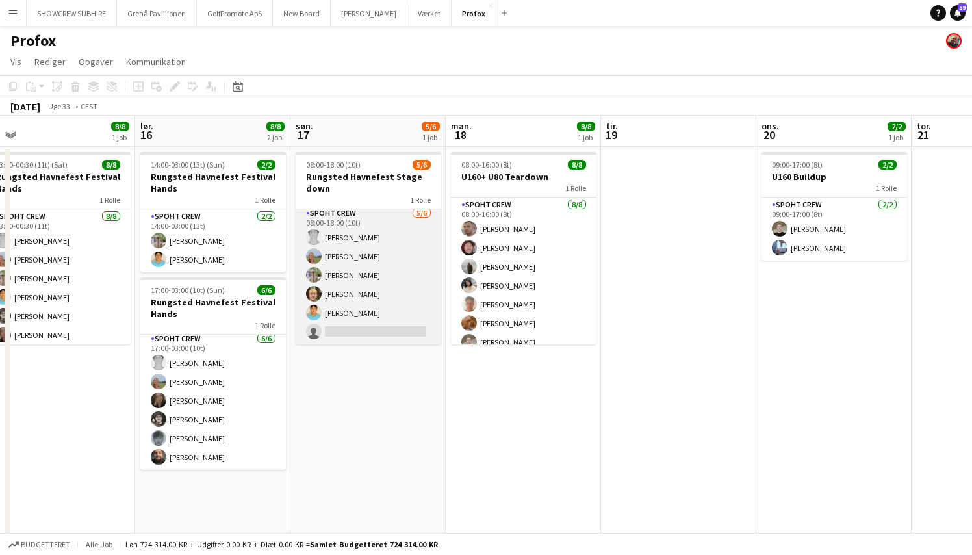
click at [374, 333] on app-card-role "Spoht Crew [DATE] 08:00-18:00 (10t) Simon Vacel [PERSON_NAME]-[PERSON_NAME]-[PE…" at bounding box center [369, 275] width 146 height 138
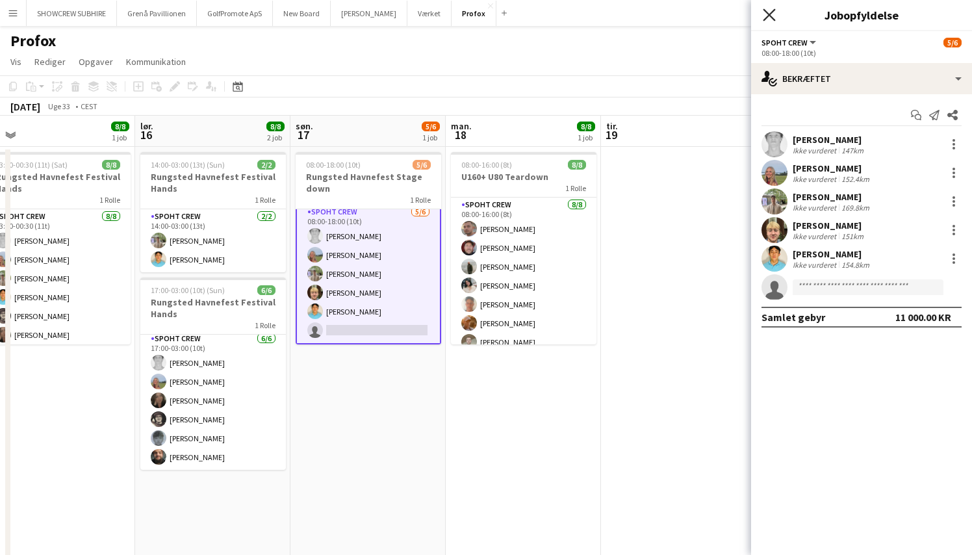
click at [765, 11] on icon at bounding box center [769, 14] width 12 height 12
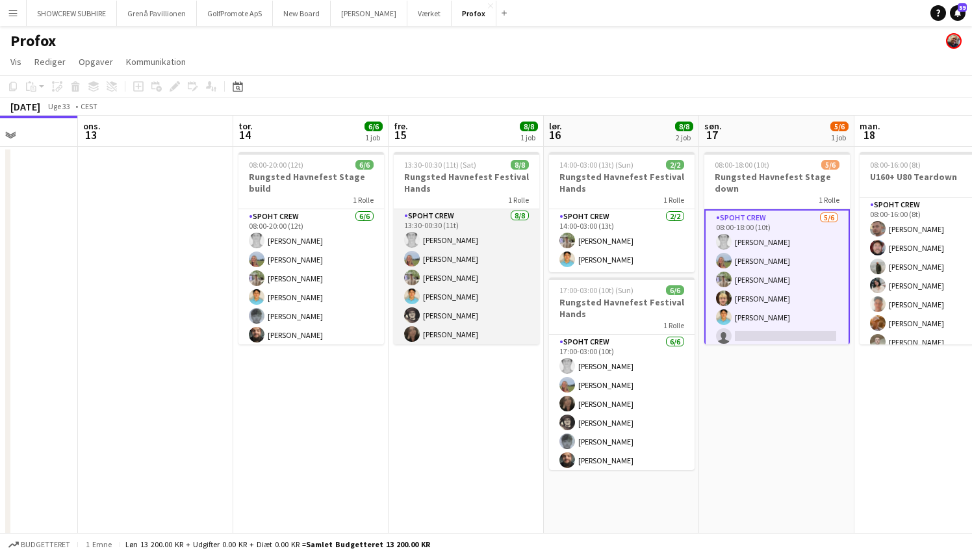
scroll to position [0, 0]
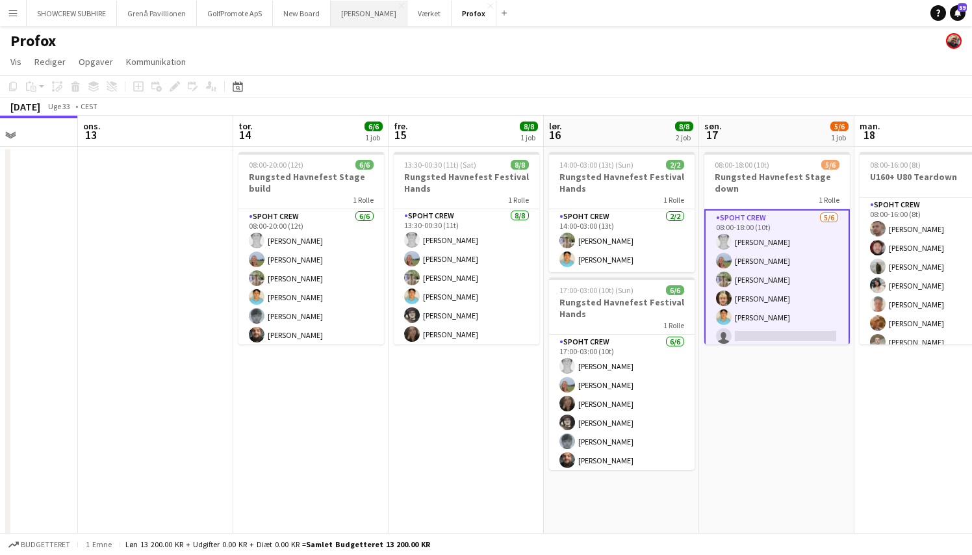
click at [384, 9] on button "[PERSON_NAME]" at bounding box center [369, 13] width 77 height 25
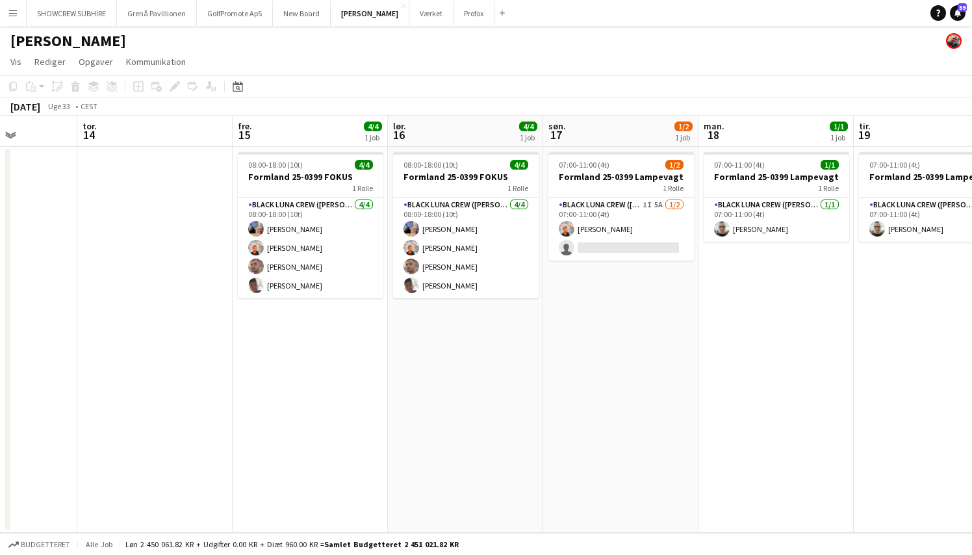
scroll to position [0, 404]
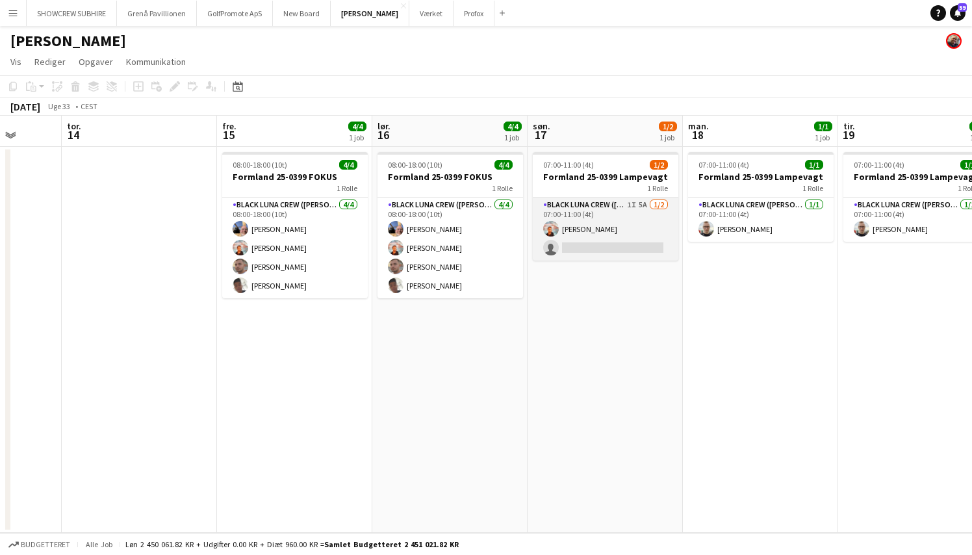
click at [638, 202] on app-card-role "Black Luna Crew ([PERSON_NAME]) 1I 5A [DATE] 07:00-11:00 (4t) [PERSON_NAME] sin…" at bounding box center [606, 229] width 146 height 63
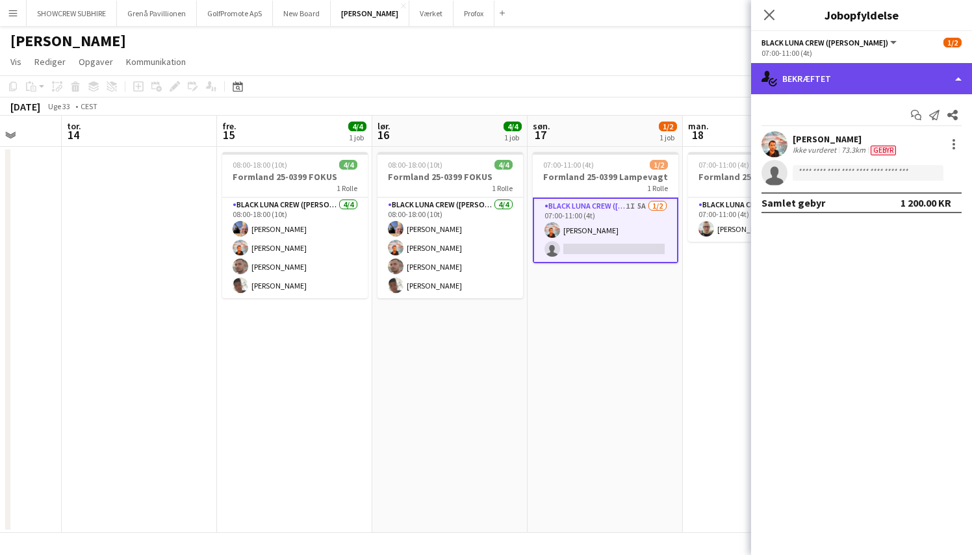
click at [942, 82] on div "single-neutral-actions-check-2 Bekræftet" at bounding box center [861, 78] width 221 height 31
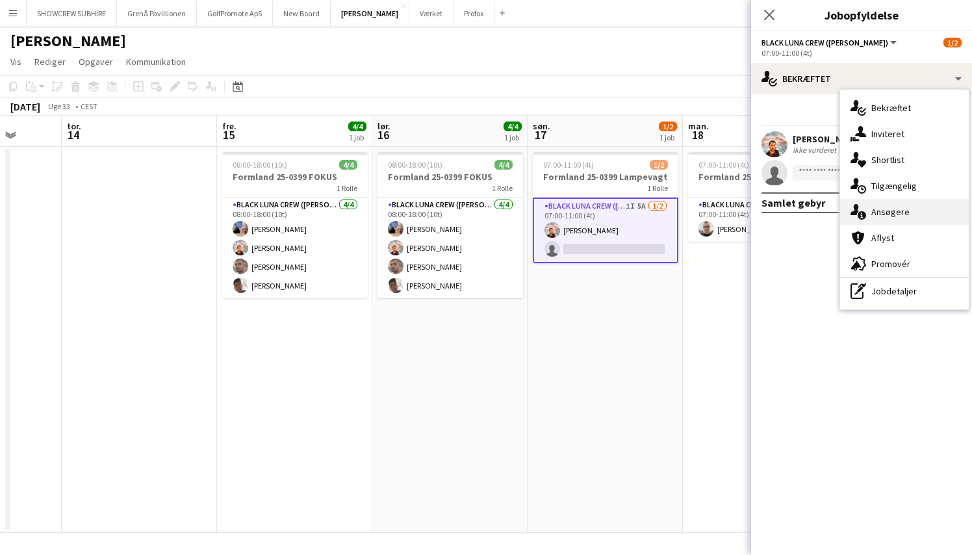
click at [911, 210] on div "single-neutral-actions-information Ansøgere" at bounding box center [904, 212] width 129 height 26
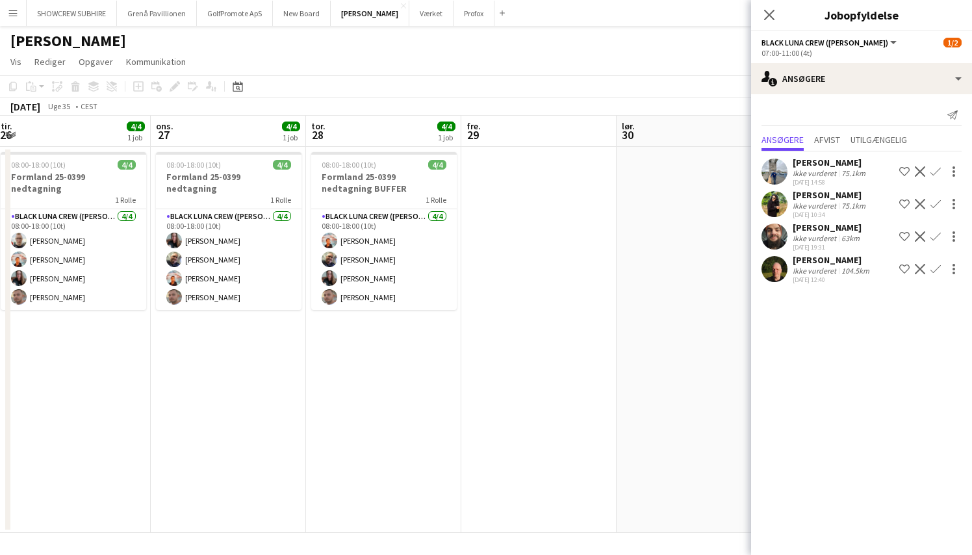
scroll to position [0, 471]
click at [768, 16] on icon at bounding box center [769, 14] width 12 height 12
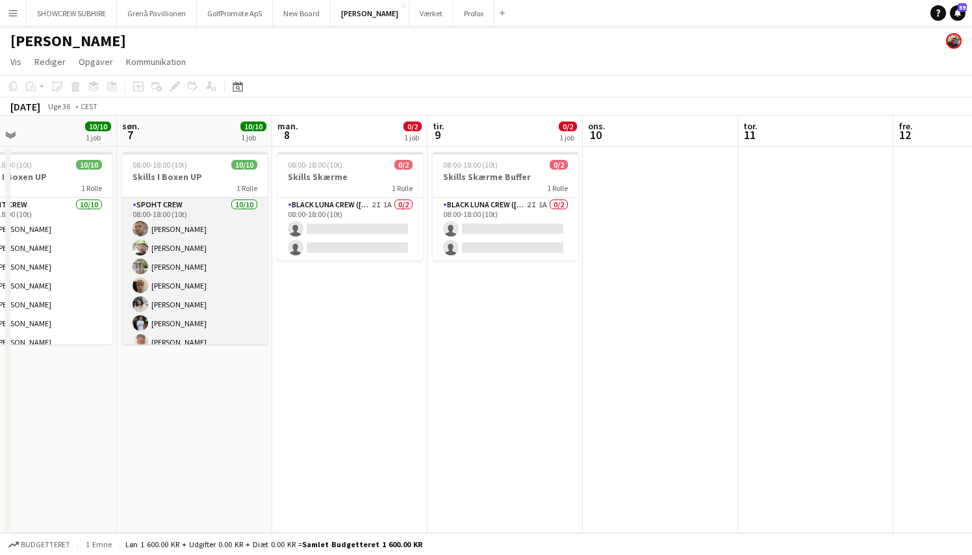
scroll to position [0, 353]
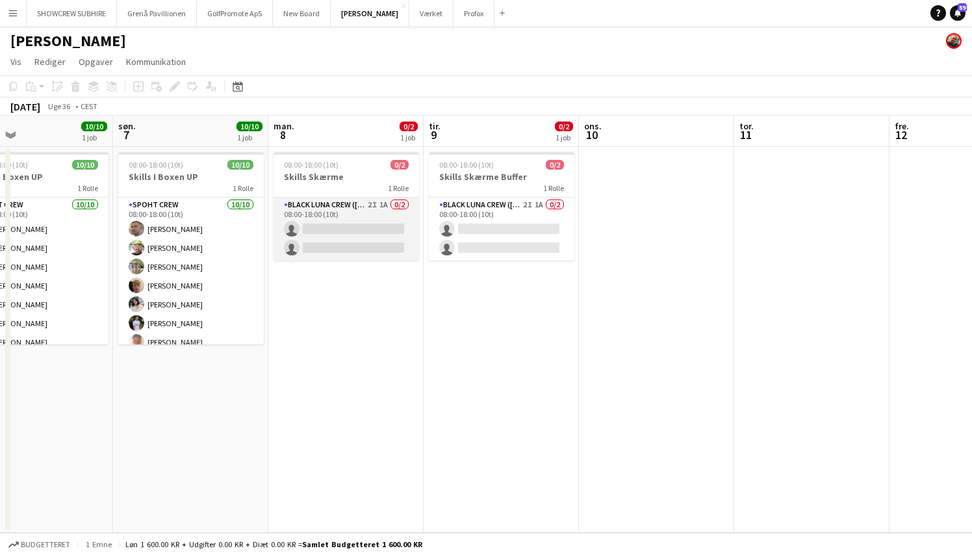
click at [376, 202] on app-card-role "Black Luna Crew ([PERSON_NAME]) 2I 1A 0/2 08:00-18:00 (10t) single-neutral-acti…" at bounding box center [347, 229] width 146 height 63
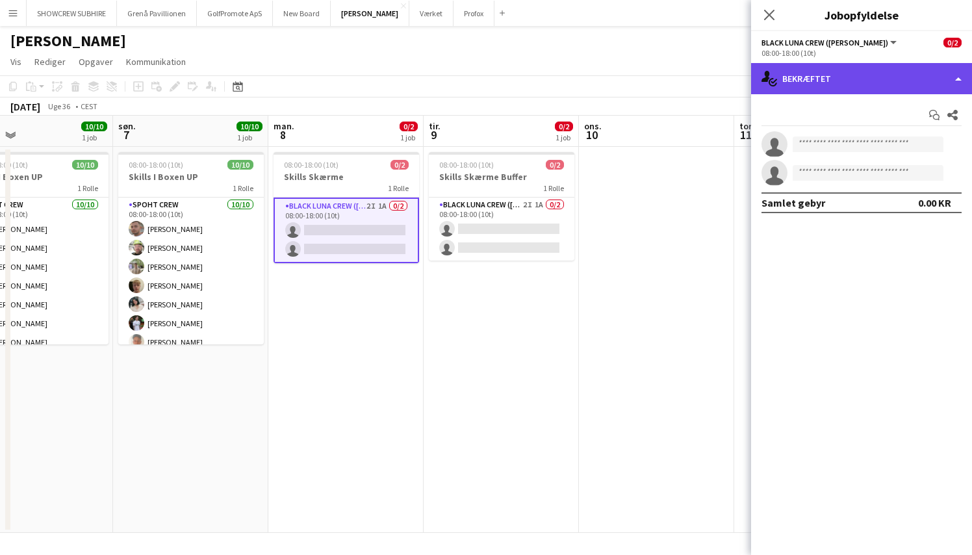
click at [953, 84] on div "single-neutral-actions-check-2 Bekræftet" at bounding box center [861, 78] width 221 height 31
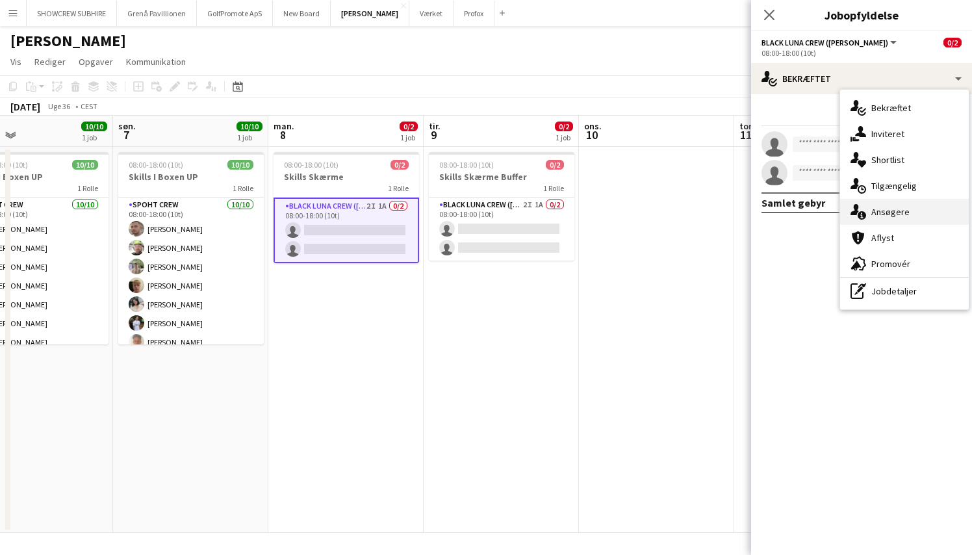
click at [916, 213] on div "single-neutral-actions-information Ansøgere" at bounding box center [904, 212] width 129 height 26
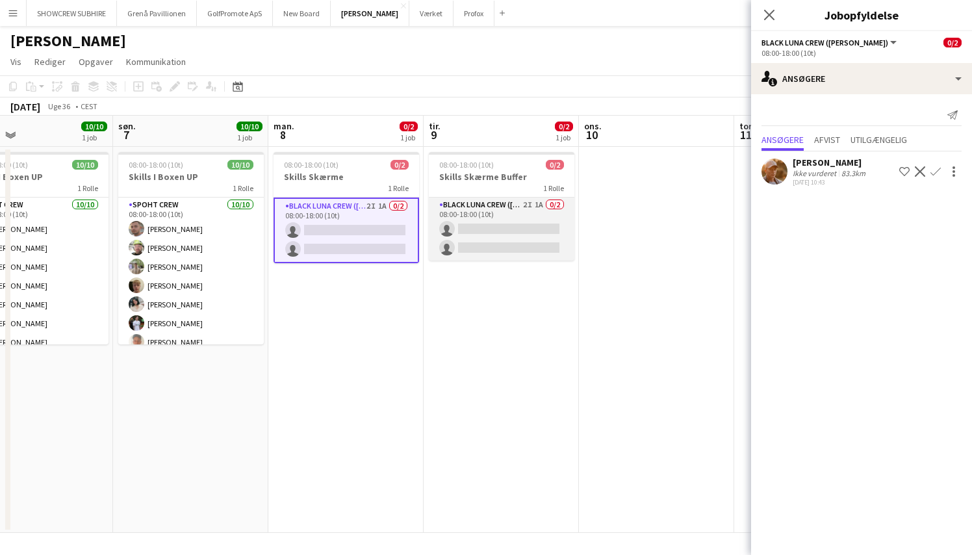
click at [525, 211] on app-card-role "Black Luna Crew ([PERSON_NAME]) 2I 1A 0/2 08:00-18:00 (10t) single-neutral-acti…" at bounding box center [502, 229] width 146 height 63
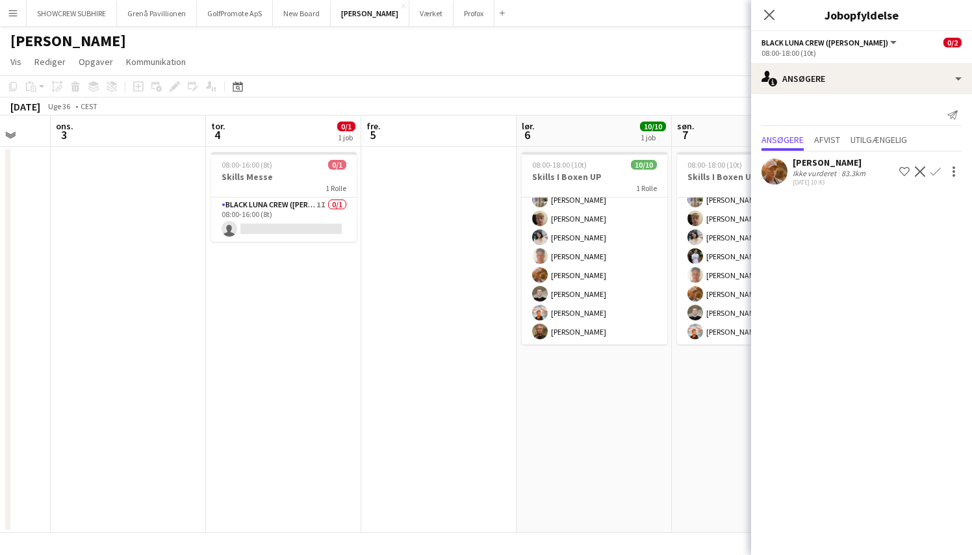
scroll to position [0, 0]
click at [767, 10] on icon "Luk pop-in" at bounding box center [769, 14] width 12 height 12
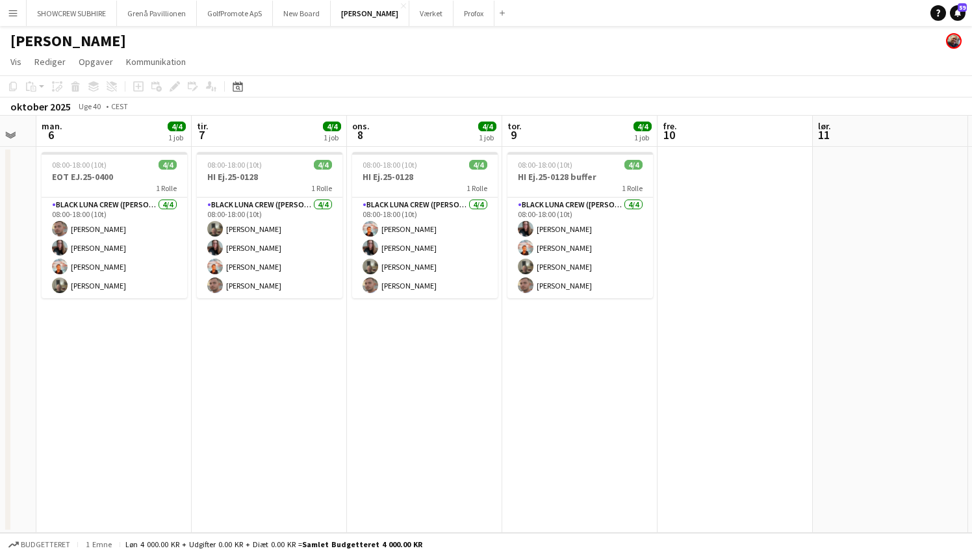
scroll to position [0, 586]
click at [960, 13] on icon at bounding box center [958, 12] width 6 height 6
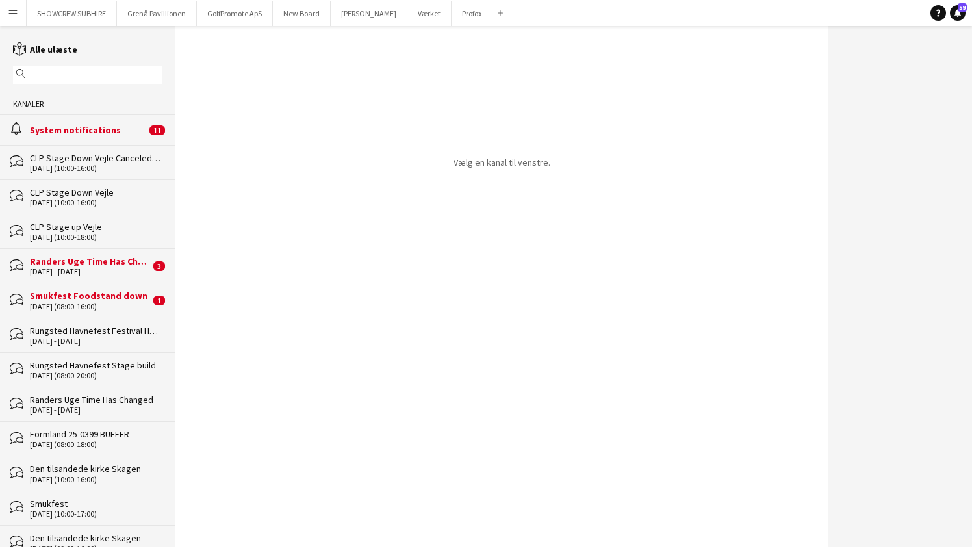
click at [90, 131] on div "System notifications" at bounding box center [88, 130] width 116 height 12
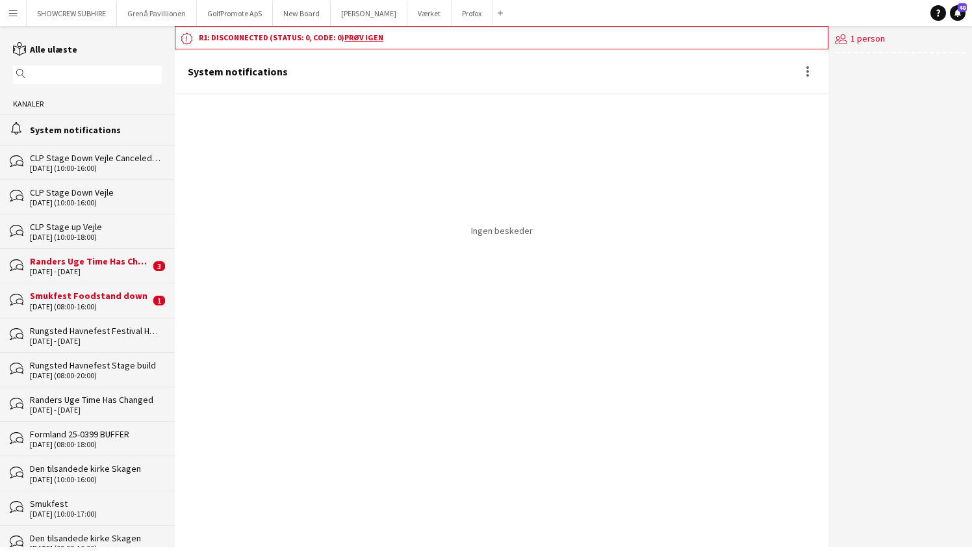
click at [77, 268] on div "[DATE] - [DATE]" at bounding box center [90, 271] width 120 height 9
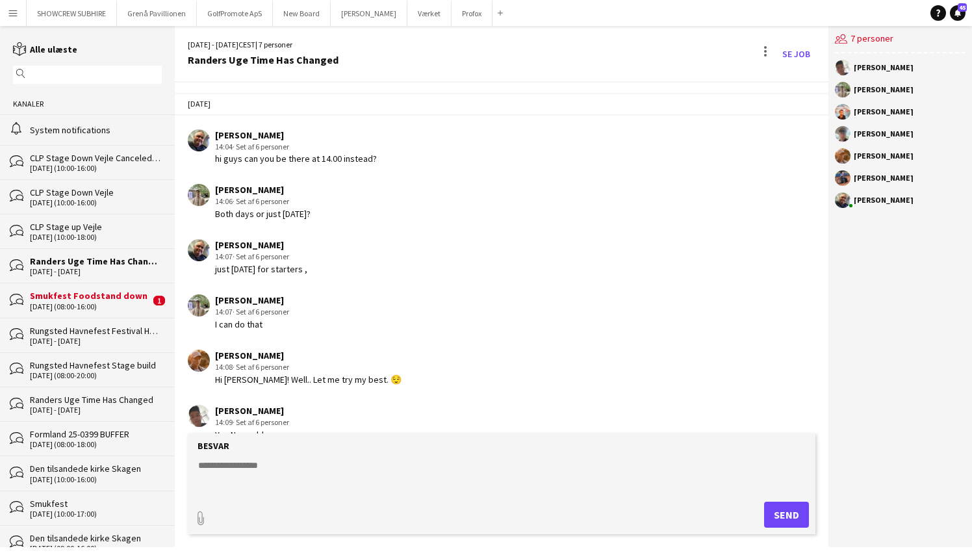
scroll to position [543, 0]
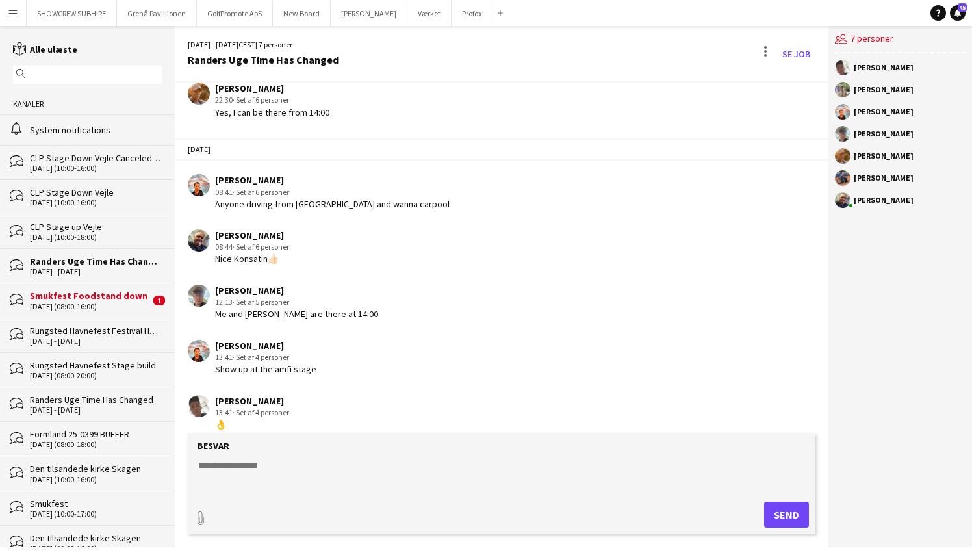
click at [92, 297] on div "Smukfest Foodstand down" at bounding box center [90, 296] width 120 height 12
